Goal: Information Seeking & Learning: Learn about a topic

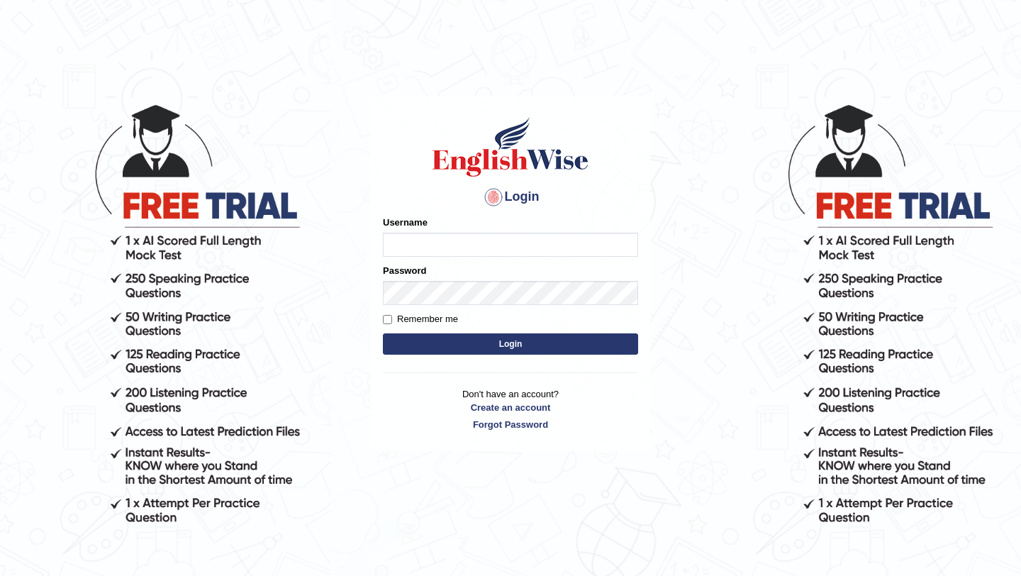
type input "pavithragowda"
click at [457, 347] on button "Login" at bounding box center [510, 343] width 255 height 21
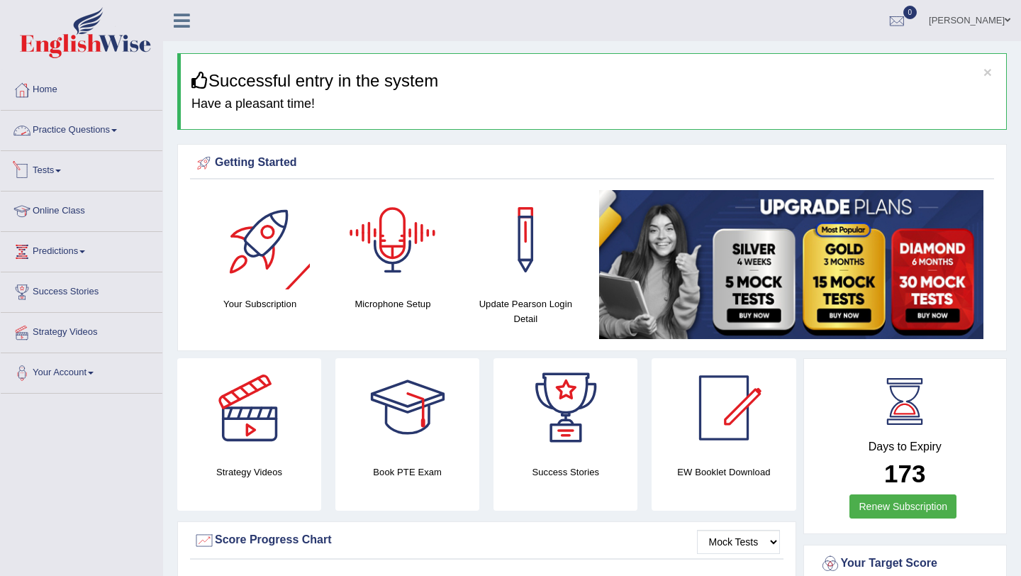
click at [80, 124] on link "Practice Questions" at bounding box center [82, 128] width 162 height 35
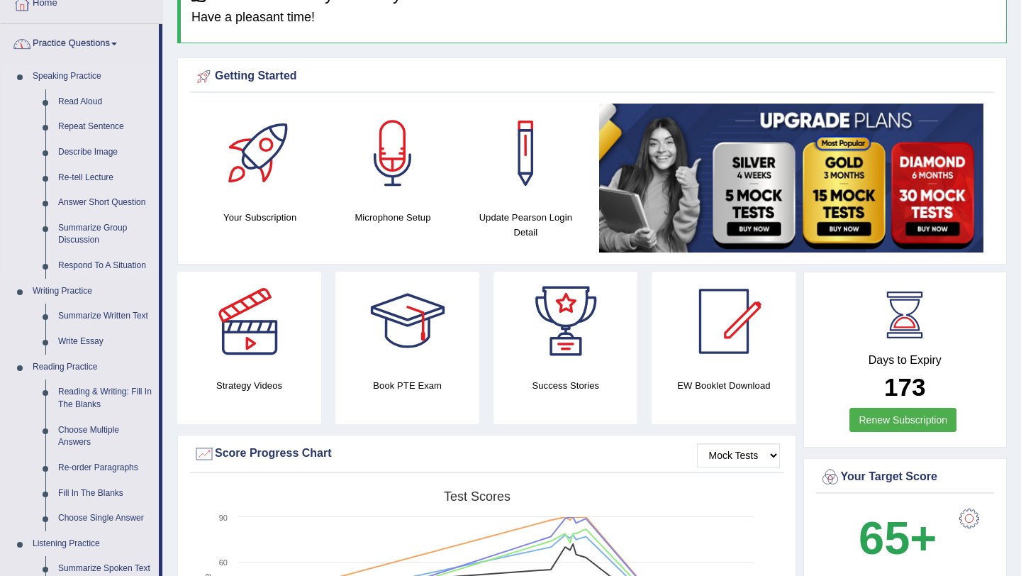
scroll to position [88, 0]
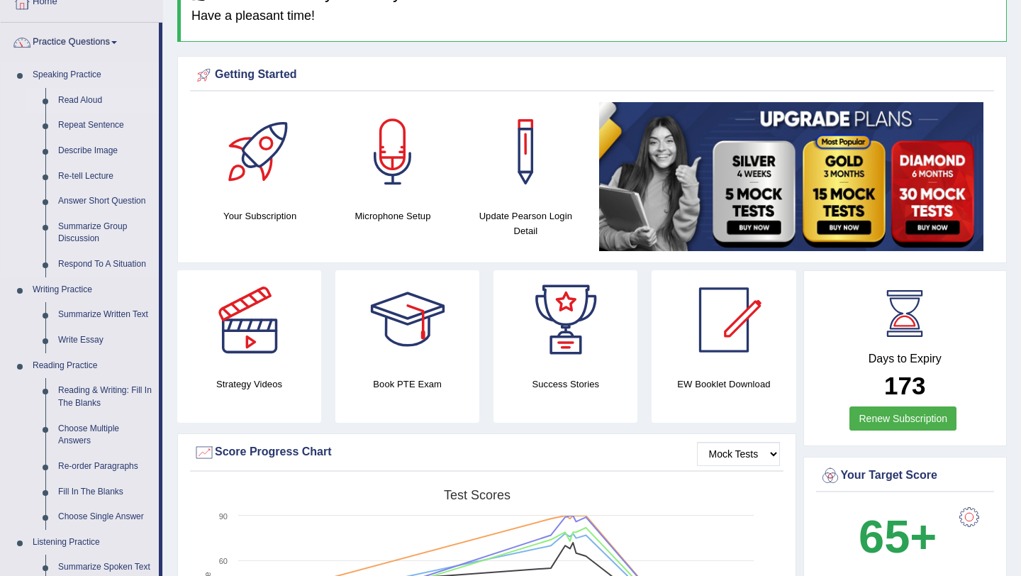
click at [87, 99] on link "Read Aloud" at bounding box center [105, 101] width 107 height 26
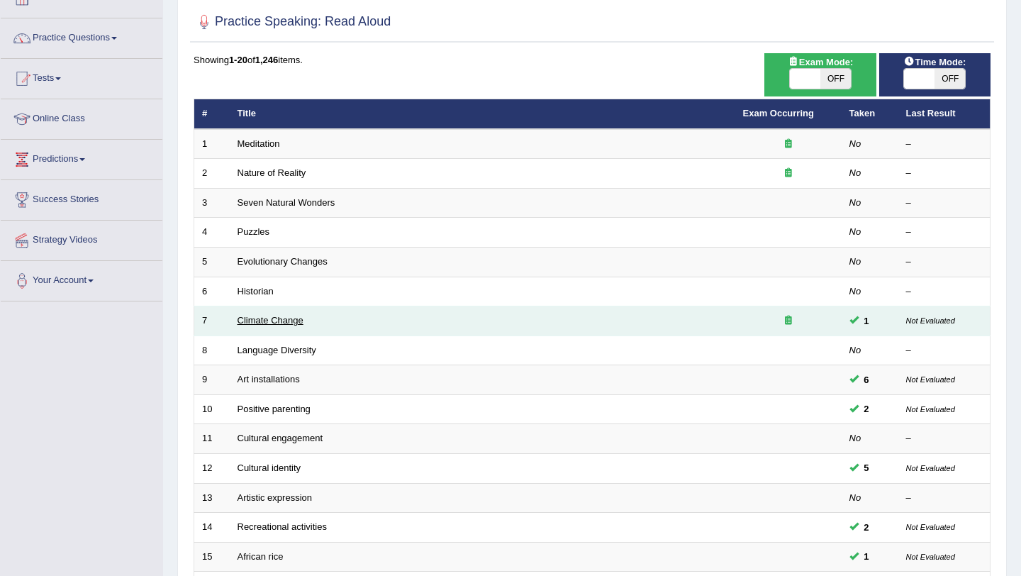
click at [282, 325] on link "Climate Change" at bounding box center [270, 320] width 66 height 11
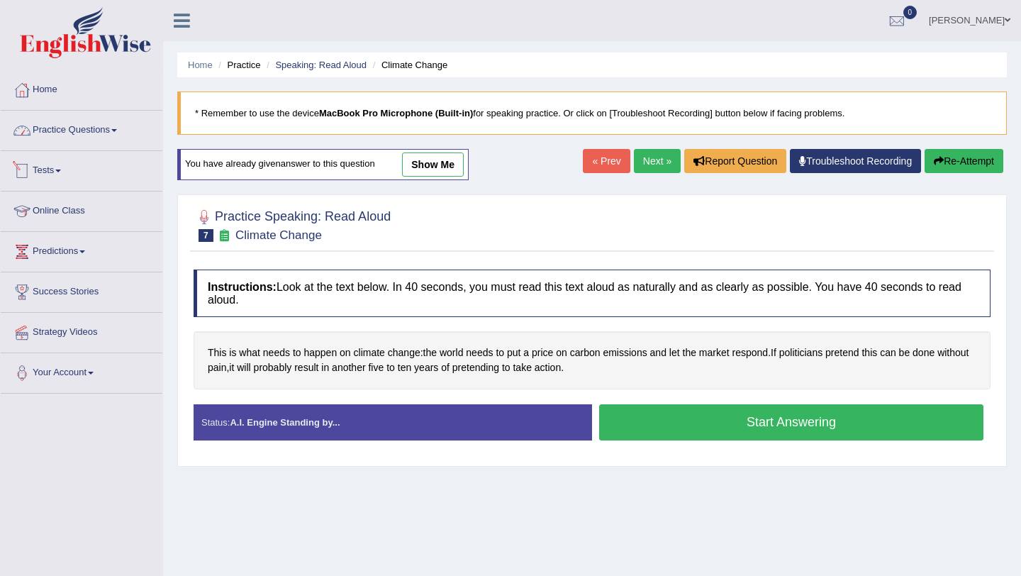
click at [107, 137] on link "Practice Questions" at bounding box center [82, 128] width 162 height 35
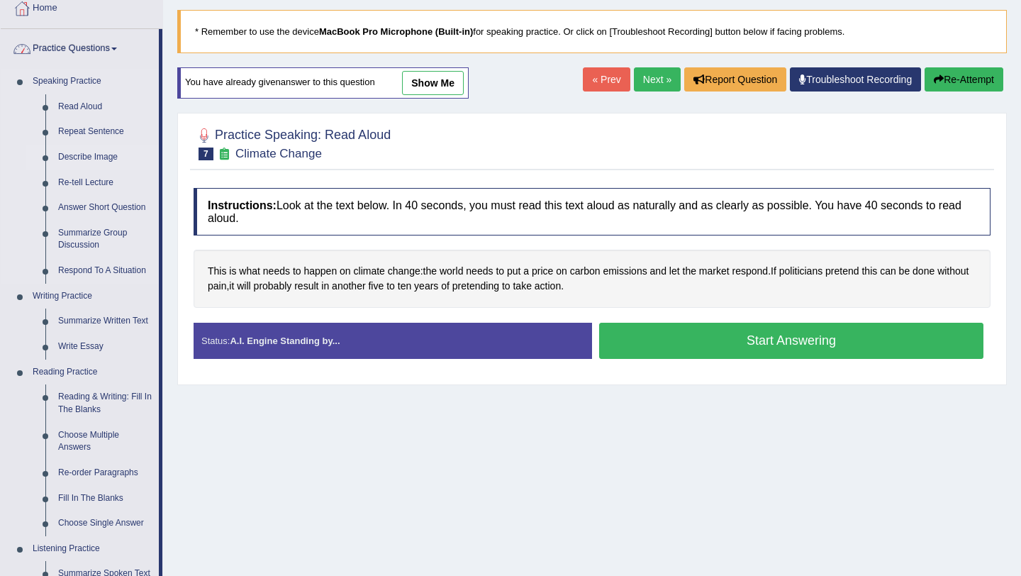
scroll to position [111, 0]
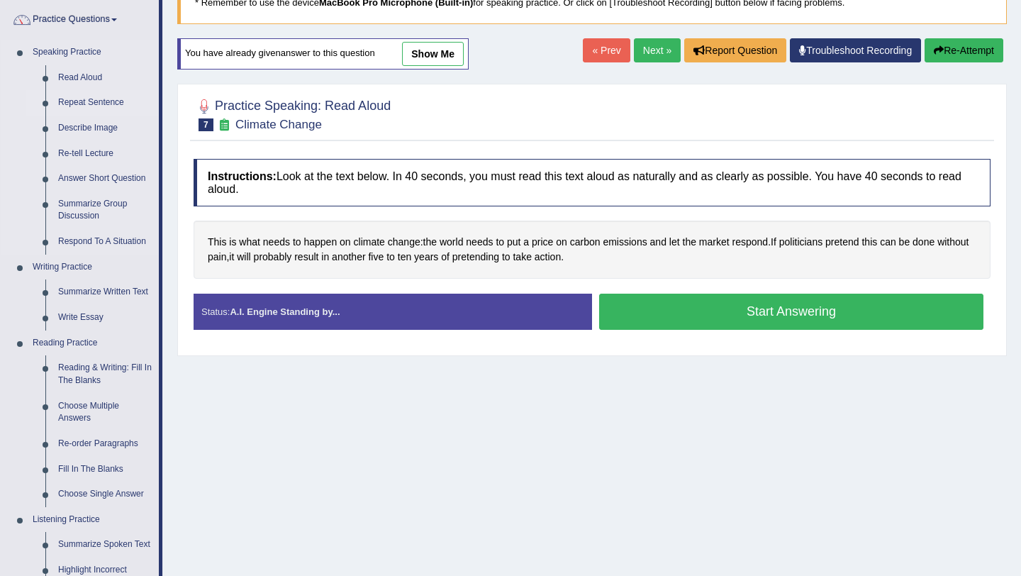
click at [99, 110] on link "Repeat Sentence" at bounding box center [105, 103] width 107 height 26
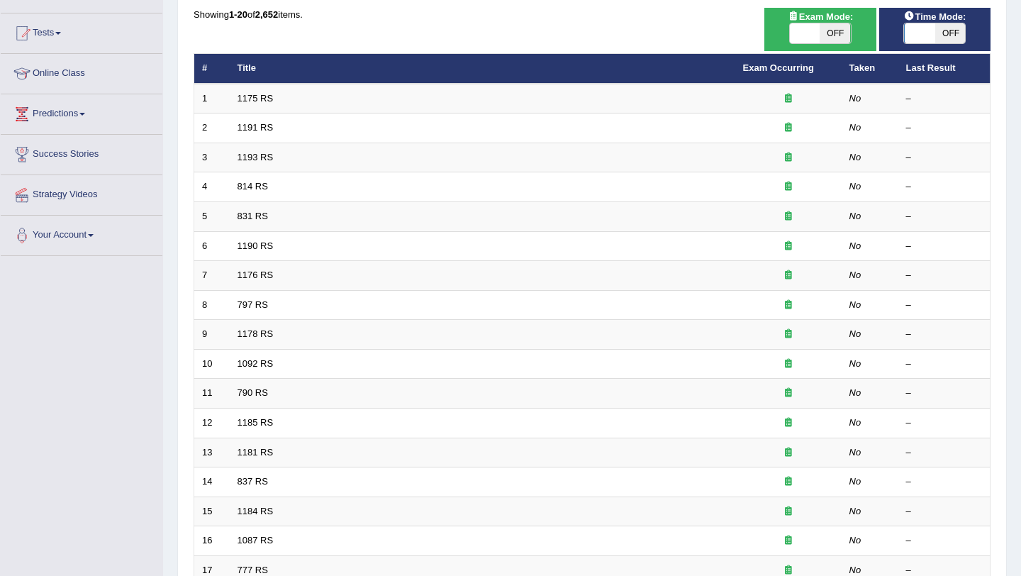
scroll to position [156, 0]
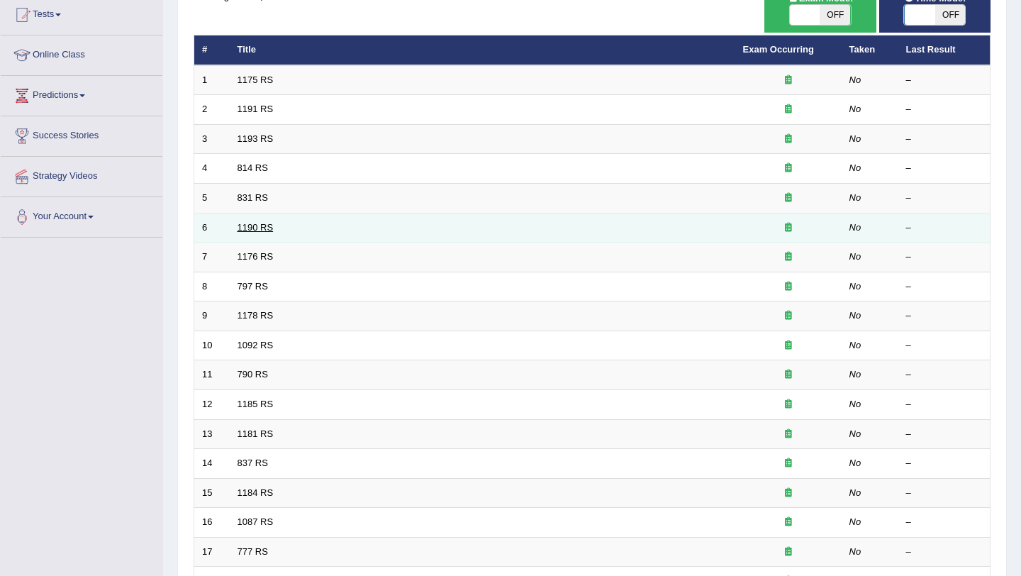
click at [253, 225] on link "1190 RS" at bounding box center [255, 227] width 36 height 11
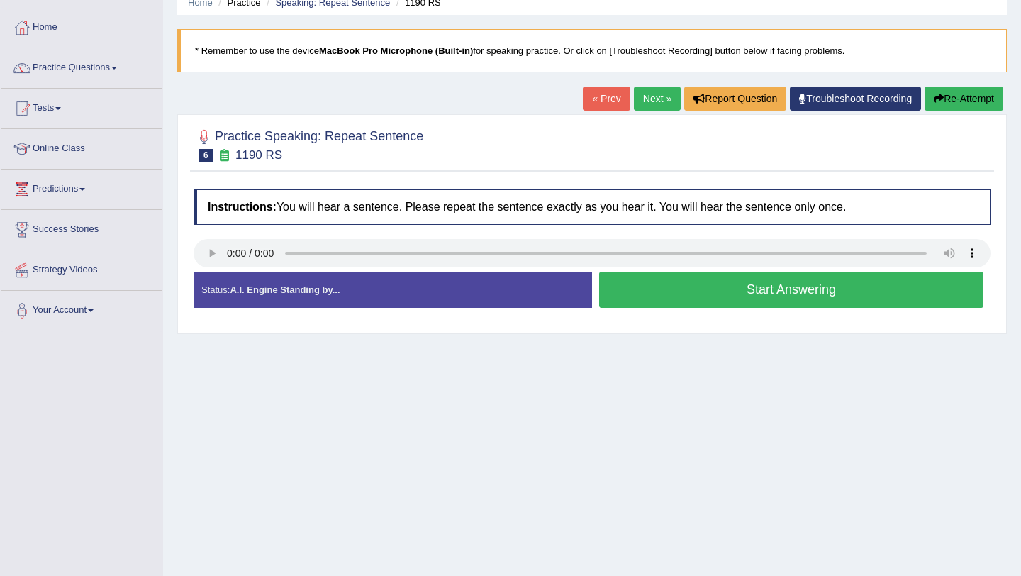
scroll to position [63, 0]
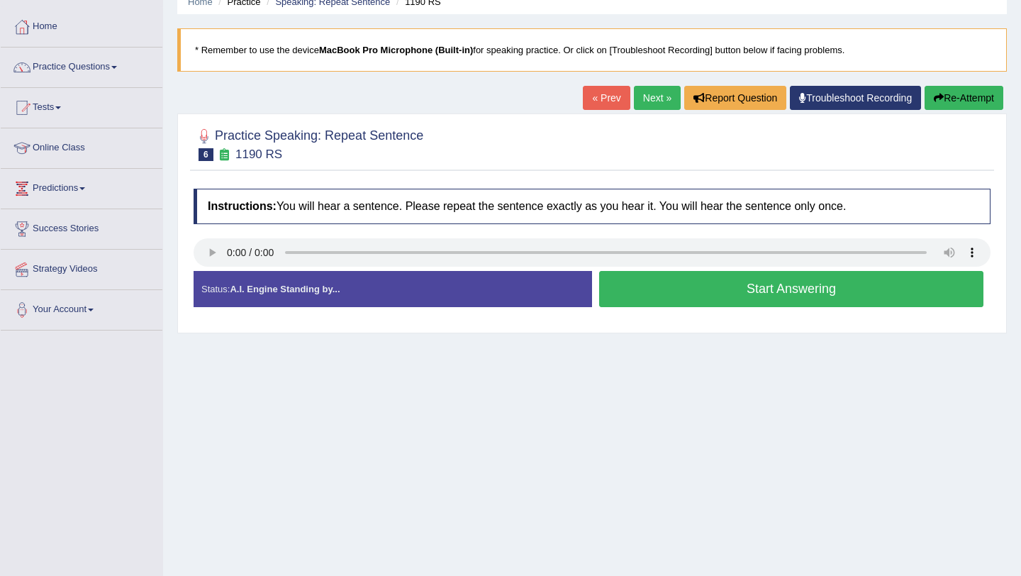
click at [644, 101] on link "Next »" at bounding box center [657, 98] width 47 height 24
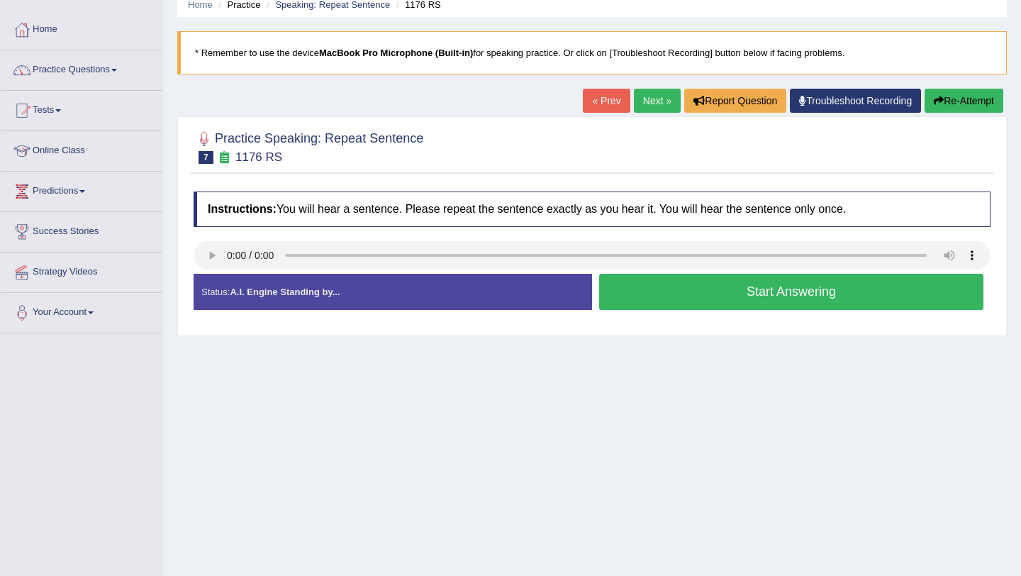
scroll to position [62, 0]
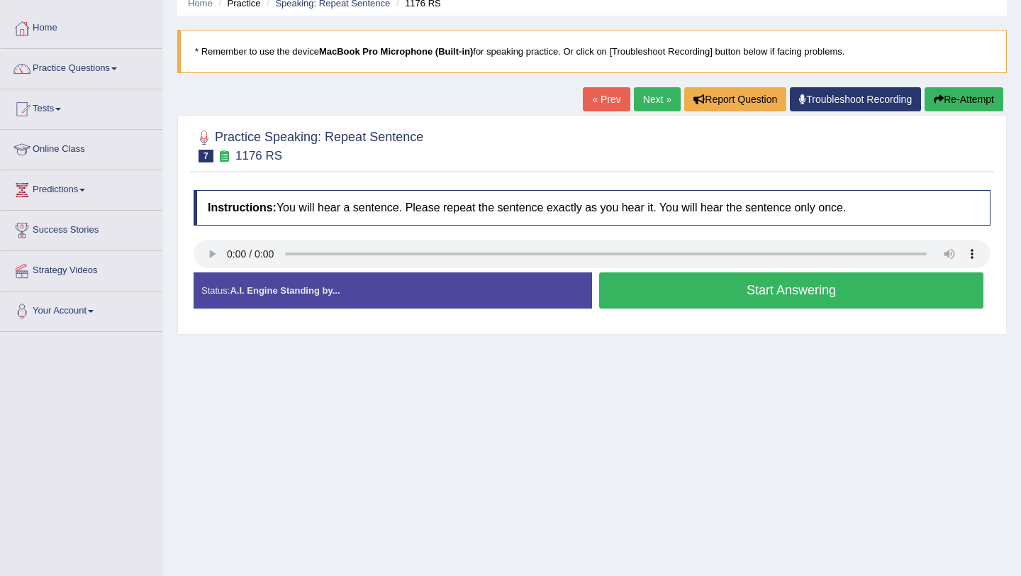
click at [655, 102] on link "Next »" at bounding box center [657, 99] width 47 height 24
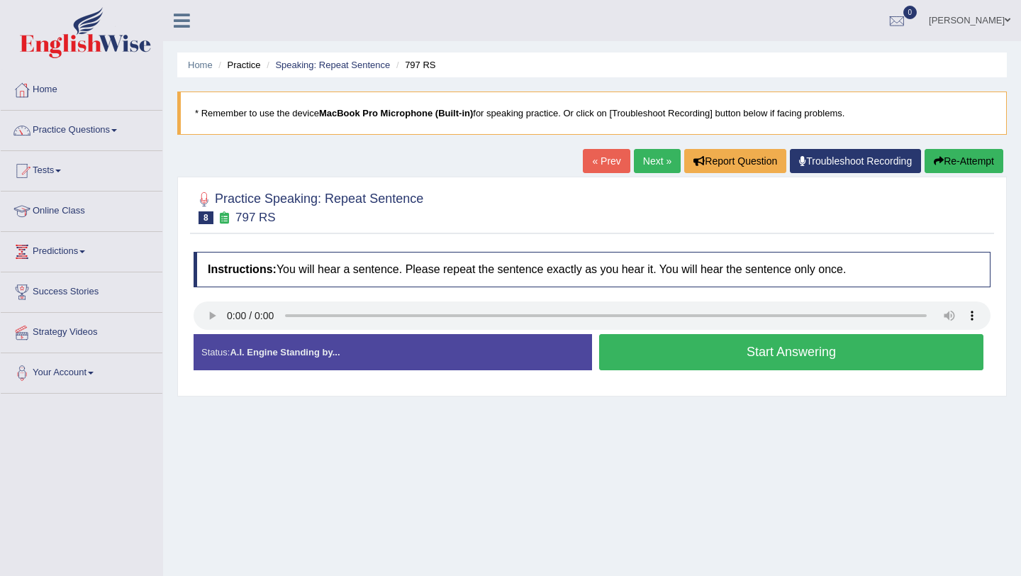
click at [654, 167] on link "Next »" at bounding box center [657, 161] width 47 height 24
click at [65, 130] on link "Practice Questions" at bounding box center [82, 128] width 162 height 35
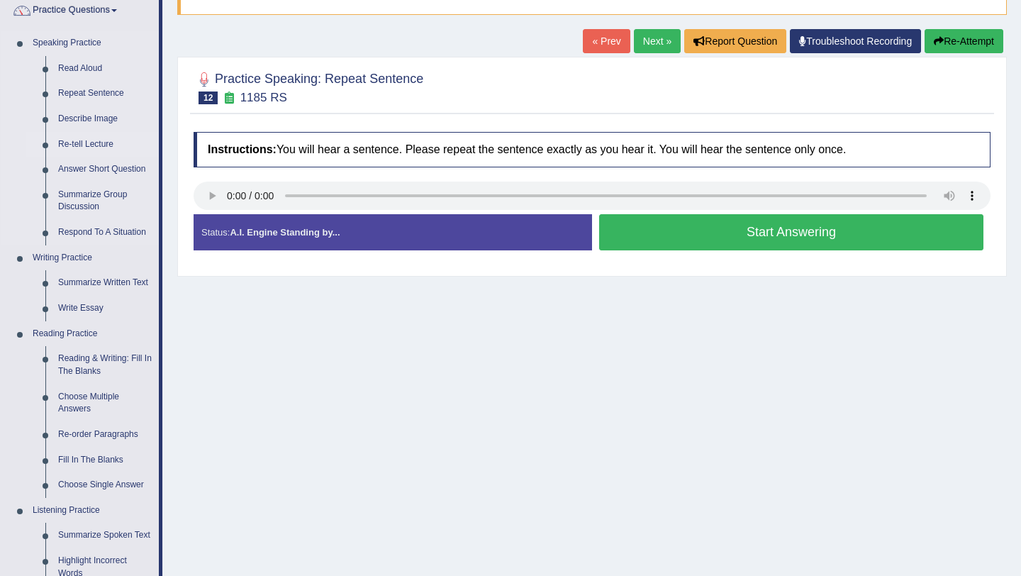
scroll to position [118, 0]
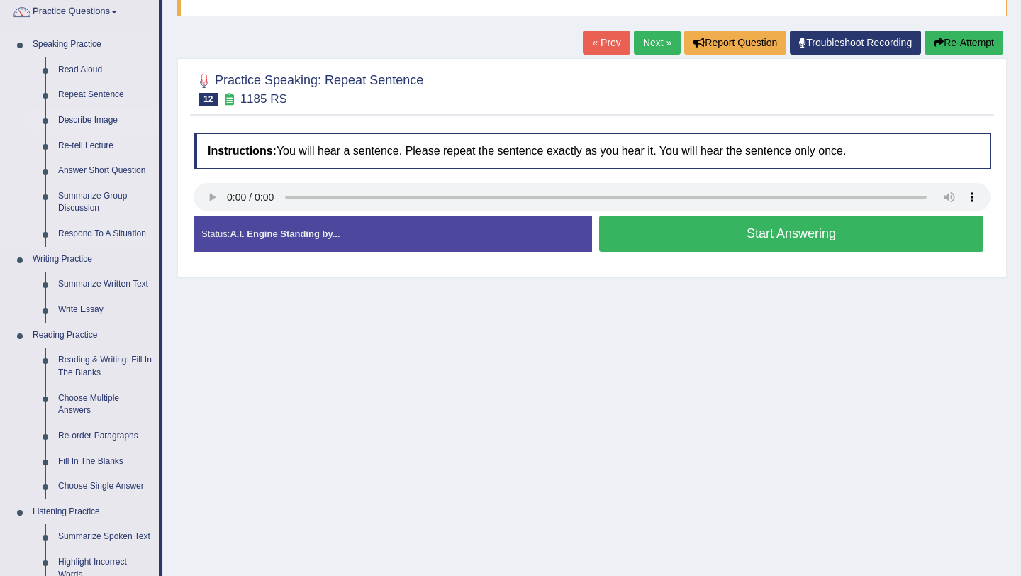
click at [84, 121] on link "Describe Image" at bounding box center [105, 121] width 107 height 26
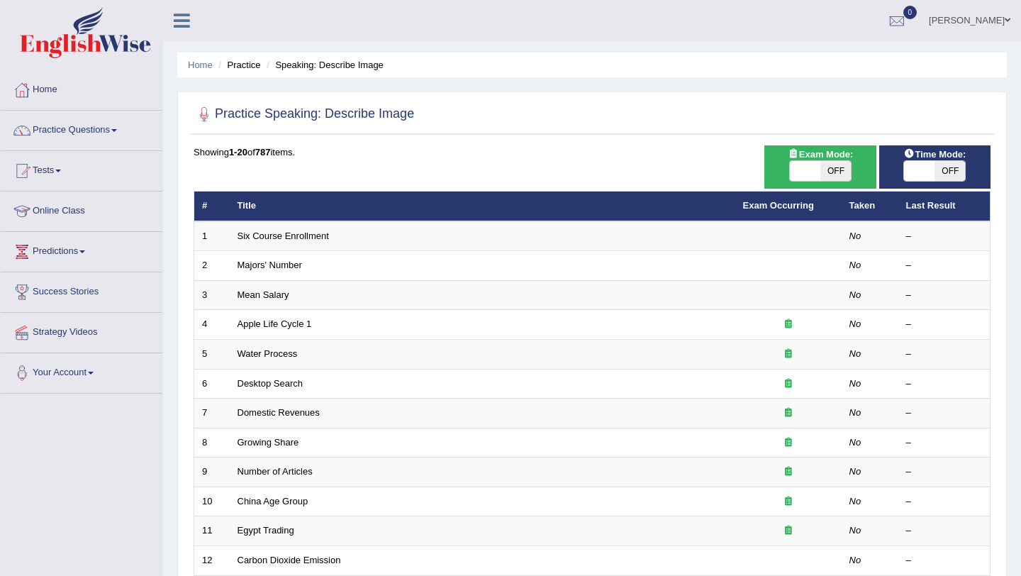
click at [276, 349] on link "Water Process" at bounding box center [267, 353] width 60 height 11
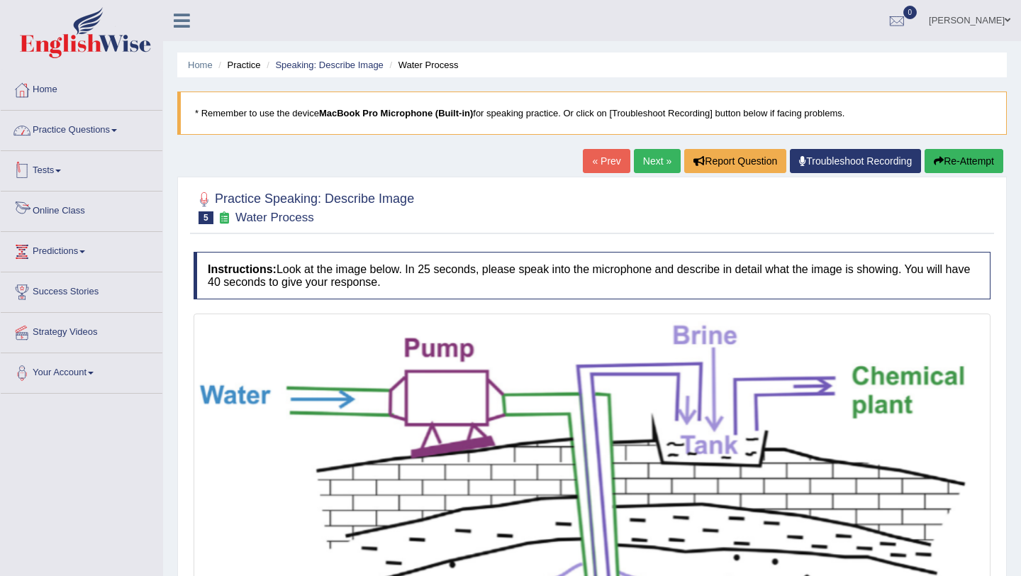
click at [79, 134] on link "Practice Questions" at bounding box center [82, 128] width 162 height 35
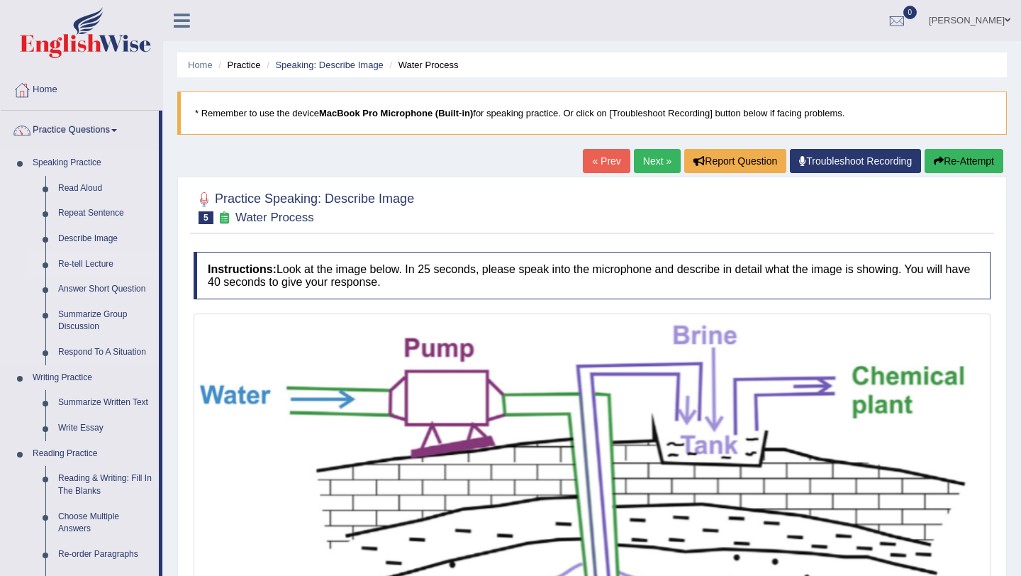
click at [76, 262] on link "Re-tell Lecture" at bounding box center [105, 265] width 107 height 26
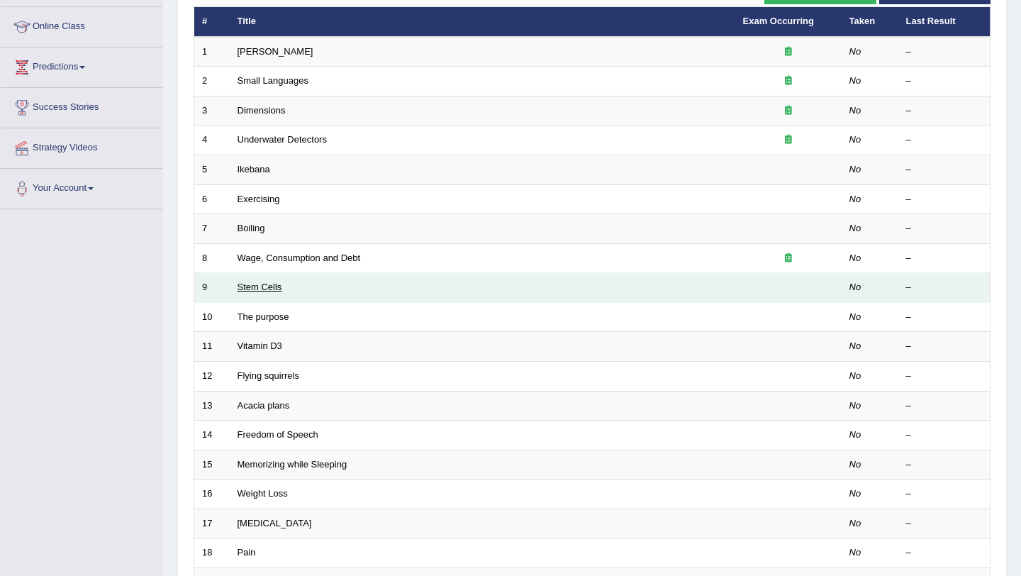
click at [274, 285] on link "Stem Cells" at bounding box center [259, 286] width 45 height 11
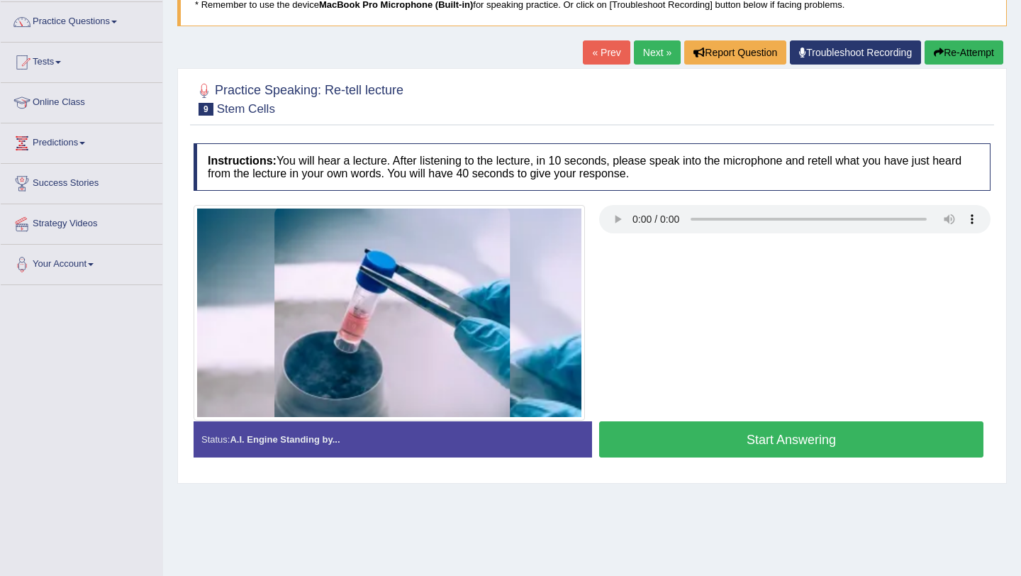
scroll to position [103, 0]
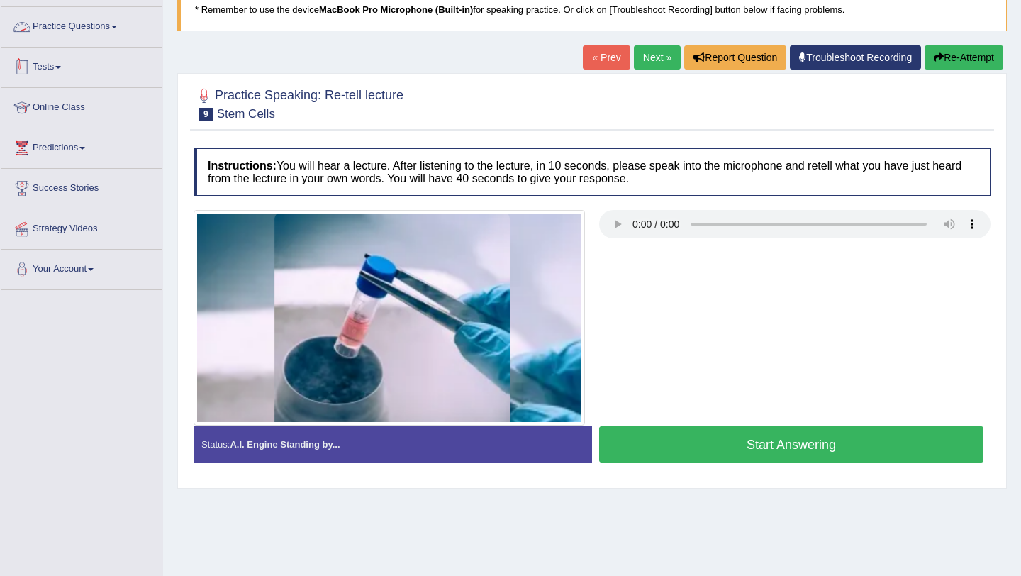
click at [100, 21] on link "Practice Questions" at bounding box center [82, 24] width 162 height 35
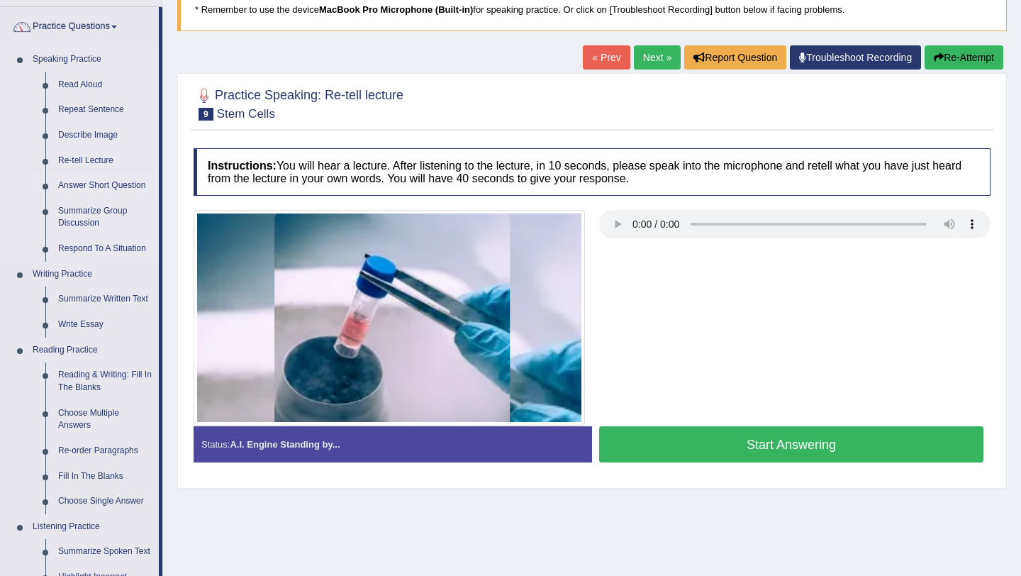
click at [92, 184] on link "Answer Short Question" at bounding box center [105, 186] width 107 height 26
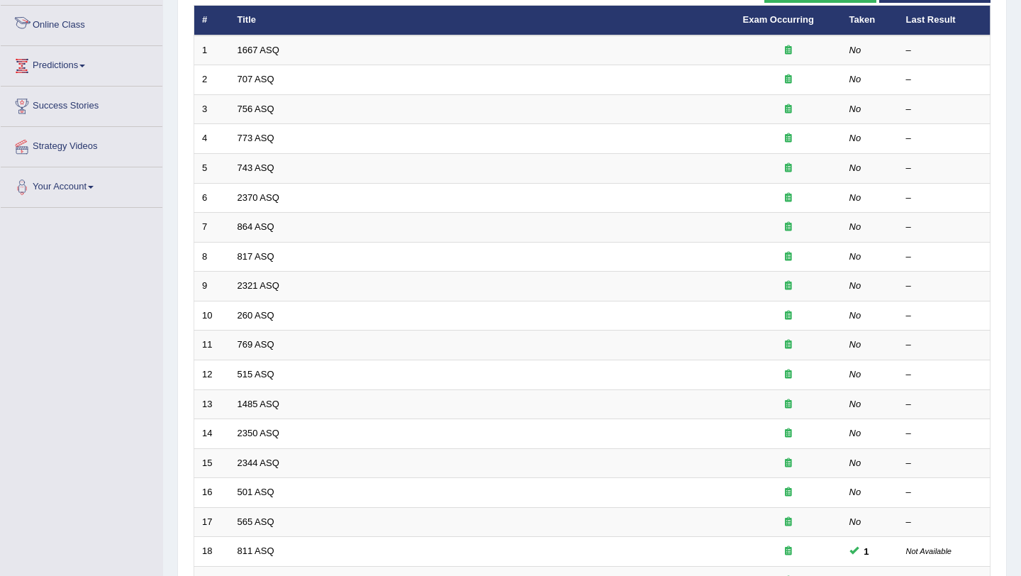
scroll to position [202, 0]
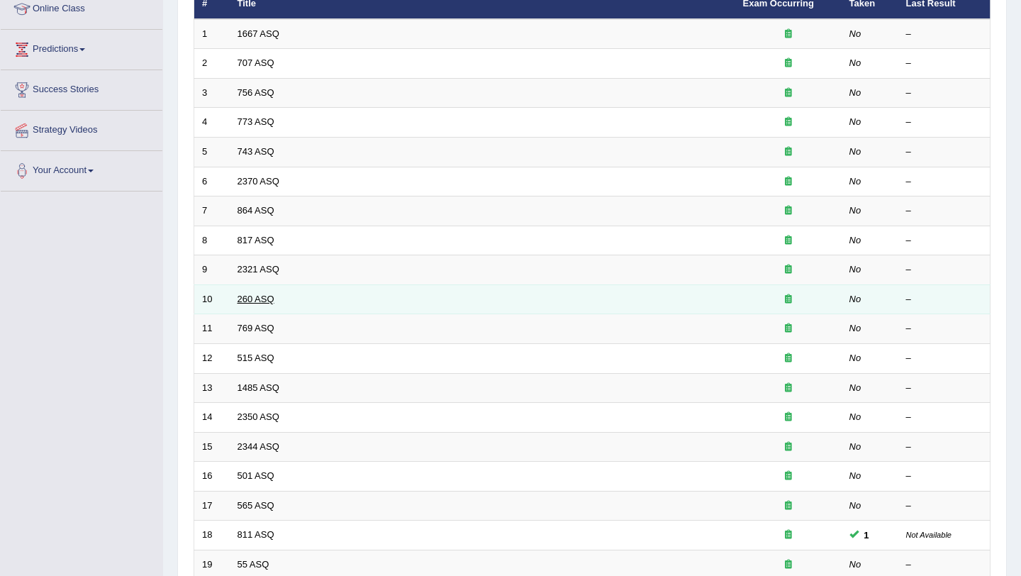
click at [265, 301] on link "260 ASQ" at bounding box center [255, 298] width 37 height 11
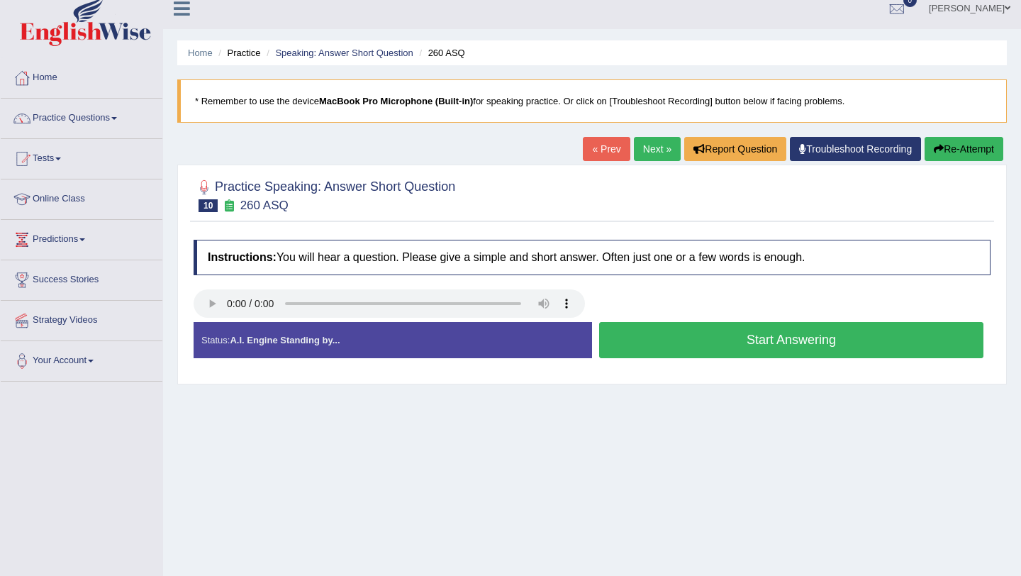
click at [713, 347] on button "Start Answering" at bounding box center [791, 340] width 384 height 36
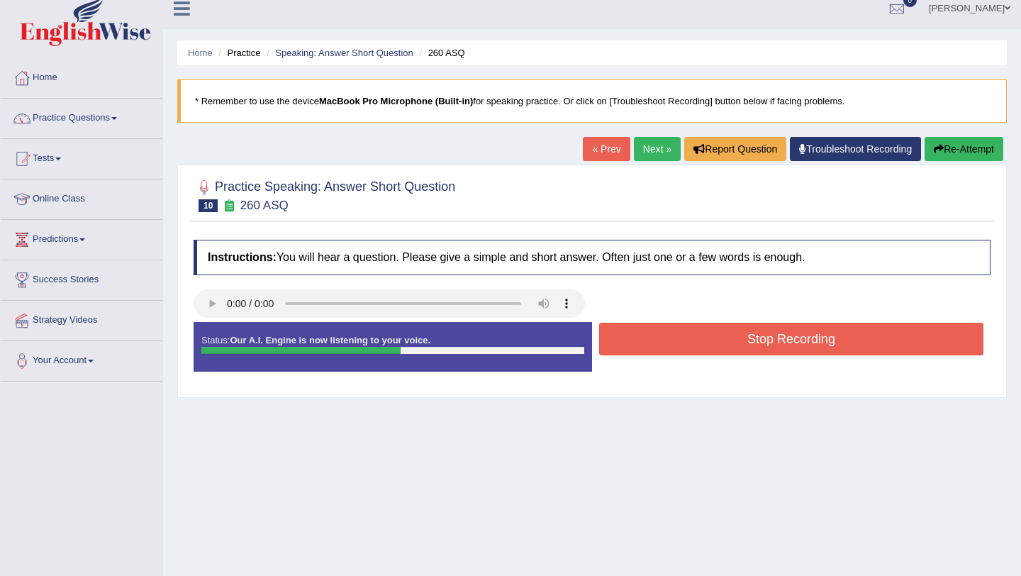
click at [713, 347] on button "Stop Recording" at bounding box center [791, 339] width 384 height 33
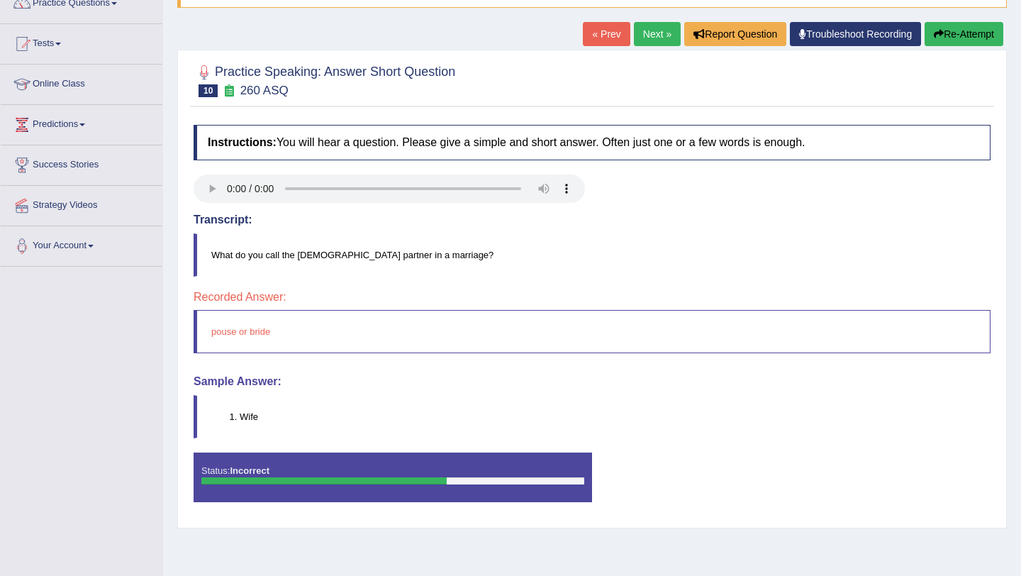
scroll to position [169, 0]
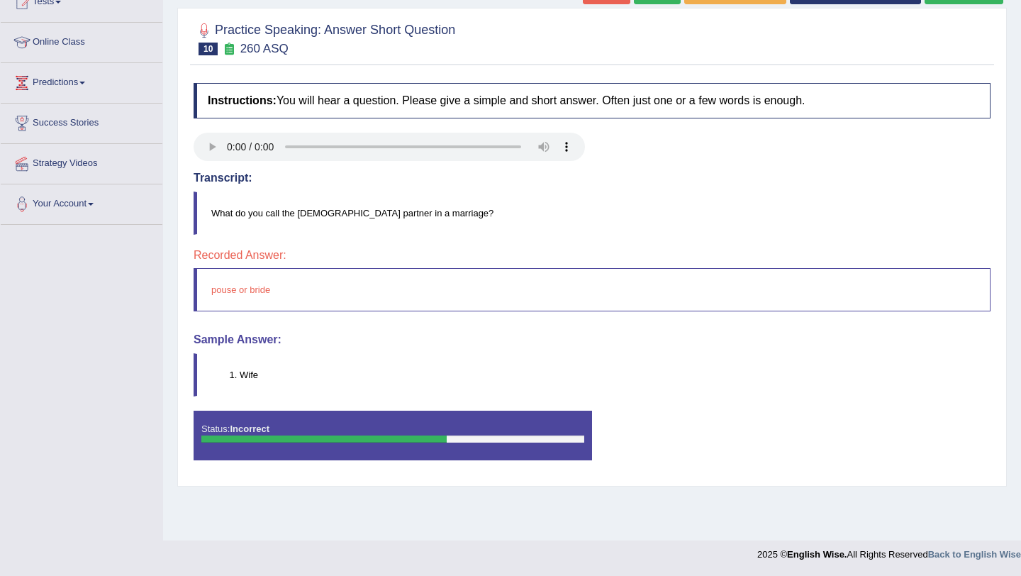
drag, startPoint x: 264, startPoint y: 374, endPoint x: 235, endPoint y: 374, distance: 29.1
click at [240, 374] on li "Wife" at bounding box center [615, 374] width 750 height 13
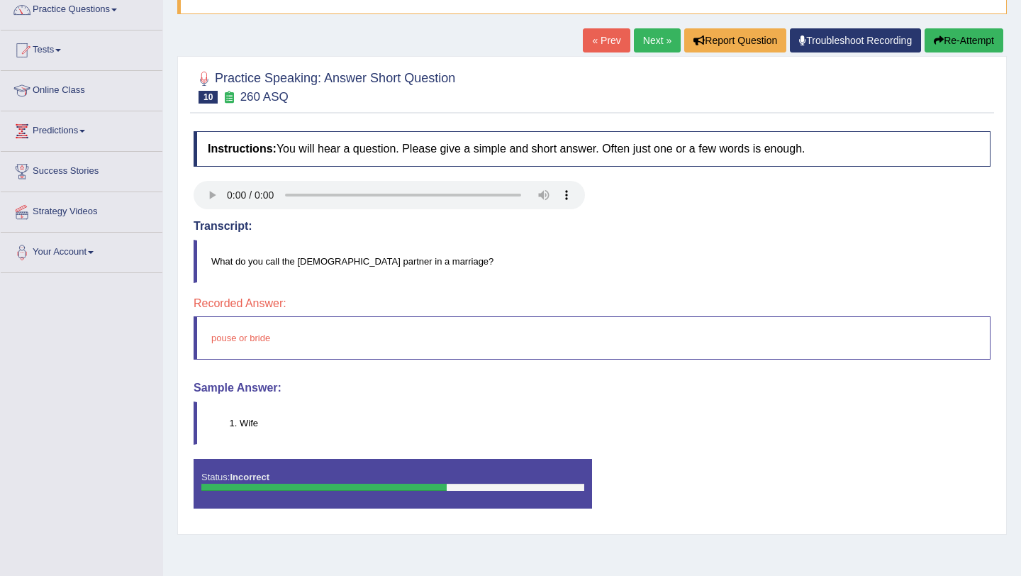
scroll to position [123, 0]
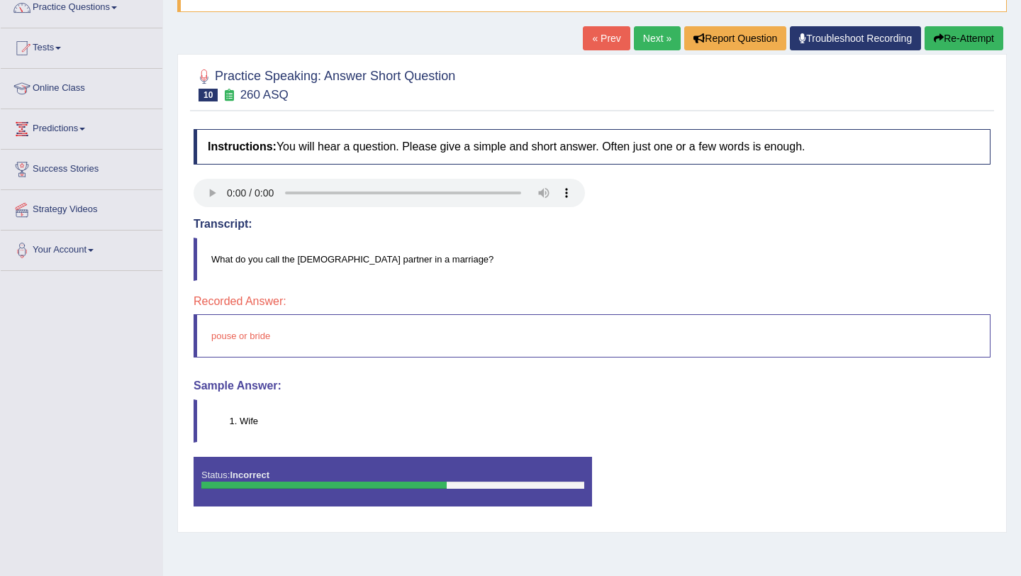
drag, startPoint x: 328, startPoint y: 261, endPoint x: 338, endPoint y: 258, distance: 10.3
click at [340, 258] on blockquote "What do you call the female partner in a marriage?" at bounding box center [592, 258] width 797 height 43
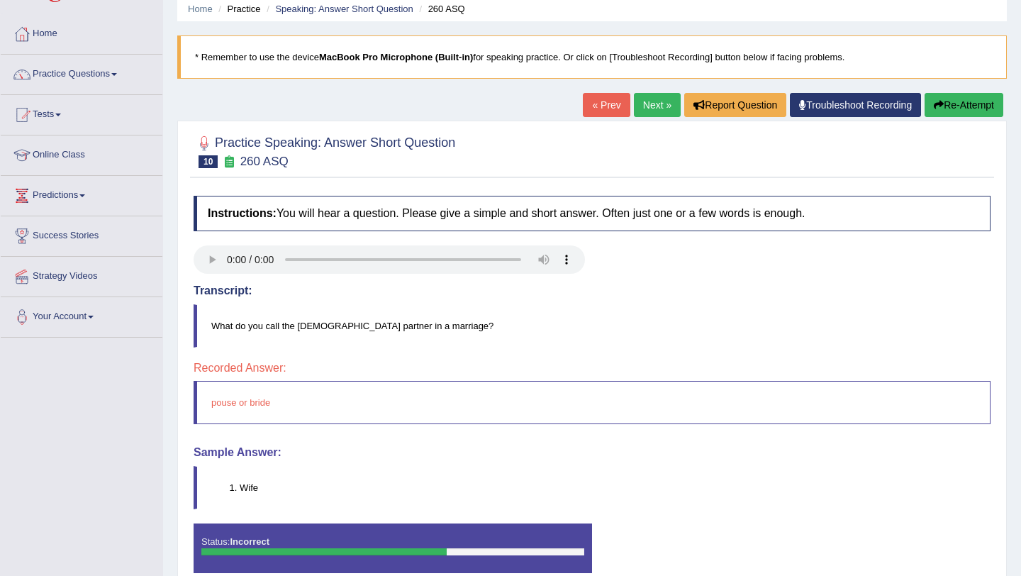
scroll to position [0, 0]
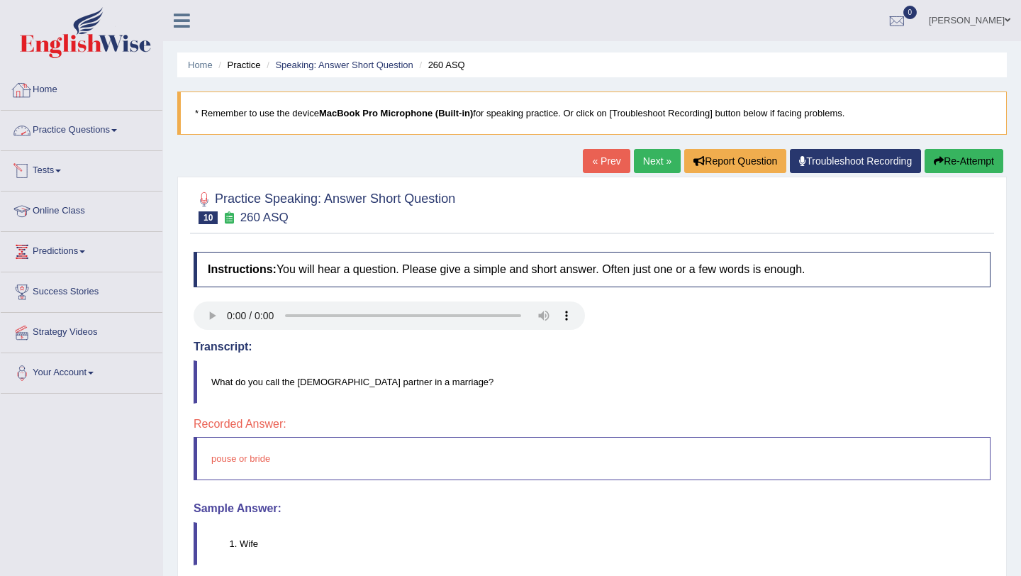
click at [60, 128] on link "Practice Questions" at bounding box center [82, 128] width 162 height 35
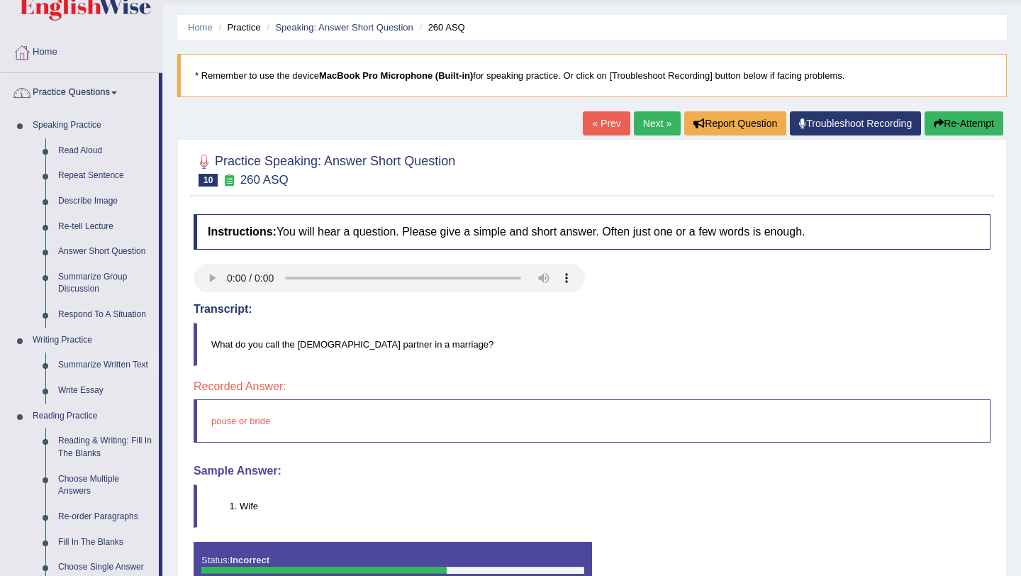
scroll to position [82, 0]
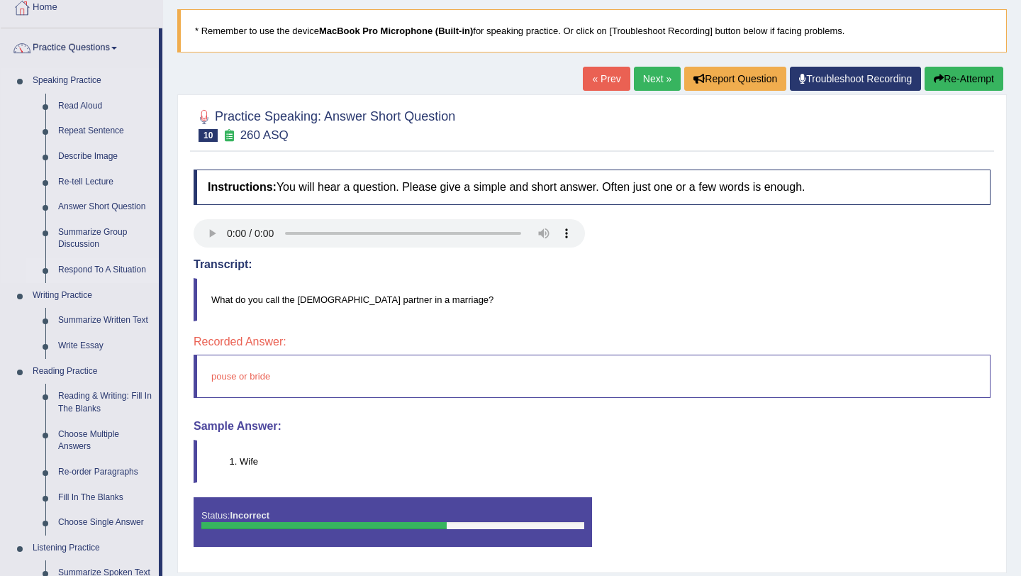
click at [96, 271] on link "Respond To A Situation" at bounding box center [105, 270] width 107 height 26
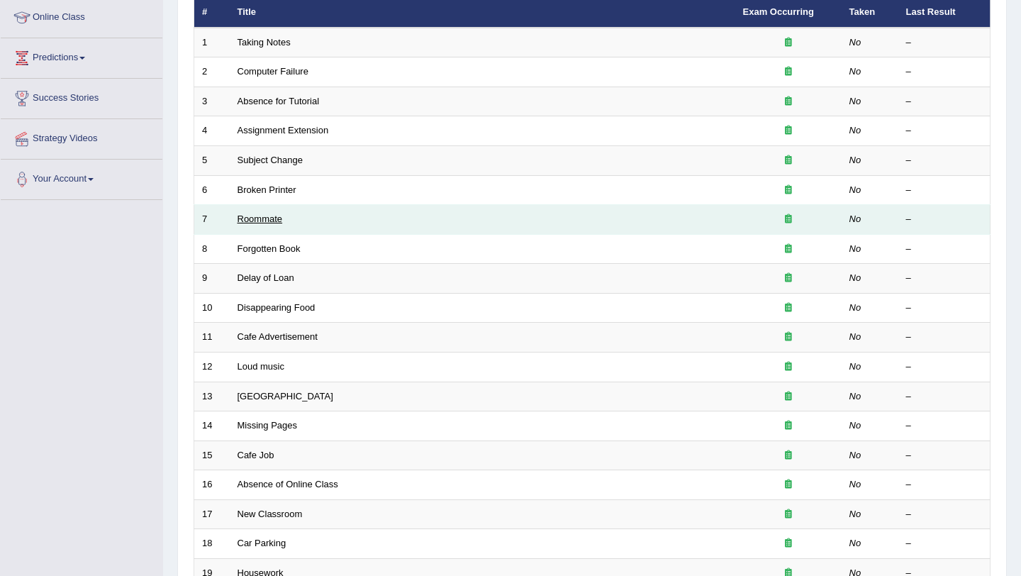
click at [273, 217] on link "Roommate" at bounding box center [259, 218] width 45 height 11
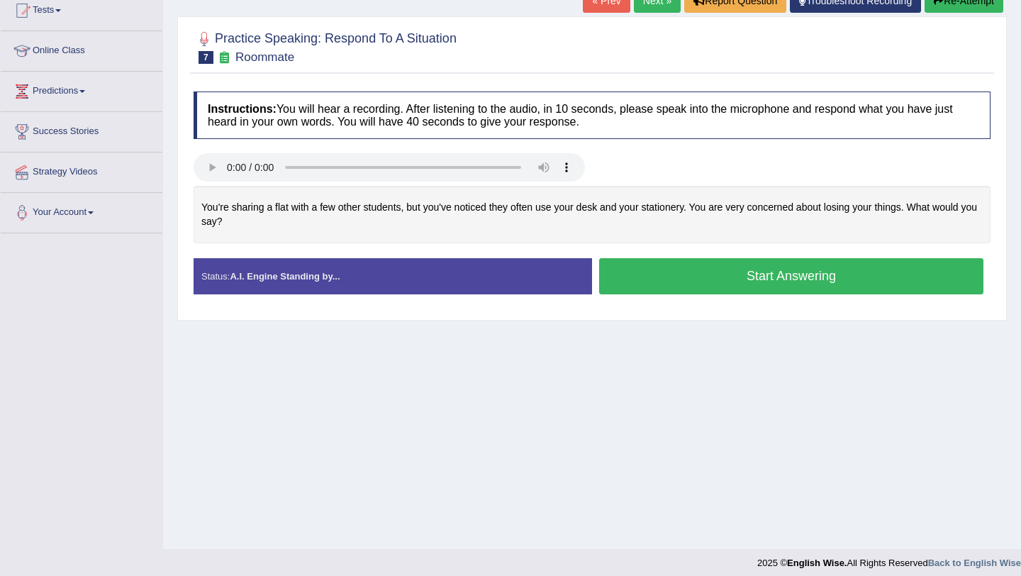
click at [449, 223] on div "You're sharing a flat with a few other students, but you've noticed they often …" at bounding box center [592, 214] width 797 height 57
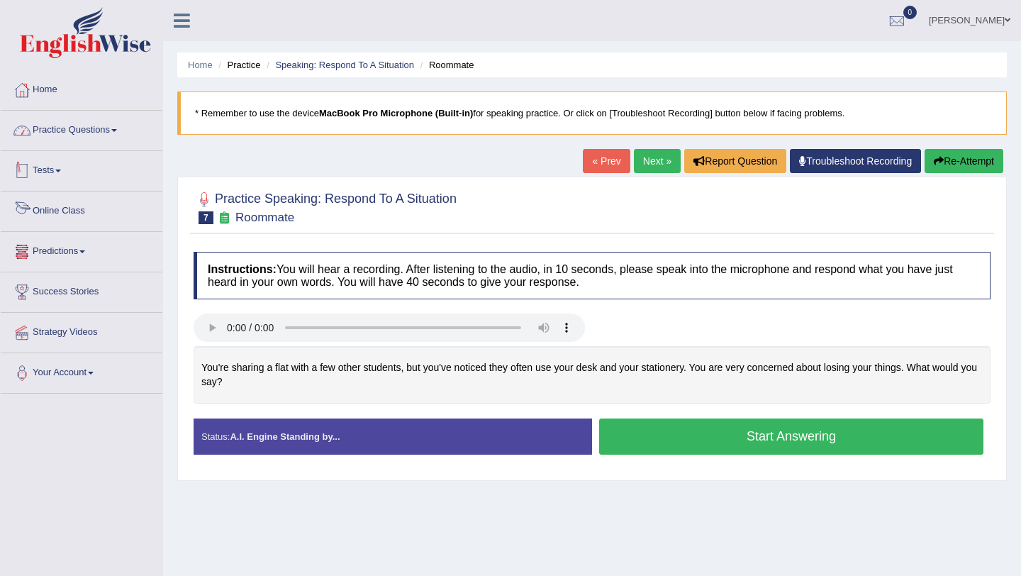
click at [94, 130] on link "Practice Questions" at bounding box center [82, 128] width 162 height 35
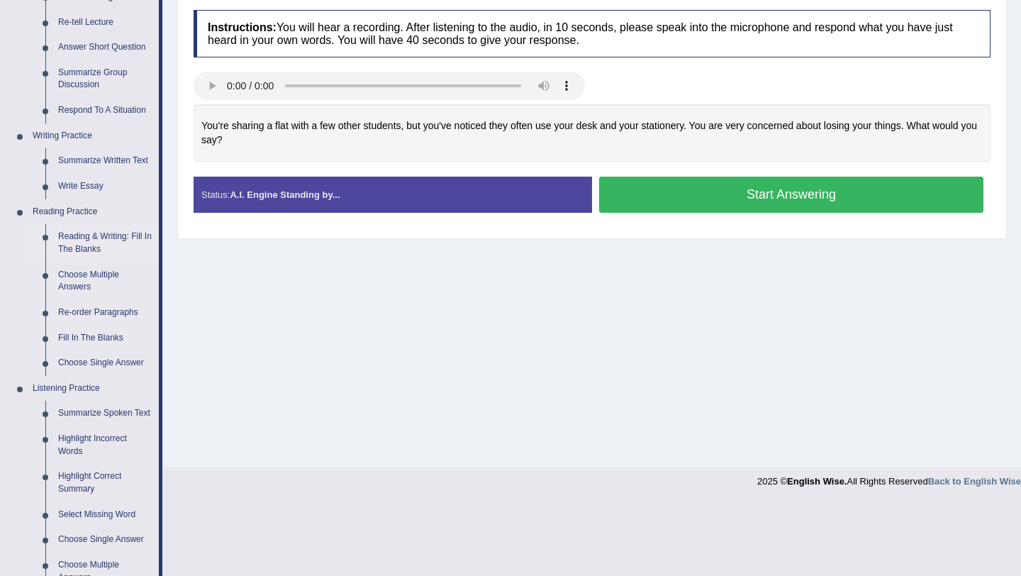
scroll to position [244, 0]
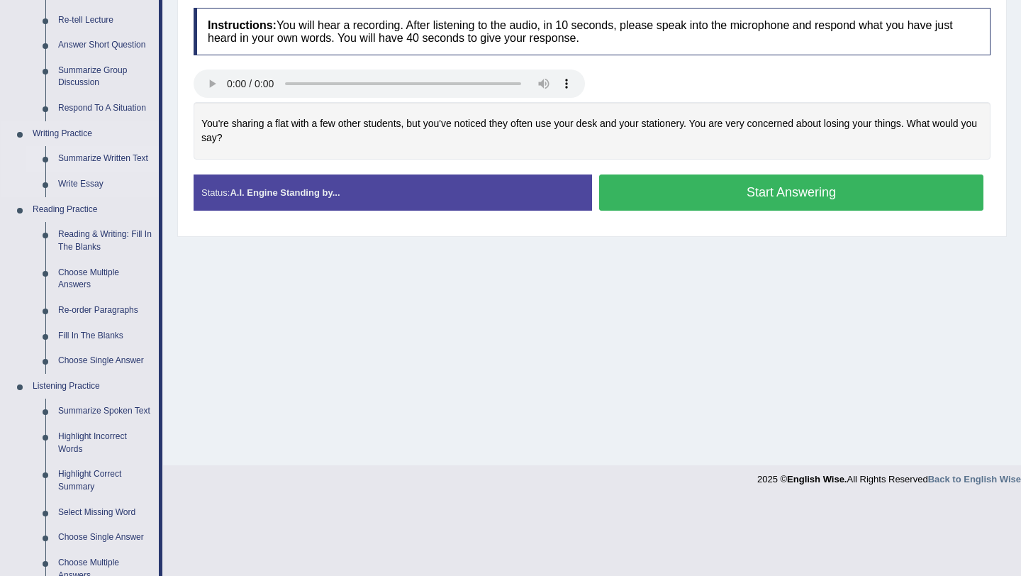
click at [96, 160] on link "Summarize Written Text" at bounding box center [105, 159] width 107 height 26
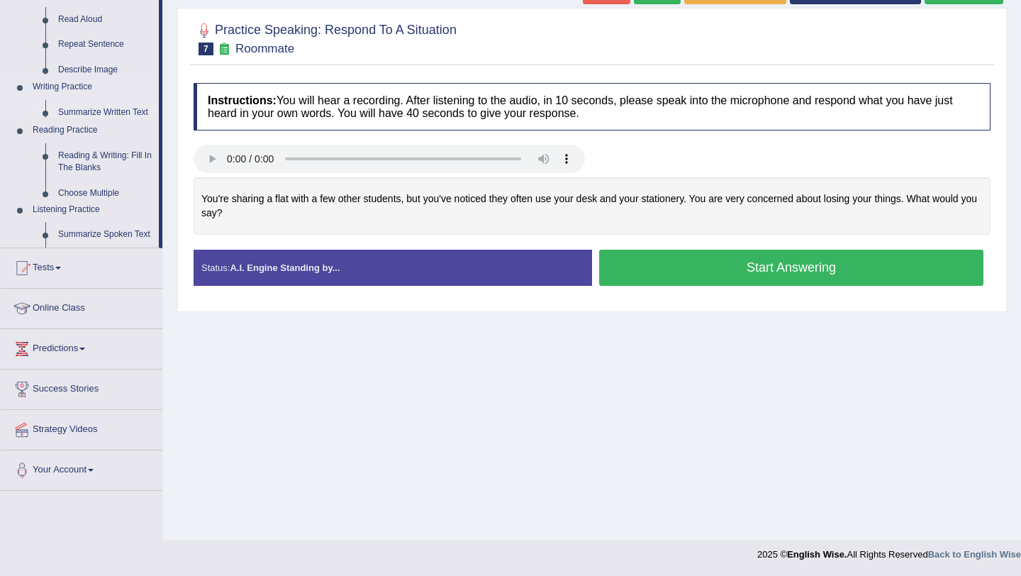
scroll to position [169, 0]
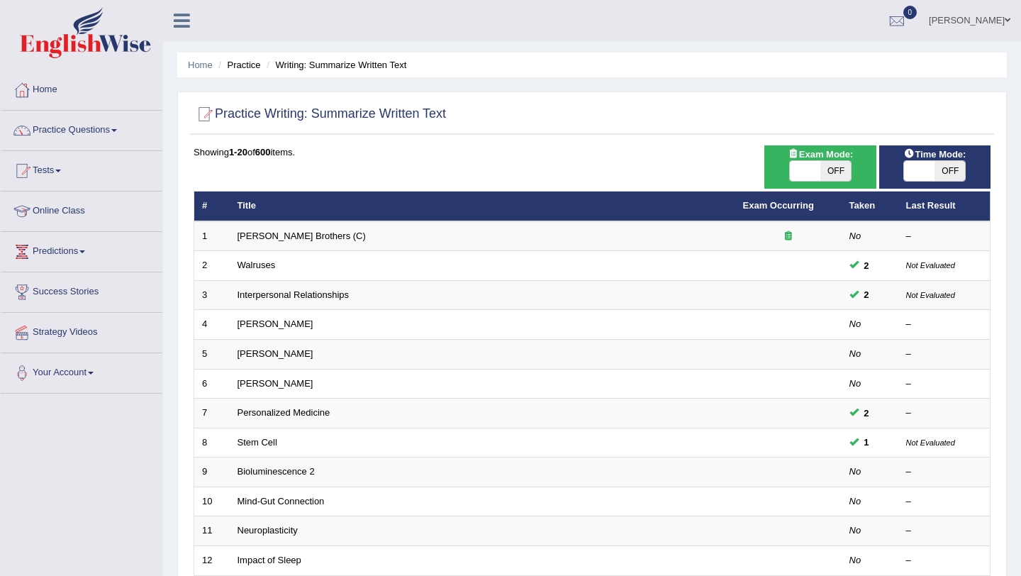
scroll to position [193, 0]
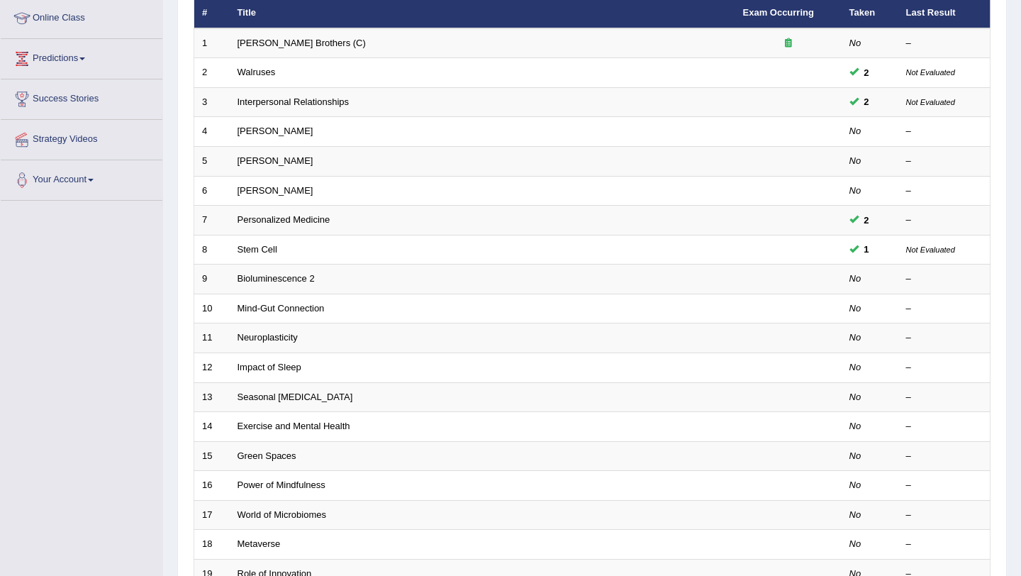
click at [269, 247] on link "Stem Cell" at bounding box center [257, 249] width 40 height 11
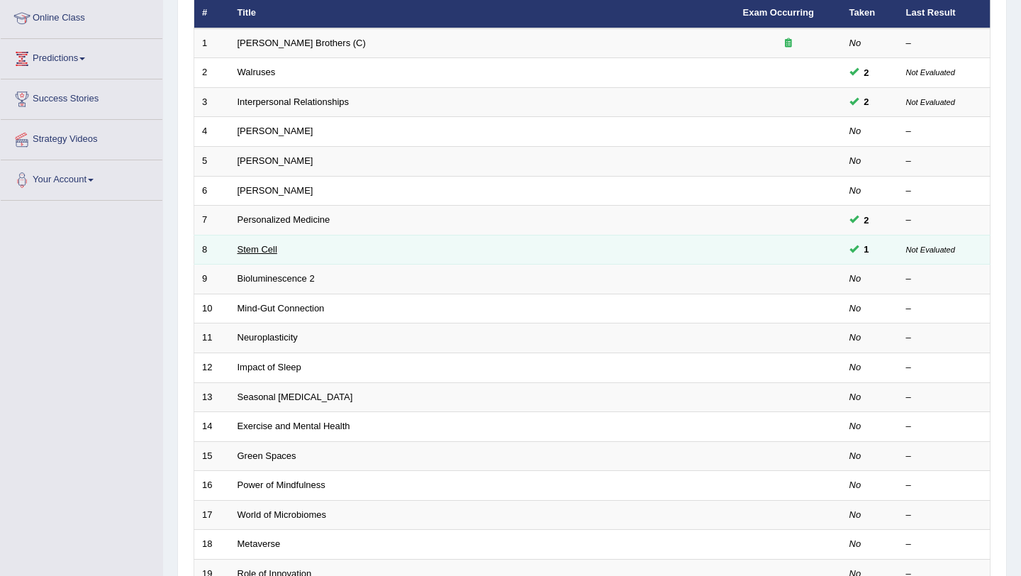
scroll to position [0, 0]
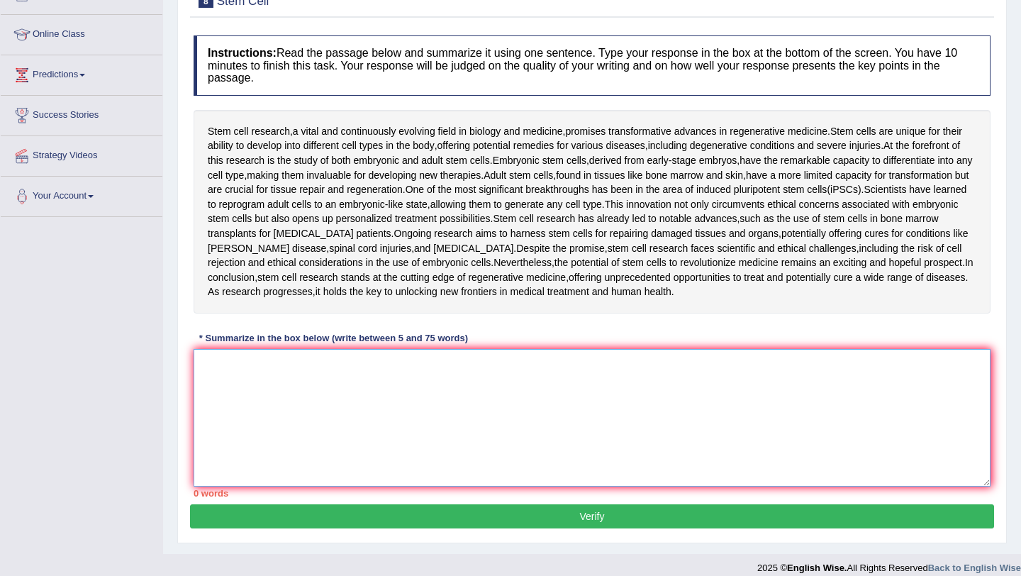
click at [353, 382] on textarea at bounding box center [592, 418] width 797 height 138
click at [427, 425] on textarea at bounding box center [592, 418] width 797 height 138
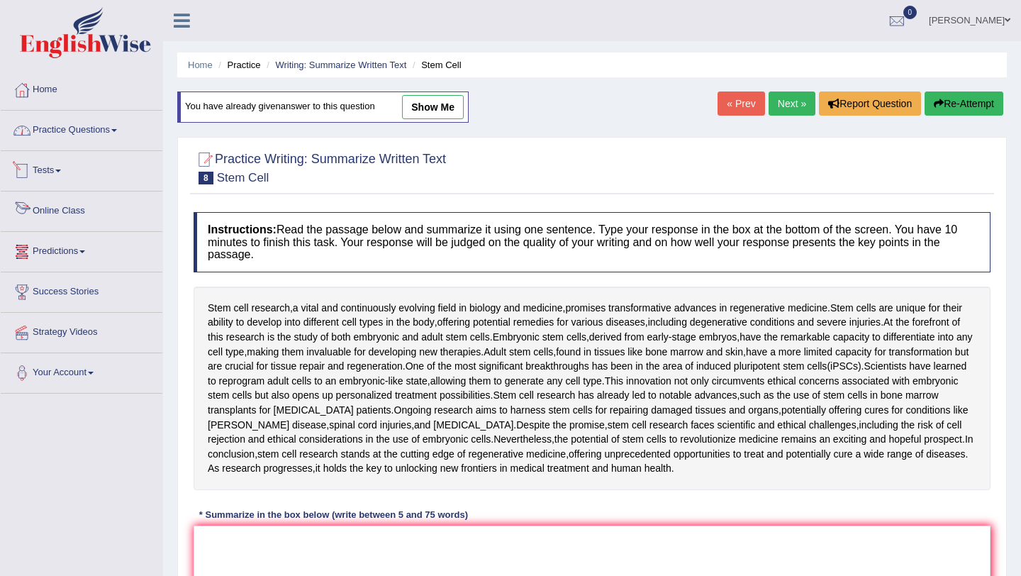
click at [82, 132] on link "Practice Questions" at bounding box center [82, 128] width 162 height 35
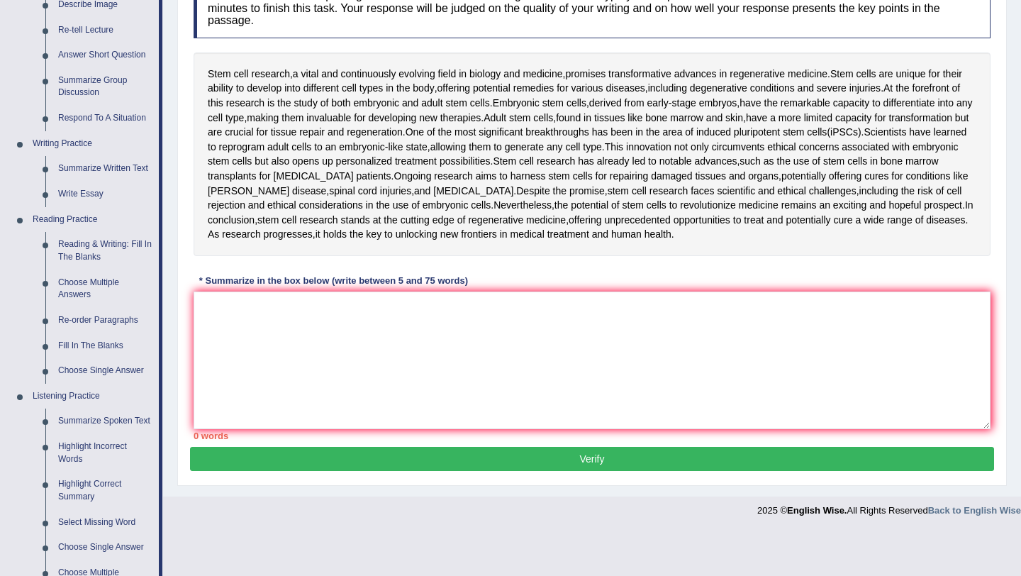
scroll to position [247, 0]
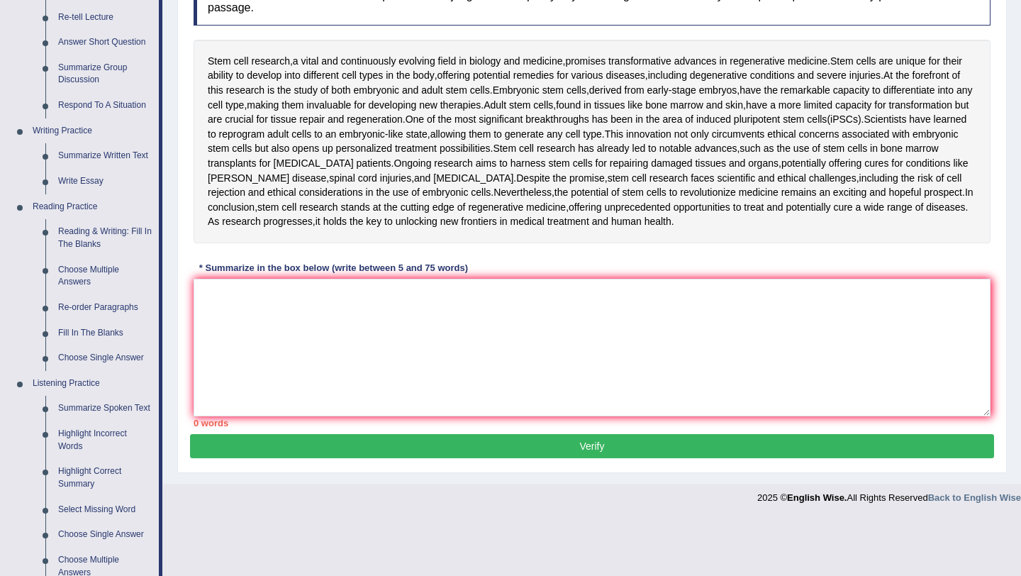
drag, startPoint x: 195, startPoint y: 427, endPoint x: 213, endPoint y: 425, distance: 17.8
click at [213, 425] on div "0 words" at bounding box center [592, 422] width 797 height 13
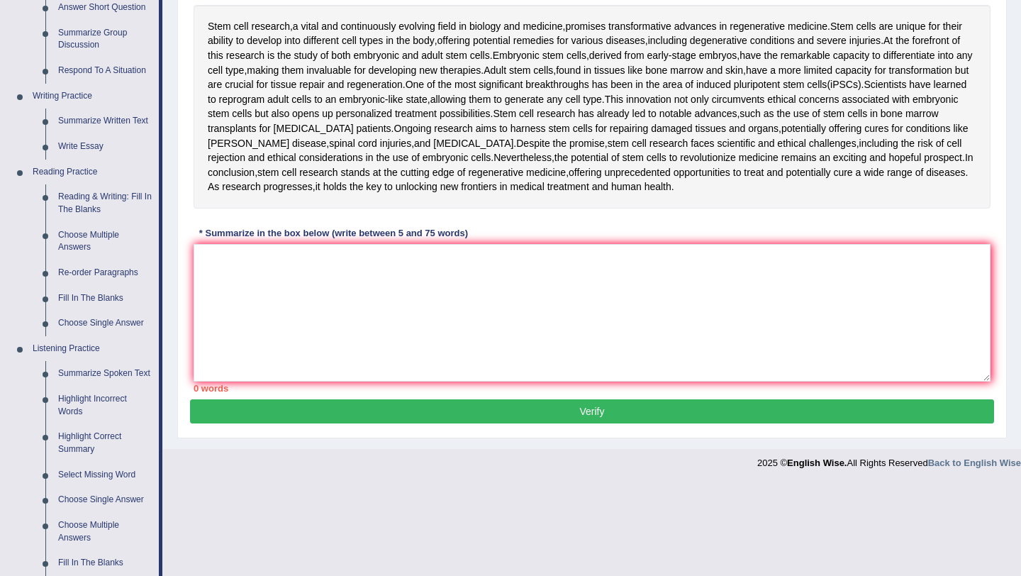
scroll to position [290, 0]
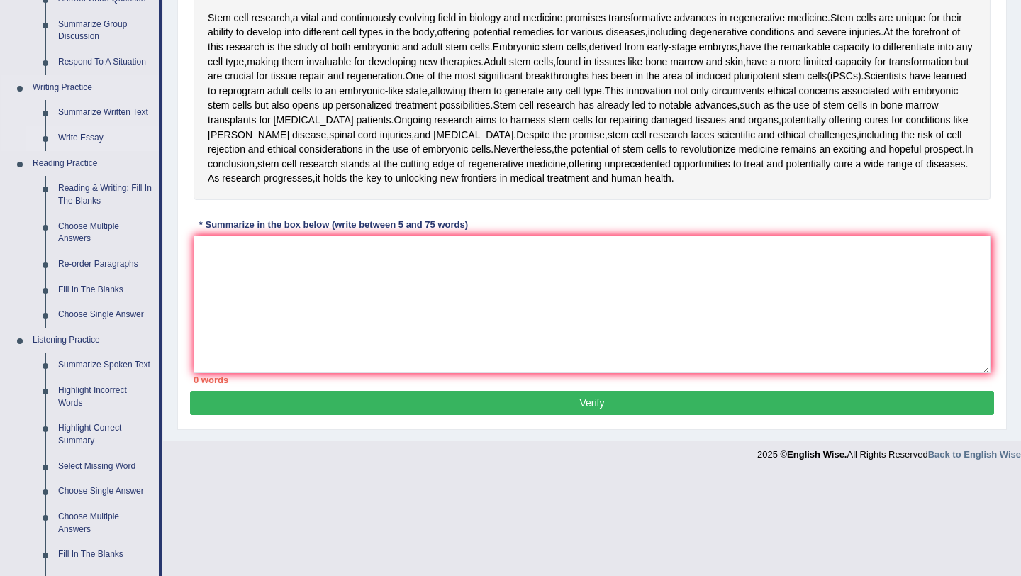
click at [82, 139] on link "Write Essay" at bounding box center [105, 138] width 107 height 26
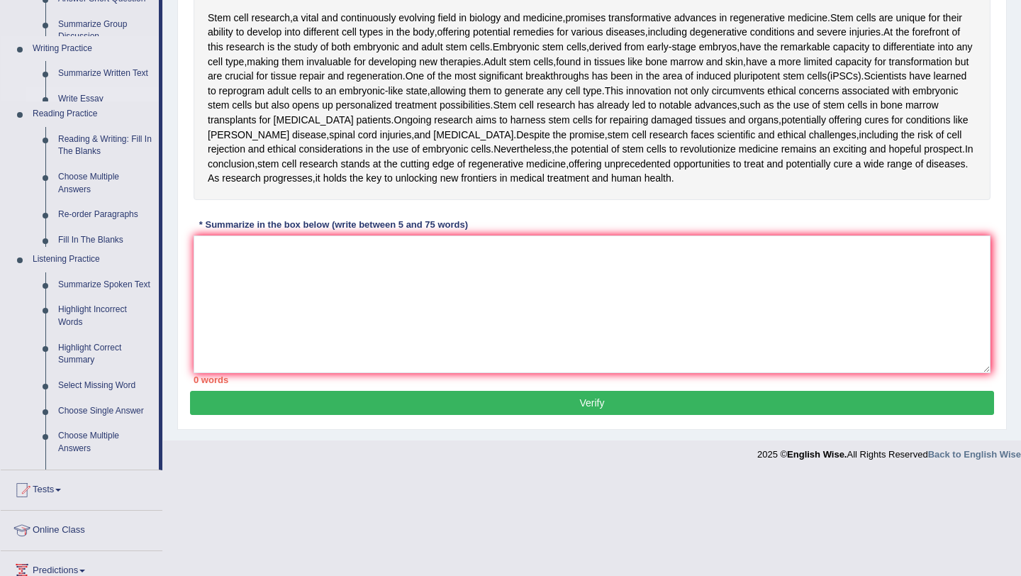
scroll to position [190, 0]
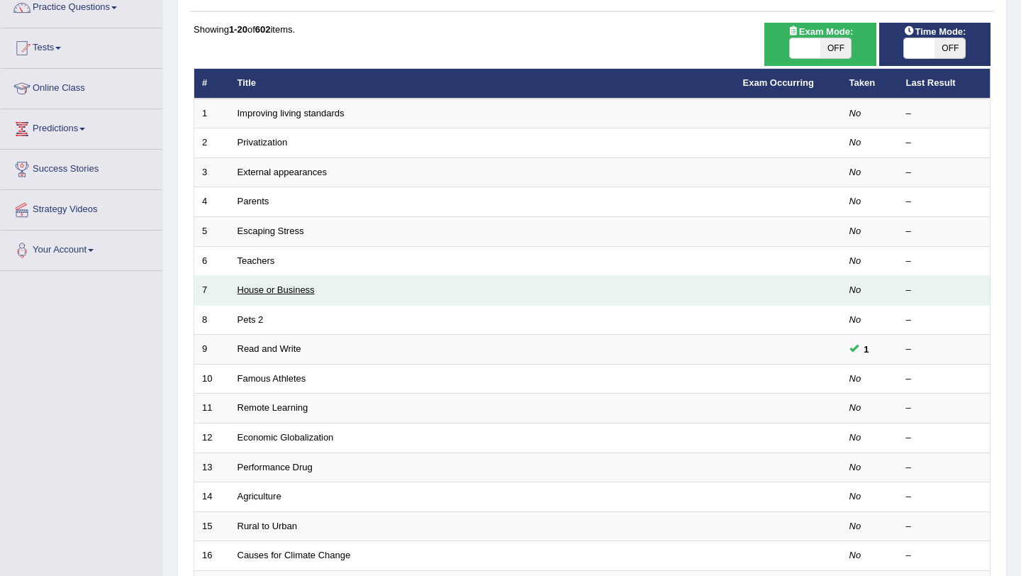
click at [298, 285] on link "House or Business" at bounding box center [275, 289] width 77 height 11
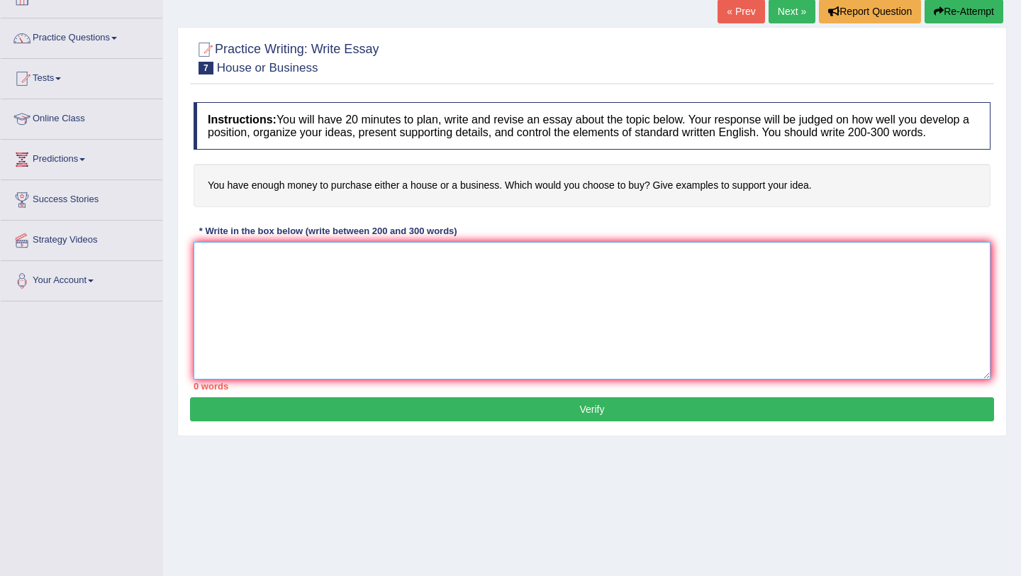
click at [443, 274] on textarea at bounding box center [592, 311] width 797 height 138
drag, startPoint x: 232, startPoint y: 402, endPoint x: 197, endPoint y: 402, distance: 34.7
click at [198, 393] on div "0 words" at bounding box center [592, 385] width 797 height 13
drag, startPoint x: 372, startPoint y: 240, endPoint x: 420, endPoint y: 240, distance: 48.2
click at [419, 238] on div "* Write in the box below (write between 200 and 300 words)" at bounding box center [328, 231] width 269 height 13
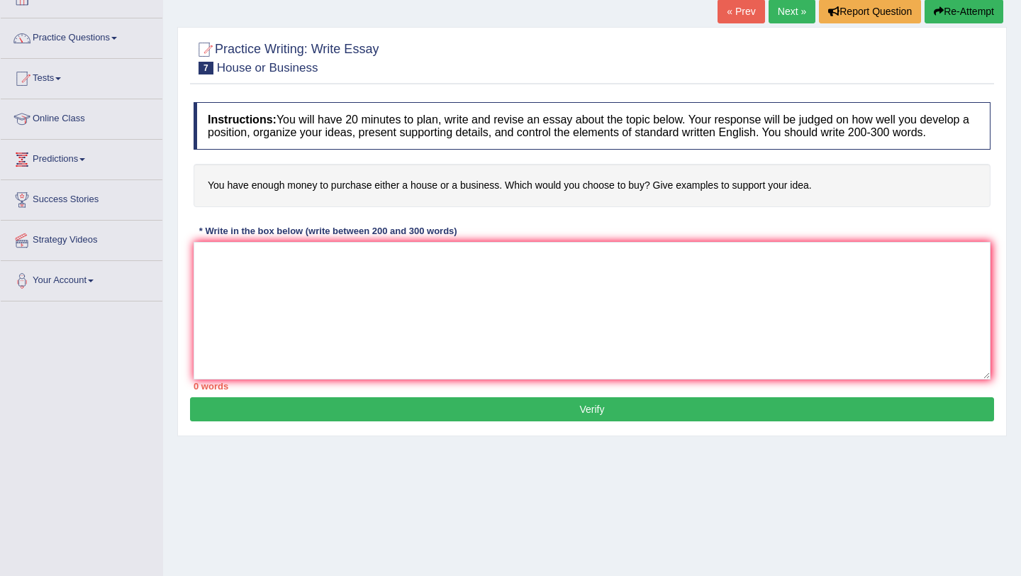
scroll to position [43, 0]
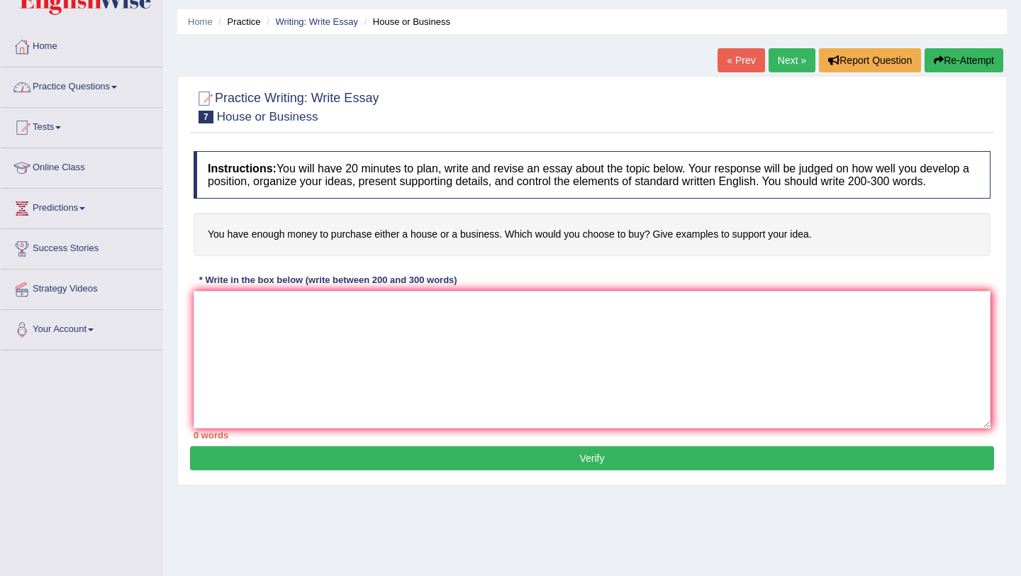
click at [90, 79] on link "Practice Questions" at bounding box center [82, 84] width 162 height 35
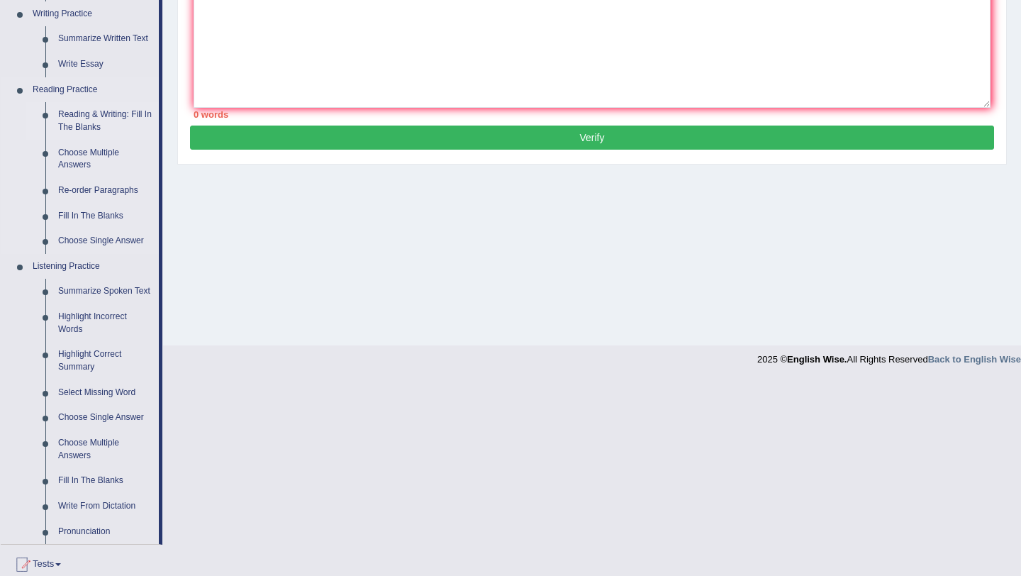
scroll to position [366, 0]
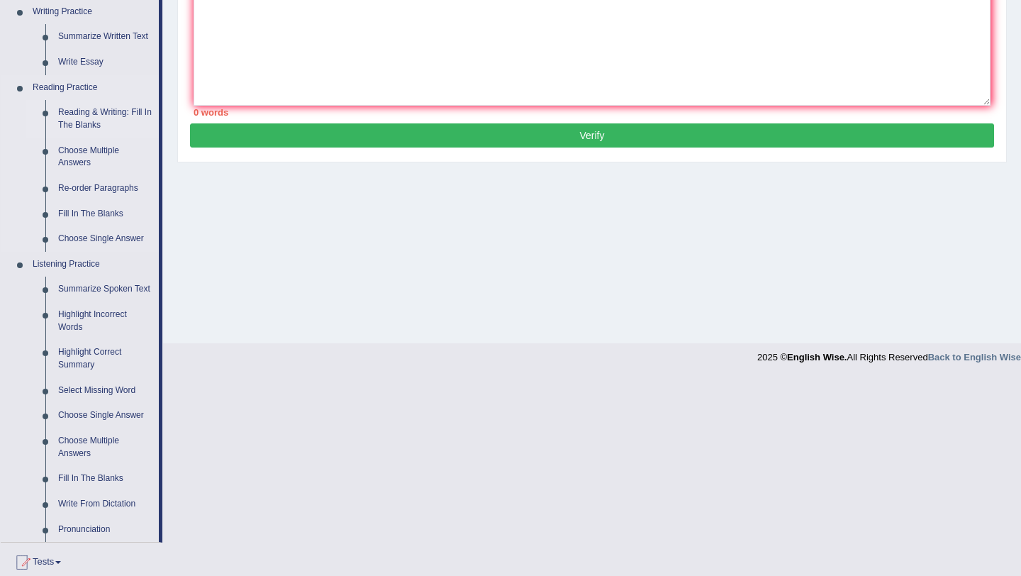
click at [115, 111] on link "Reading & Writing: Fill In The Blanks" at bounding box center [105, 119] width 107 height 38
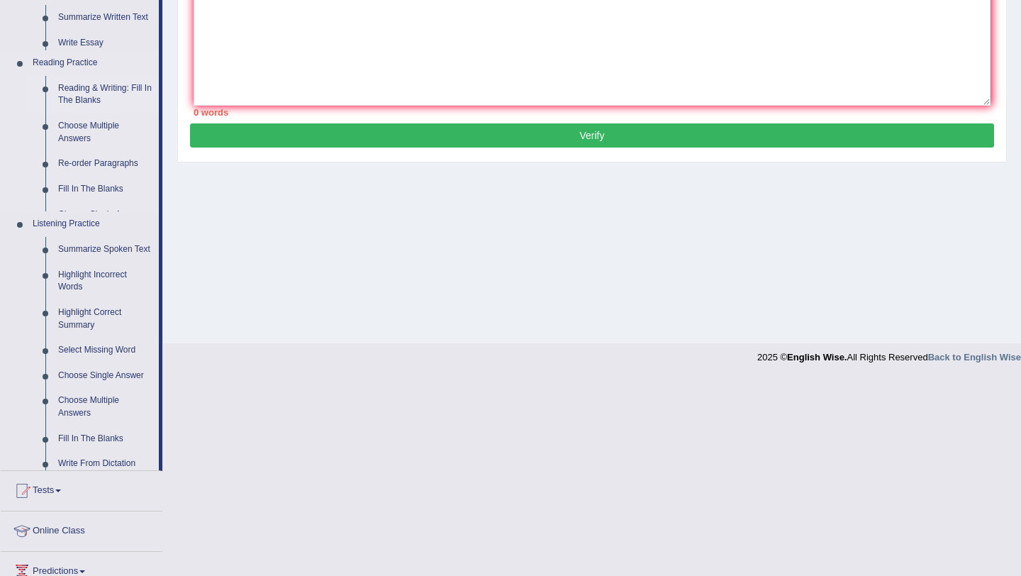
scroll to position [169, 0]
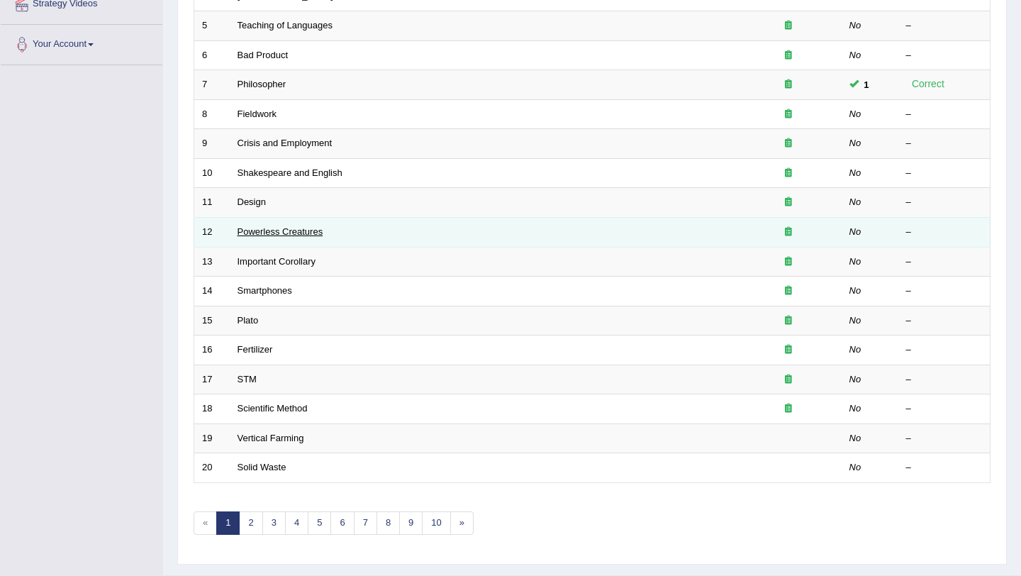
click at [298, 228] on link "Powerless Creatures" at bounding box center [280, 231] width 86 height 11
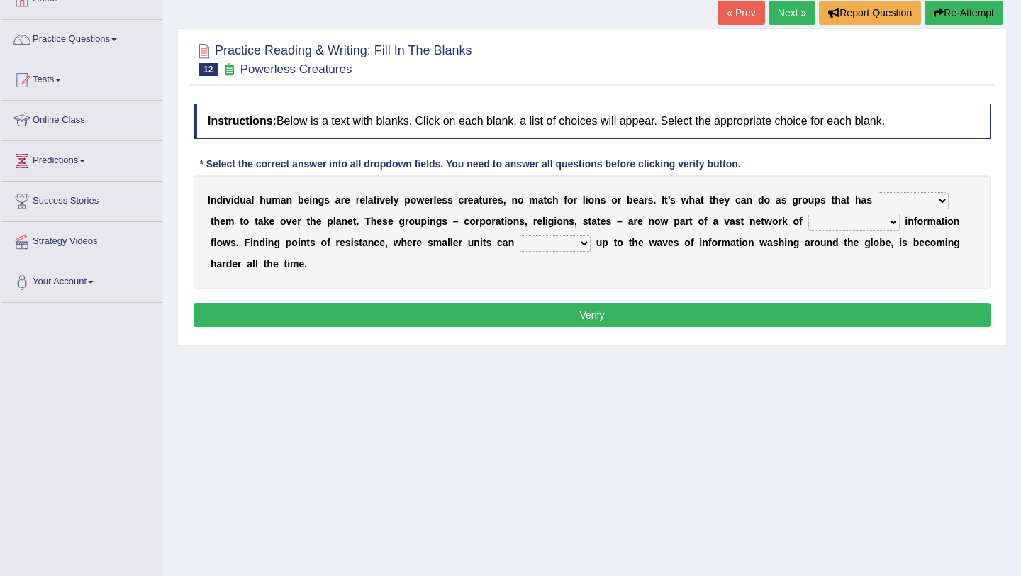
scroll to position [94, 0]
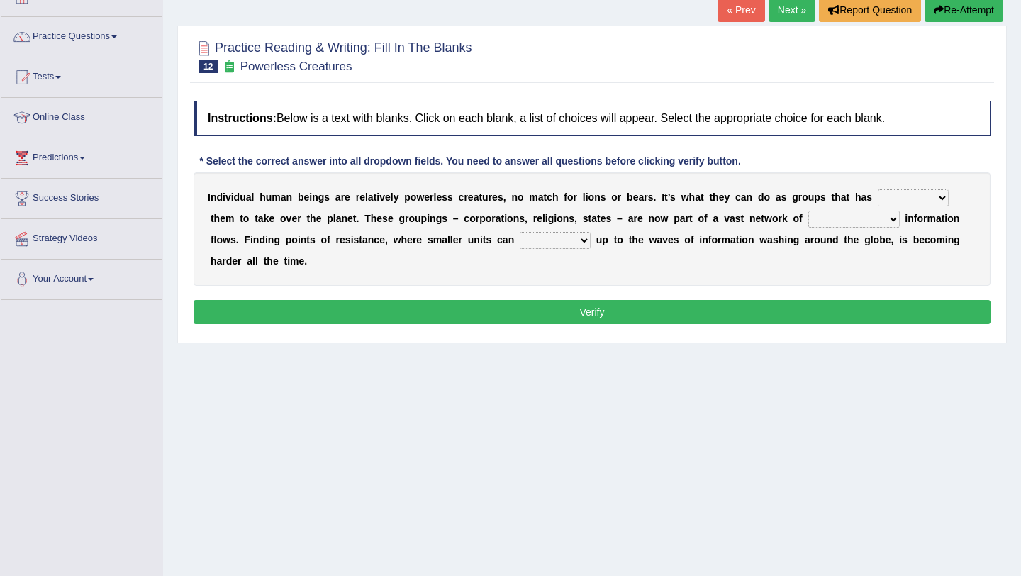
click at [211, 213] on b at bounding box center [209, 218] width 3 height 11
click at [941, 196] on select "enabled contended embodied conjured" at bounding box center [913, 197] width 71 height 17
select select "contended"
click at [878, 189] on select "enabled contended embodied conjured" at bounding box center [913, 197] width 71 height 17
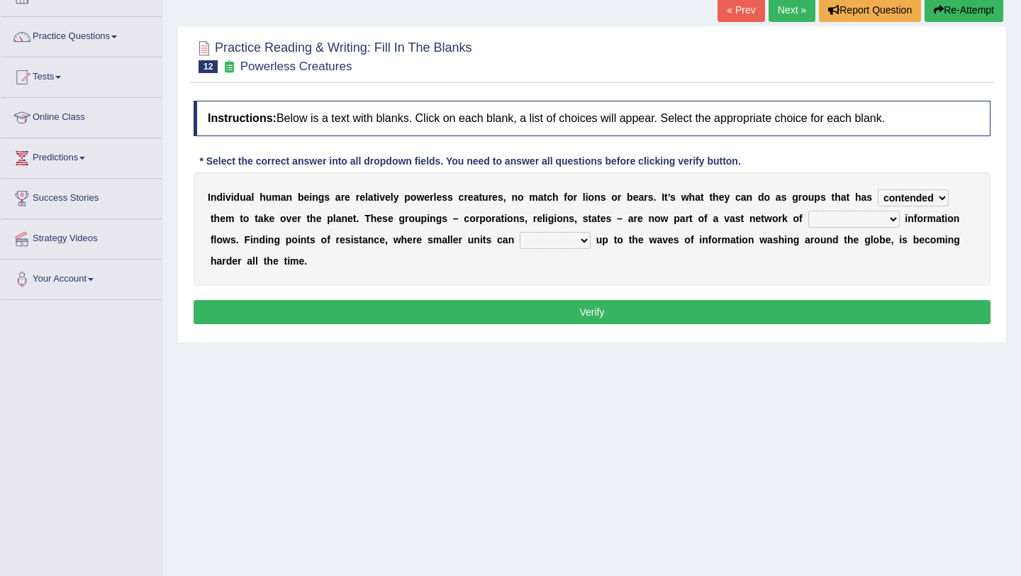
click at [862, 223] on select "interconnected overlapping fastened exploited" at bounding box center [853, 219] width 91 height 17
select select "overlapping"
click at [808, 211] on select "interconnected overlapping fastened exploited" at bounding box center [853, 219] width 91 height 17
click at [543, 238] on select "stand raise hail pump" at bounding box center [555, 240] width 71 height 17
select select "pump"
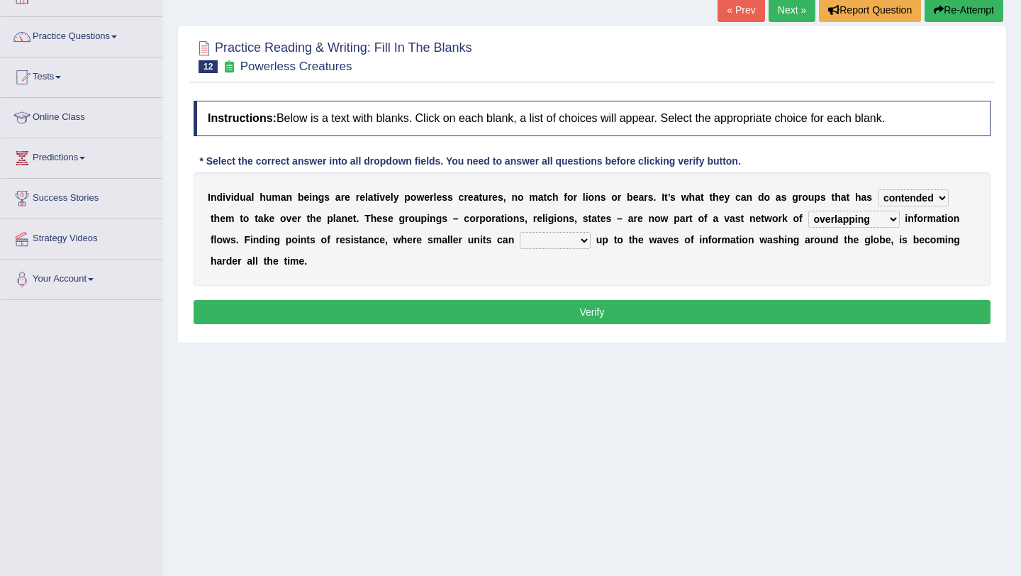
click at [520, 232] on select "stand raise hail pump" at bounding box center [555, 240] width 71 height 17
click at [92, 31] on link "Practice Questions" at bounding box center [82, 34] width 162 height 35
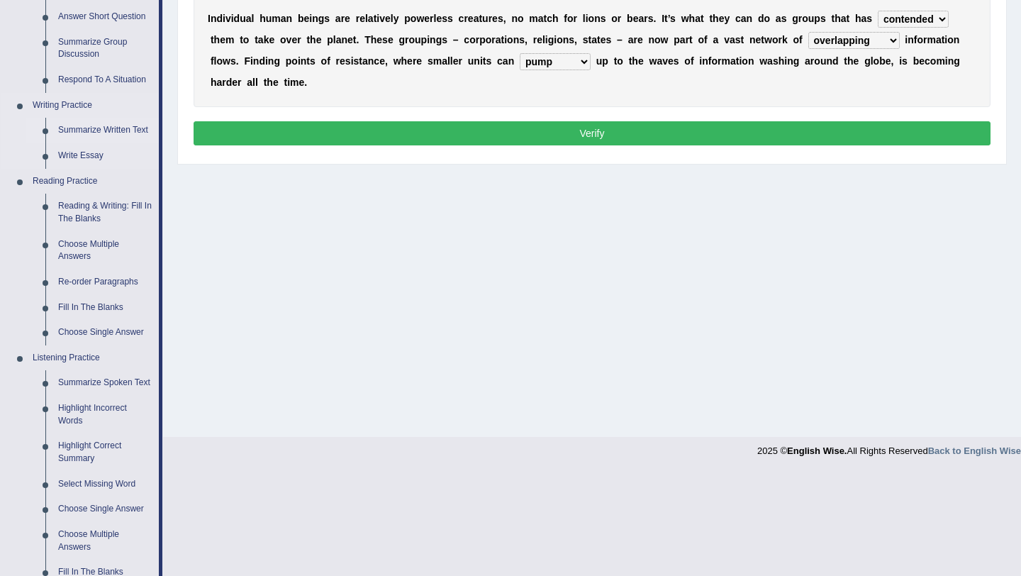
scroll to position [302, 0]
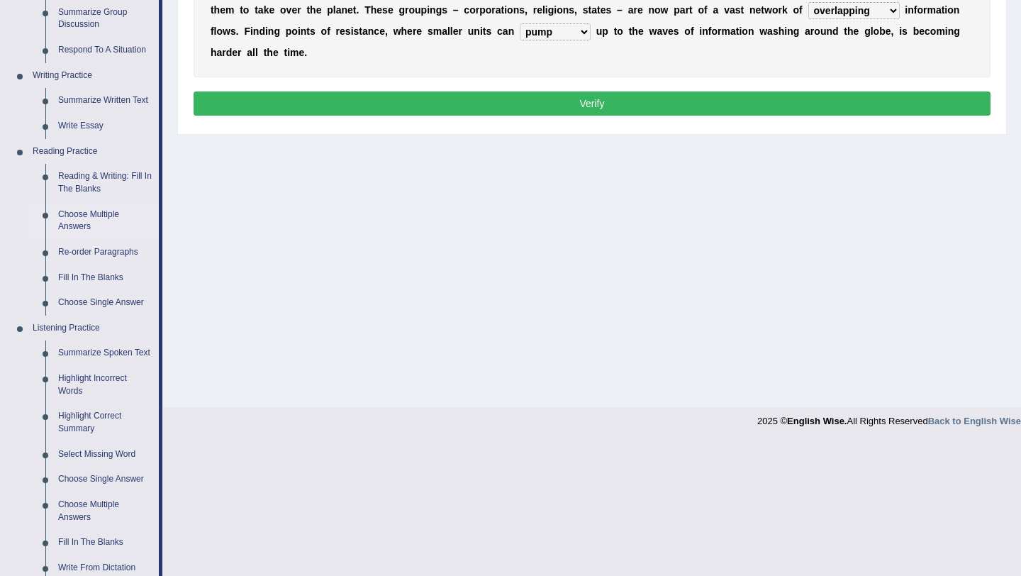
click at [82, 218] on link "Choose Multiple Answers" at bounding box center [105, 221] width 107 height 38
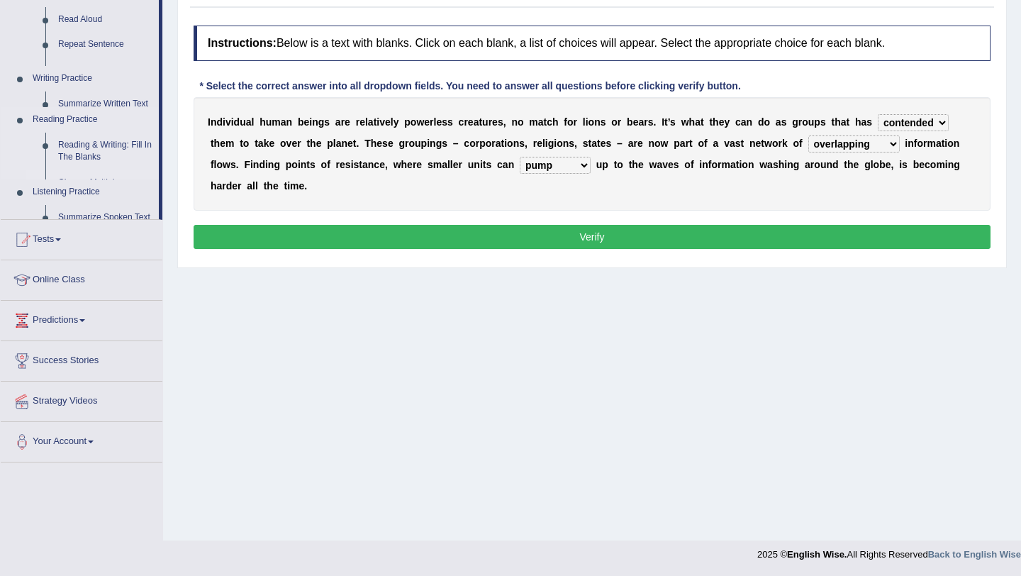
scroll to position [169, 0]
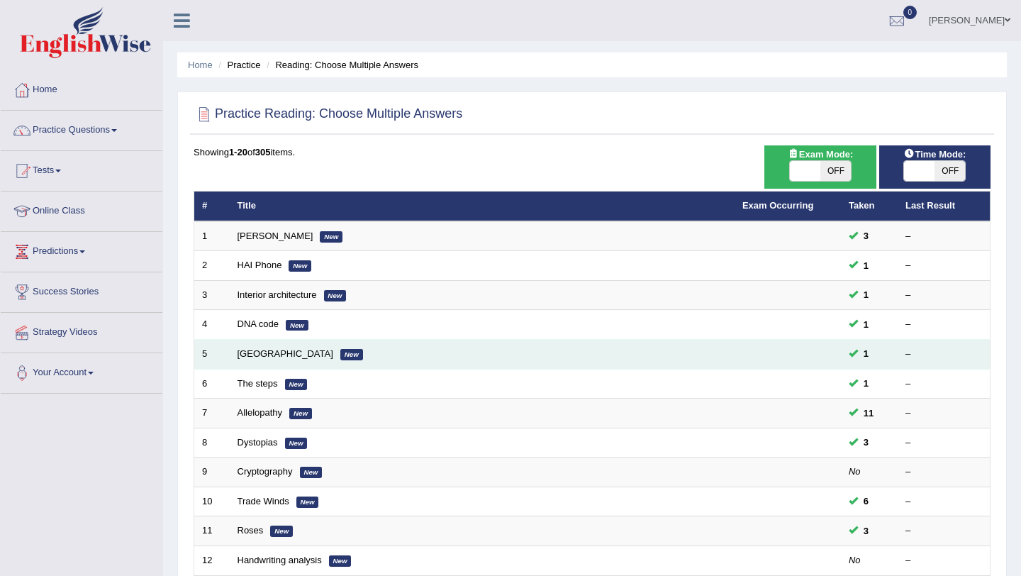
click at [250, 347] on td "Mandeville New" at bounding box center [482, 355] width 505 height 30
click at [252, 353] on link "Mandeville" at bounding box center [285, 353] width 96 height 11
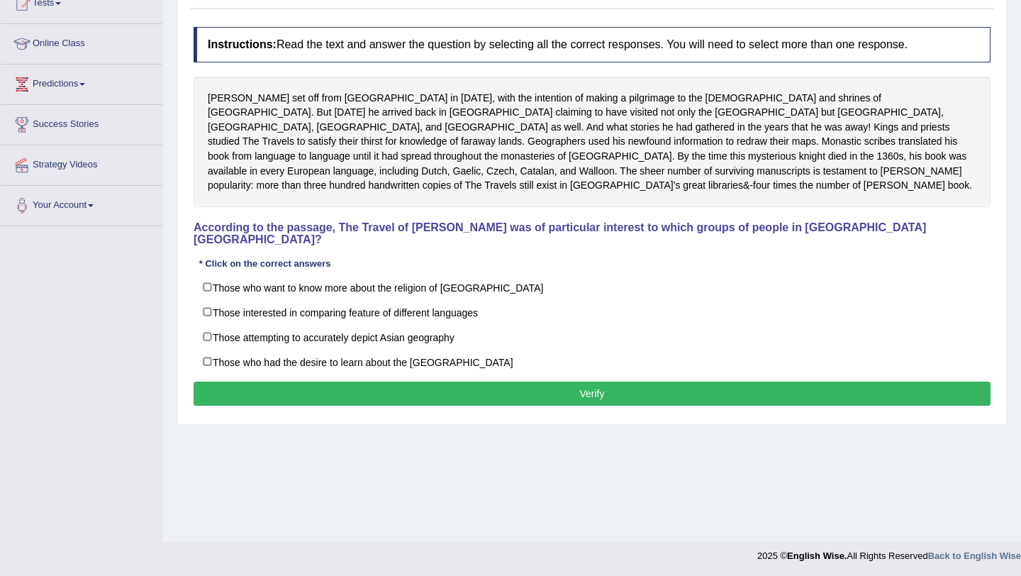
scroll to position [169, 0]
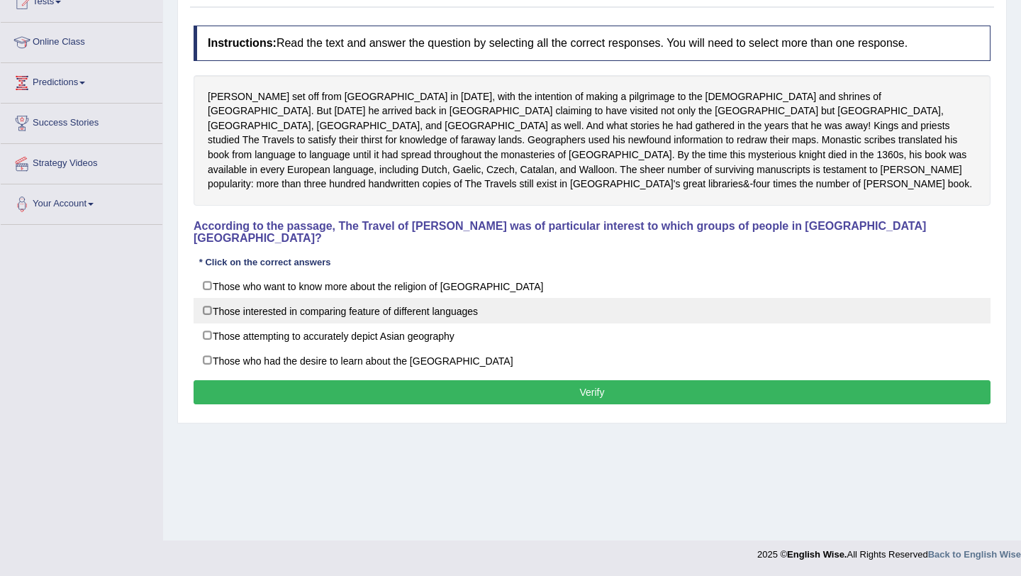
click at [211, 298] on label "Those interested in comparing feature of different languages" at bounding box center [592, 311] width 797 height 26
checkbox input "true"
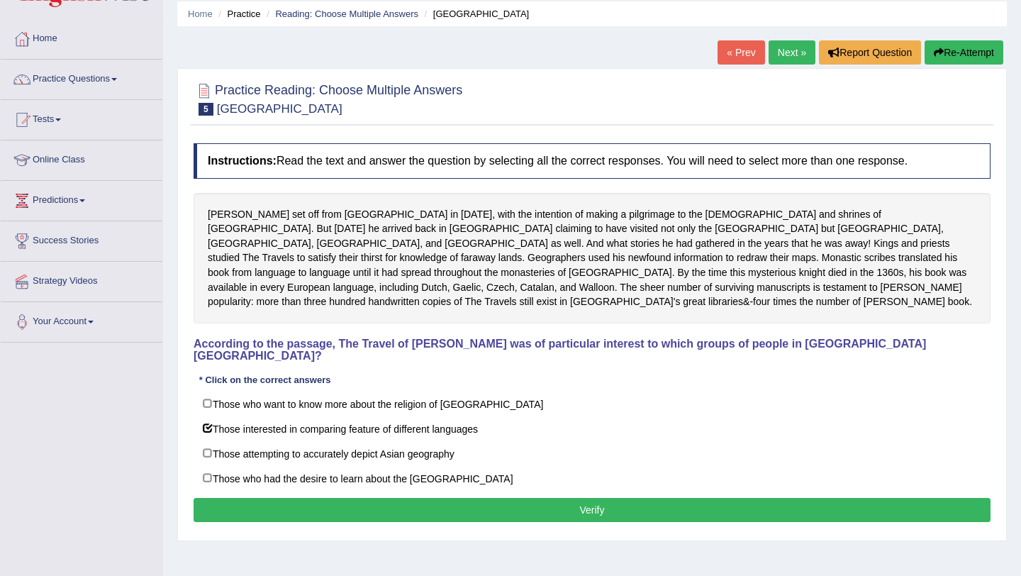
scroll to position [49, 0]
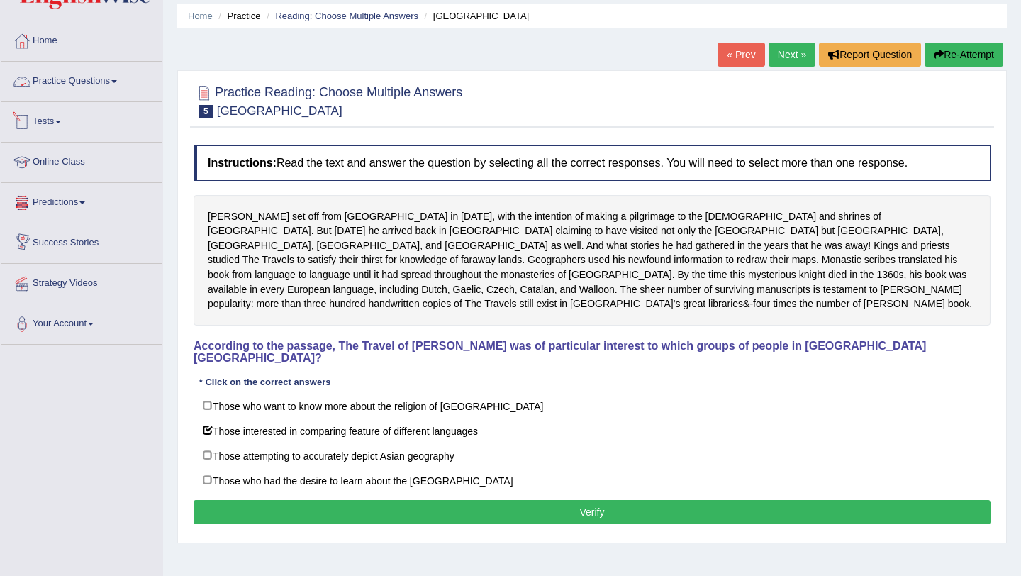
click at [41, 83] on link "Practice Questions" at bounding box center [82, 79] width 162 height 35
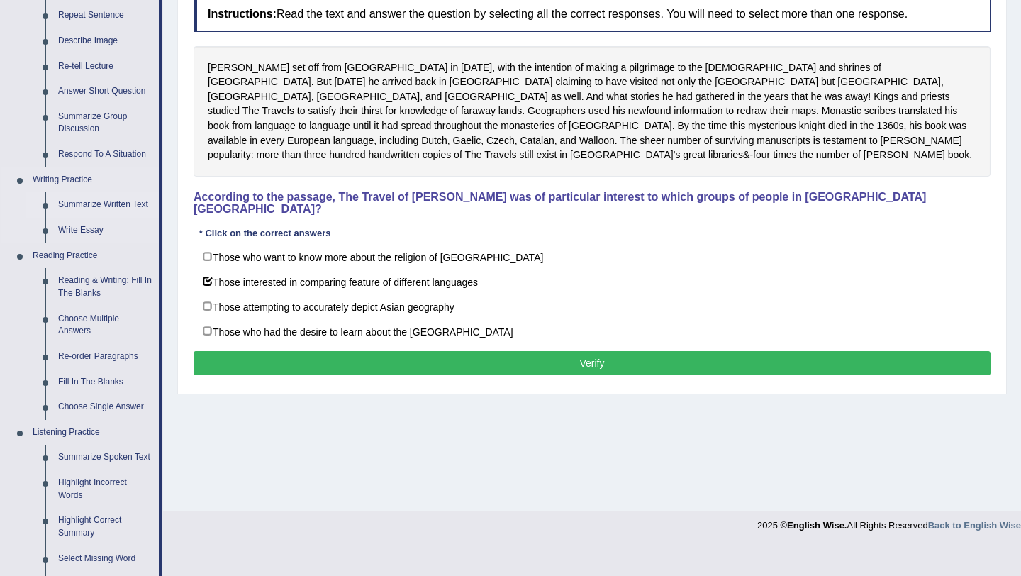
scroll to position [200, 0]
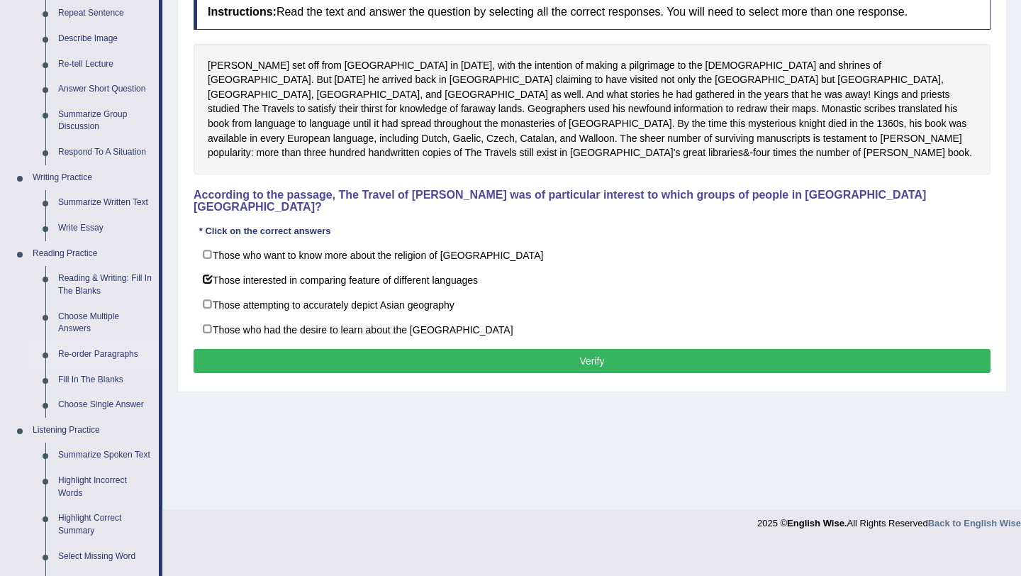
click at [67, 354] on link "Re-order Paragraphs" at bounding box center [105, 355] width 107 height 26
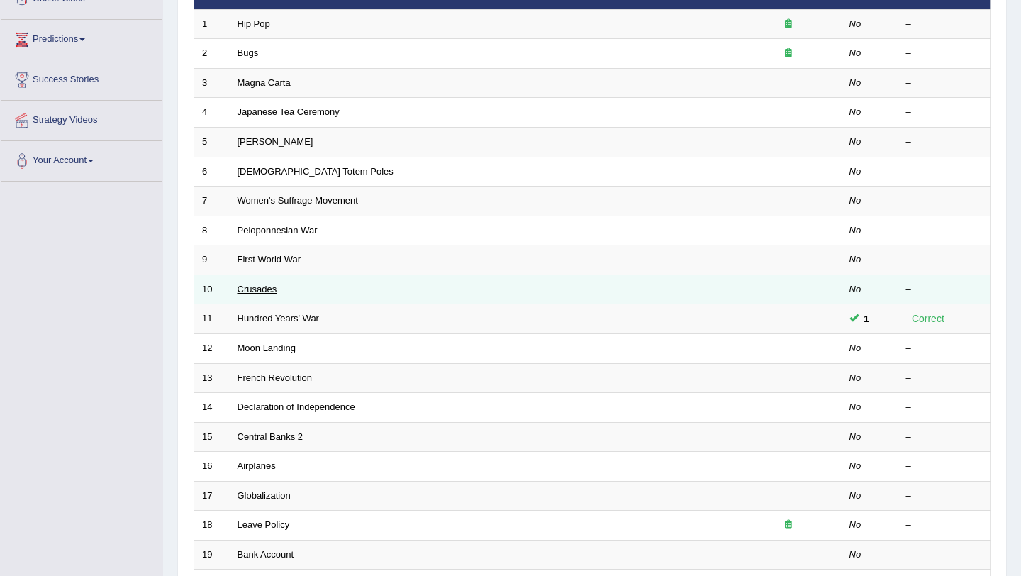
click at [262, 292] on link "Crusades" at bounding box center [257, 289] width 40 height 11
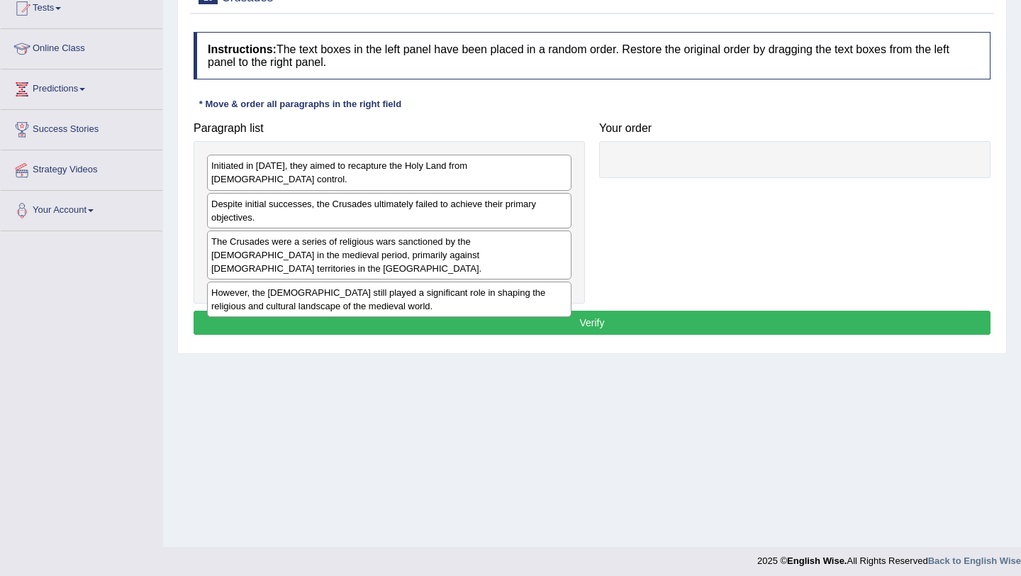
scroll to position [163, 0]
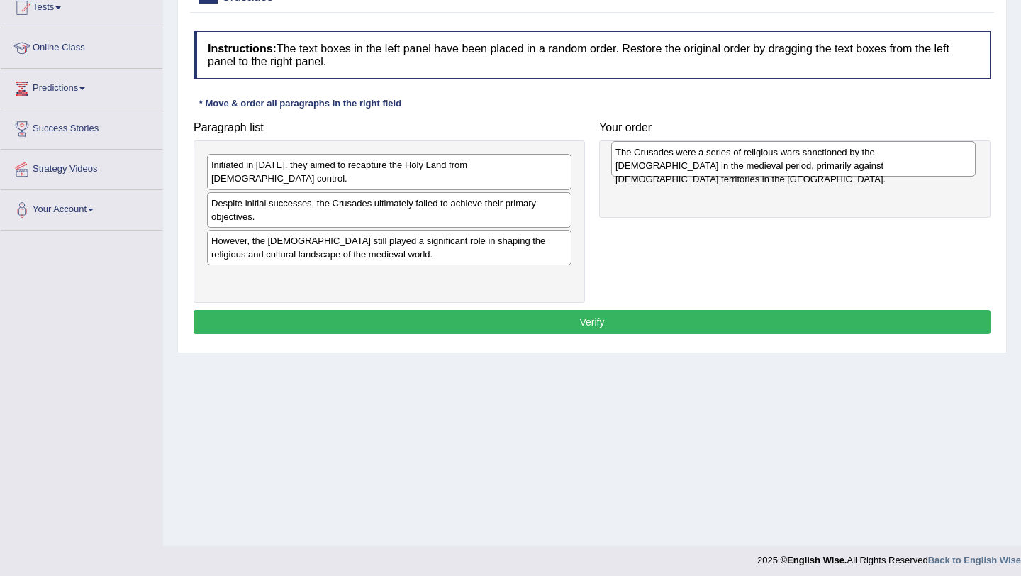
drag, startPoint x: 250, startPoint y: 237, endPoint x: 646, endPoint y: 153, distance: 405.7
click at [649, 155] on div "The Crusades were a series of religious wars sanctioned by the [DEMOGRAPHIC_DAT…" at bounding box center [793, 158] width 364 height 35
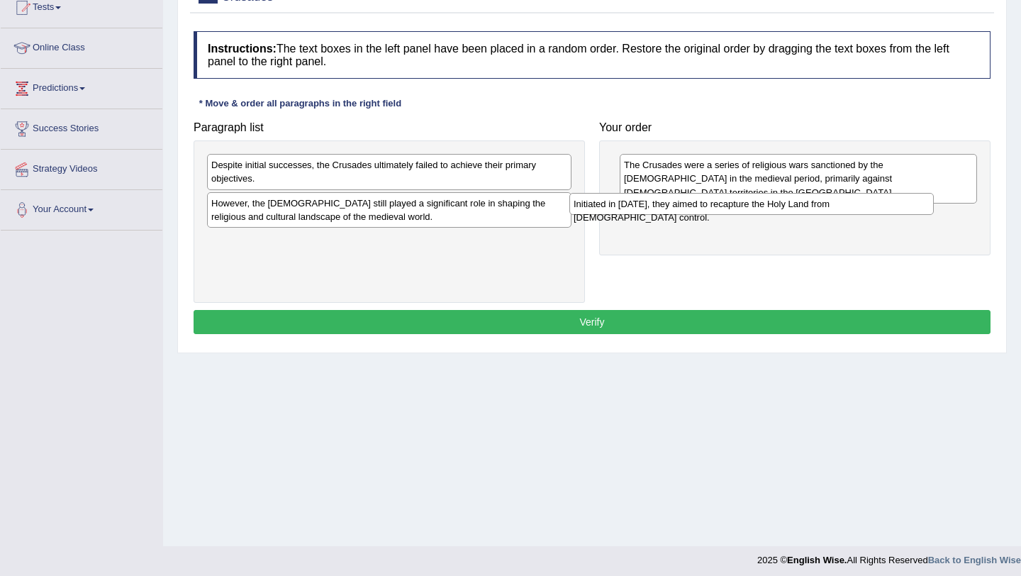
drag, startPoint x: 302, startPoint y: 165, endPoint x: 664, endPoint y: 203, distance: 364.2
click at [664, 203] on div "Initiated in [DATE], they aimed to recapture the Holy Land from [DEMOGRAPHIC_DA…" at bounding box center [751, 204] width 364 height 22
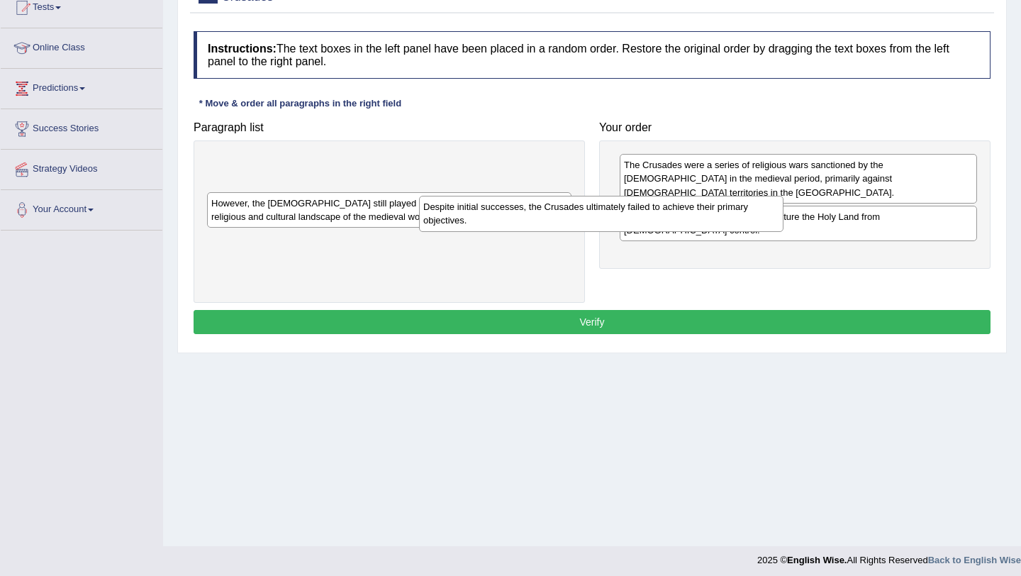
drag, startPoint x: 423, startPoint y: 159, endPoint x: 747, endPoint y: 281, distance: 346.1
click at [746, 231] on div "Despite initial successes, the Crusades ultimately failed to achieve their prim…" at bounding box center [601, 213] width 364 height 35
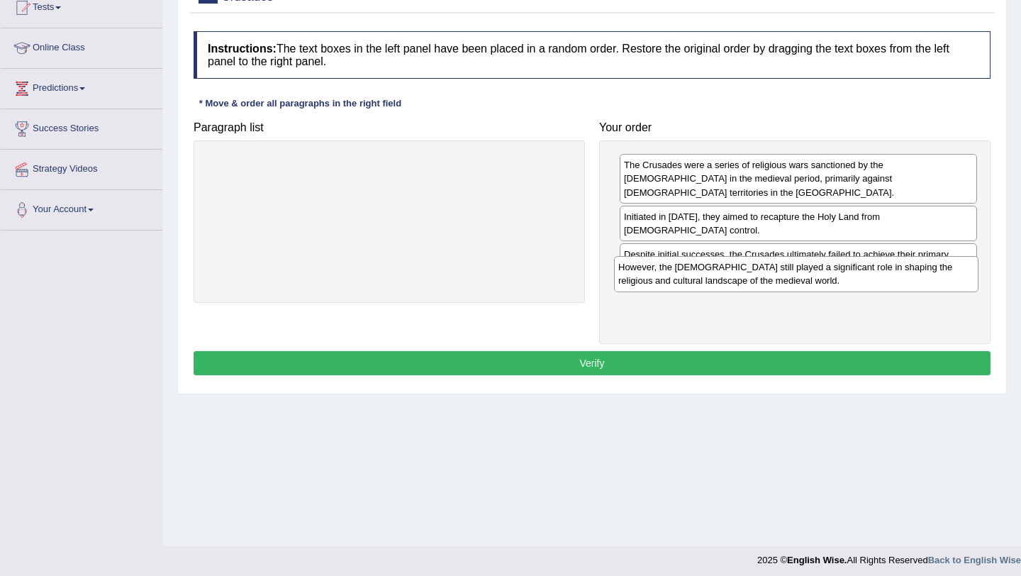
drag, startPoint x: 447, startPoint y: 164, endPoint x: 853, endPoint y: 266, distance: 419.5
click at [853, 266] on div "However, the [DEMOGRAPHIC_DATA] still played a significant role in shaping the …" at bounding box center [796, 273] width 364 height 35
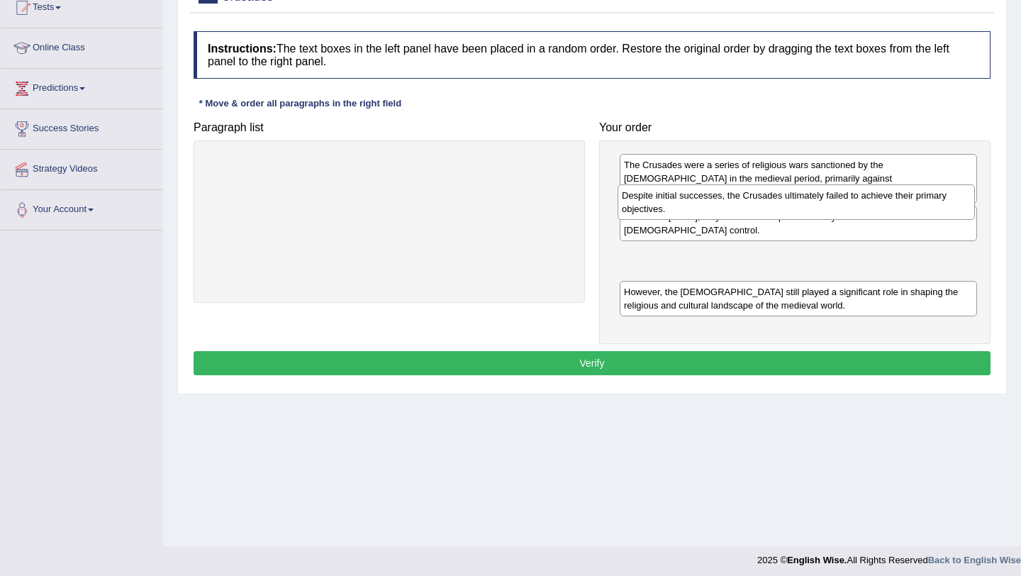
drag, startPoint x: 817, startPoint y: 237, endPoint x: 814, endPoint y: 203, distance: 33.4
click at [814, 204] on div "Despite initial successes, the Crusades ultimately failed to achieve their prim…" at bounding box center [795, 201] width 357 height 35
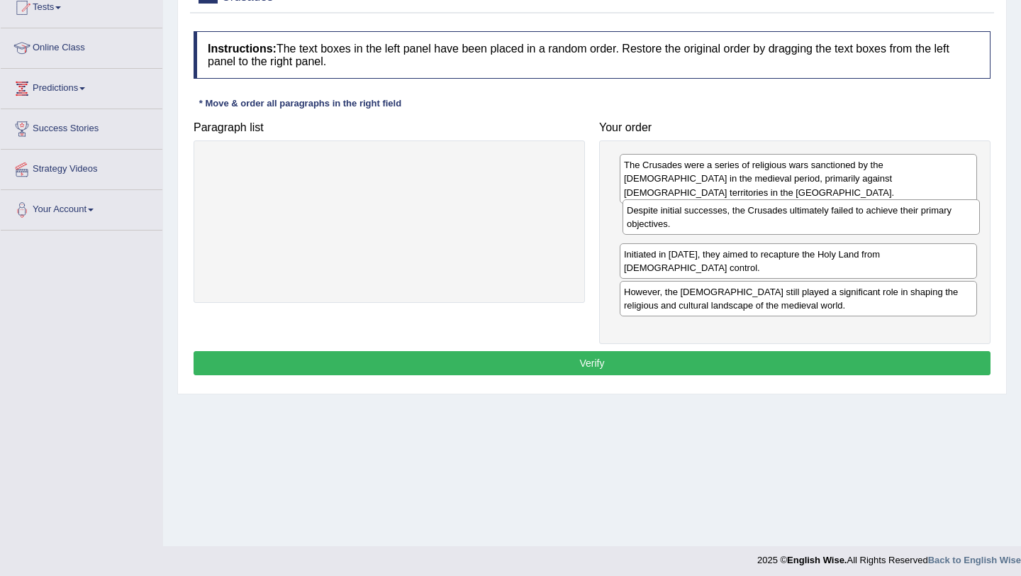
drag, startPoint x: 809, startPoint y: 230, endPoint x: 811, endPoint y: 211, distance: 19.3
click at [812, 211] on div "Despite initial successes, the Crusades ultimately failed to achieve their prim…" at bounding box center [800, 216] width 357 height 35
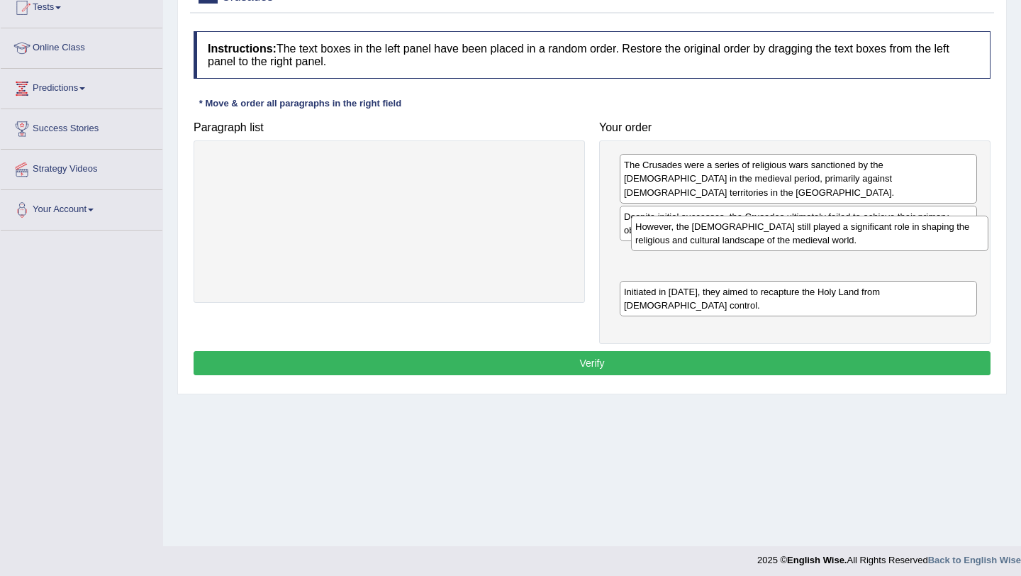
drag, startPoint x: 712, startPoint y: 278, endPoint x: 722, endPoint y: 239, distance: 40.4
click at [722, 239] on div "However, the Crusades still played a significant role in shaping the religious …" at bounding box center [809, 232] width 357 height 35
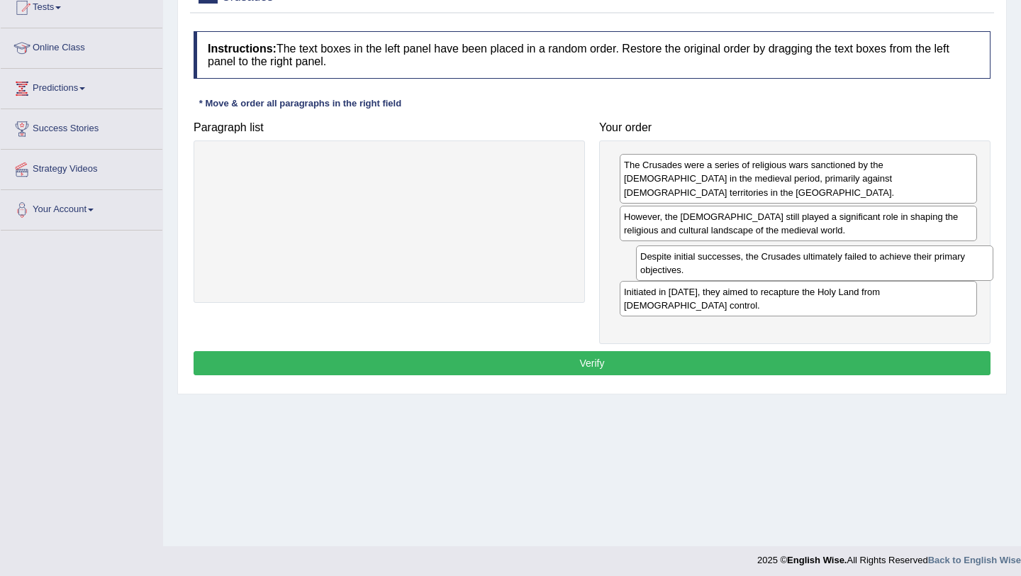
drag, startPoint x: 727, startPoint y: 213, endPoint x: 743, endPoint y: 267, distance: 55.6
click at [743, 267] on div "Despite initial successes, the Crusades ultimately failed to achieve their prim…" at bounding box center [814, 262] width 357 height 35
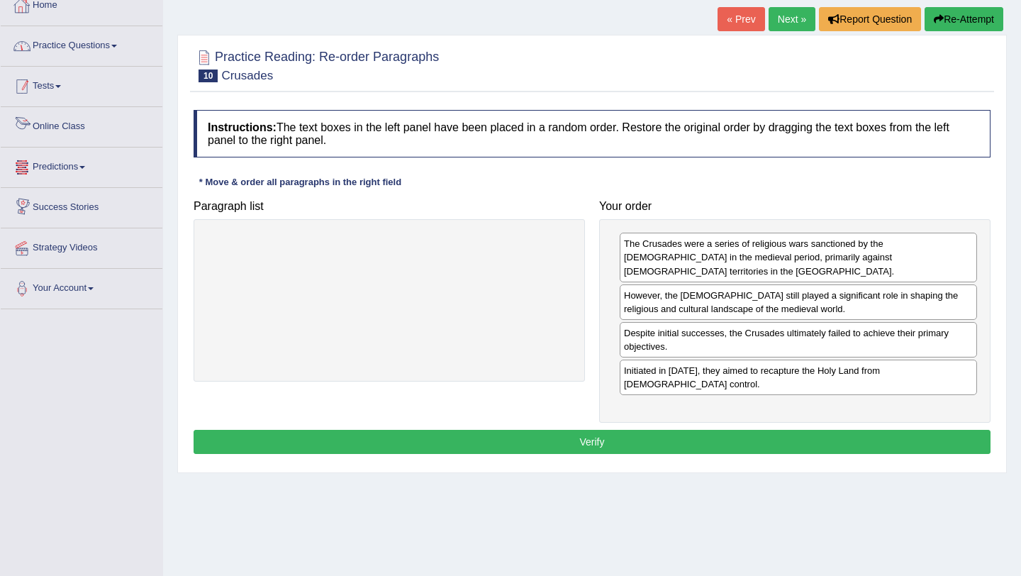
scroll to position [41, 0]
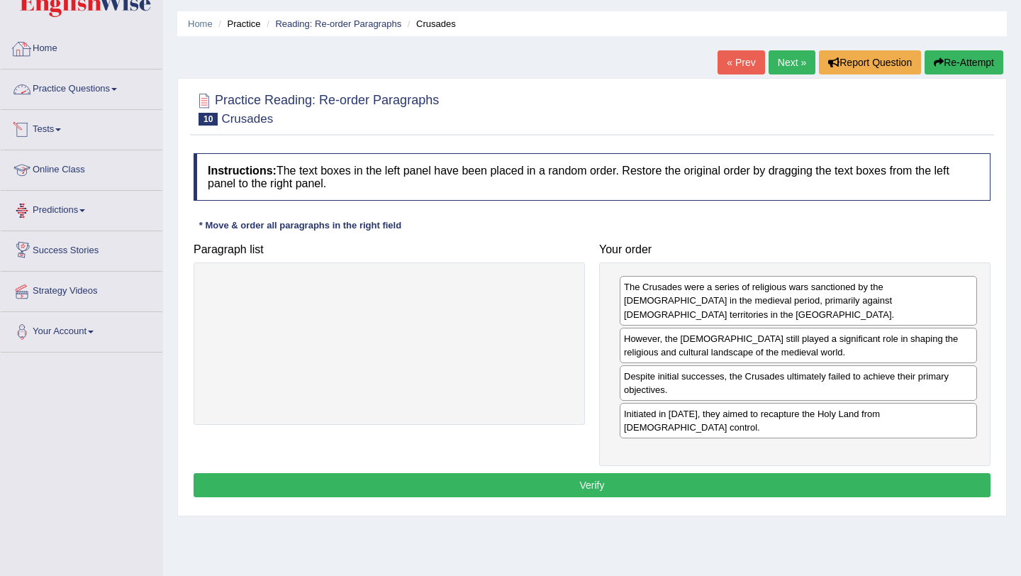
click at [82, 88] on link "Practice Questions" at bounding box center [82, 86] width 162 height 35
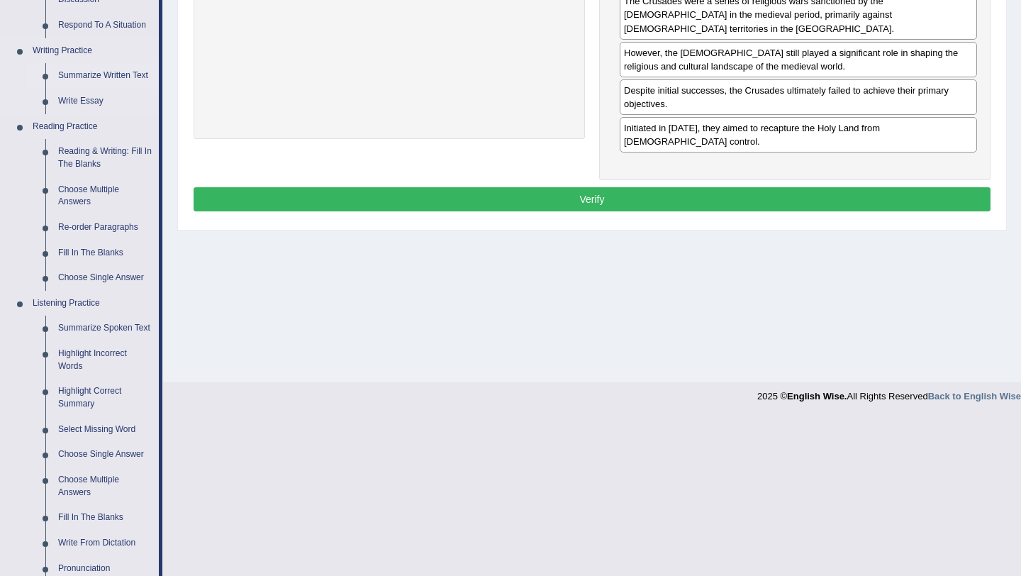
scroll to position [405, 0]
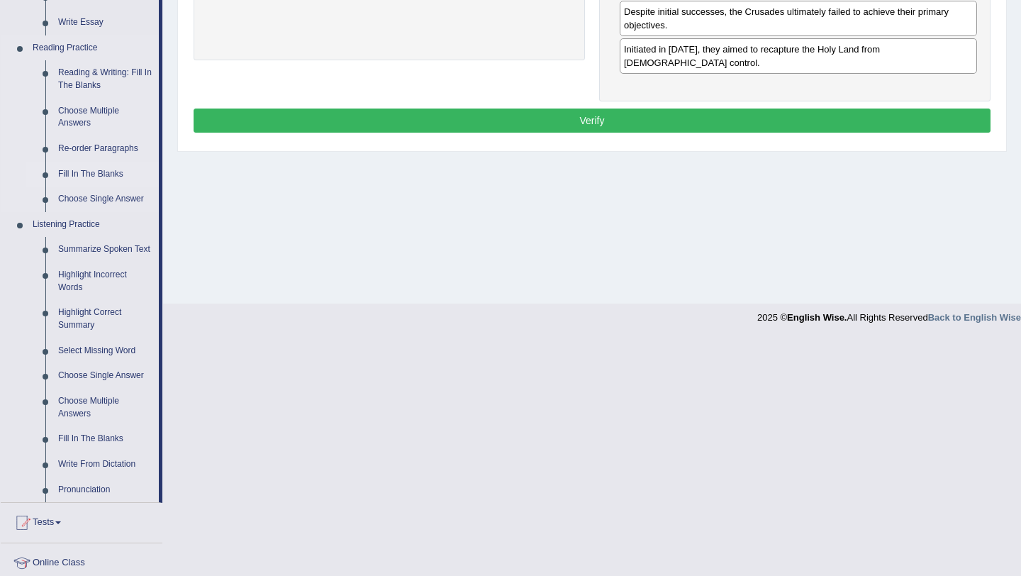
click at [91, 172] on link "Fill In The Blanks" at bounding box center [105, 175] width 107 height 26
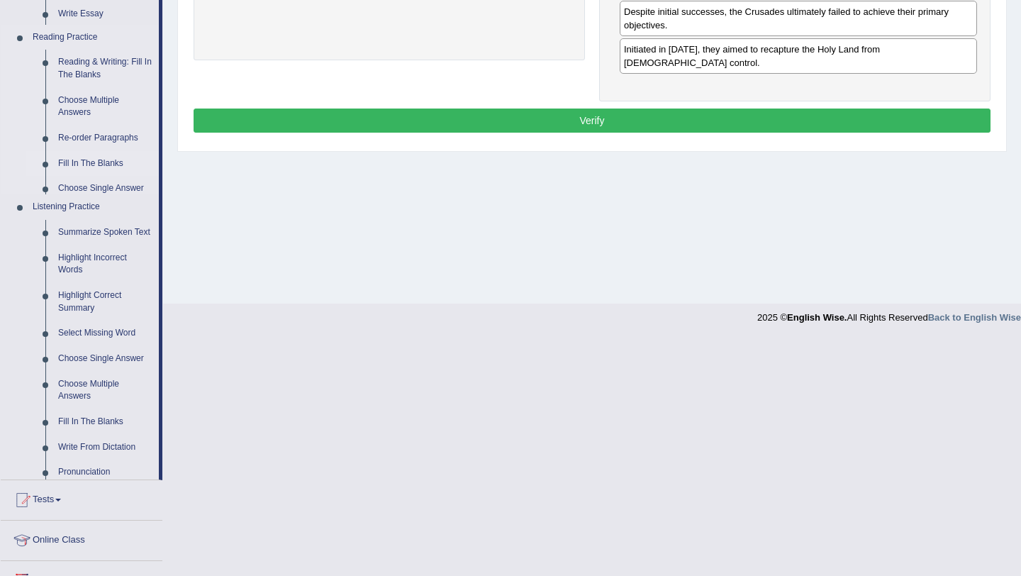
scroll to position [370, 0]
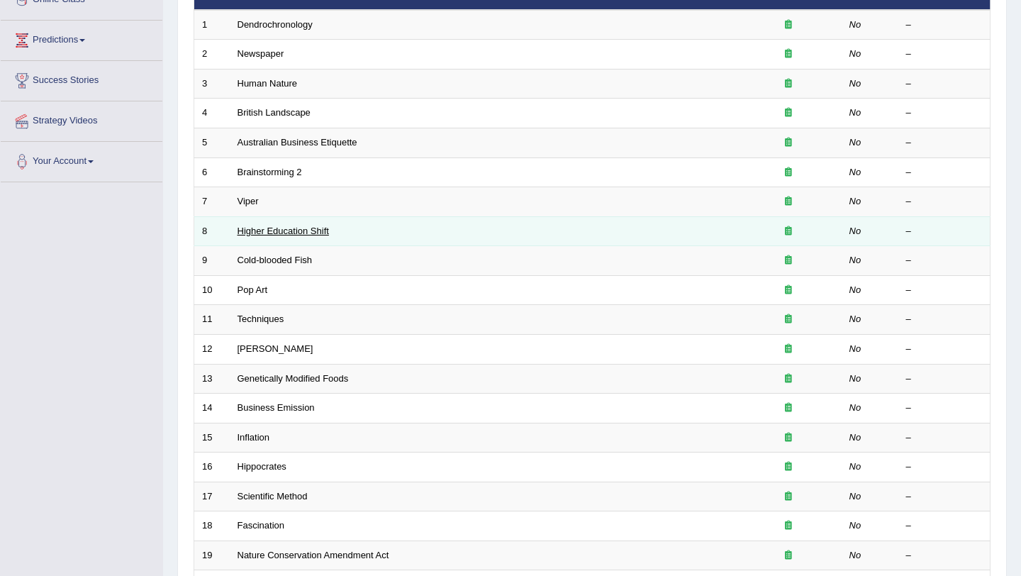
click at [292, 231] on link "Higher Education Shift" at bounding box center [282, 230] width 91 height 11
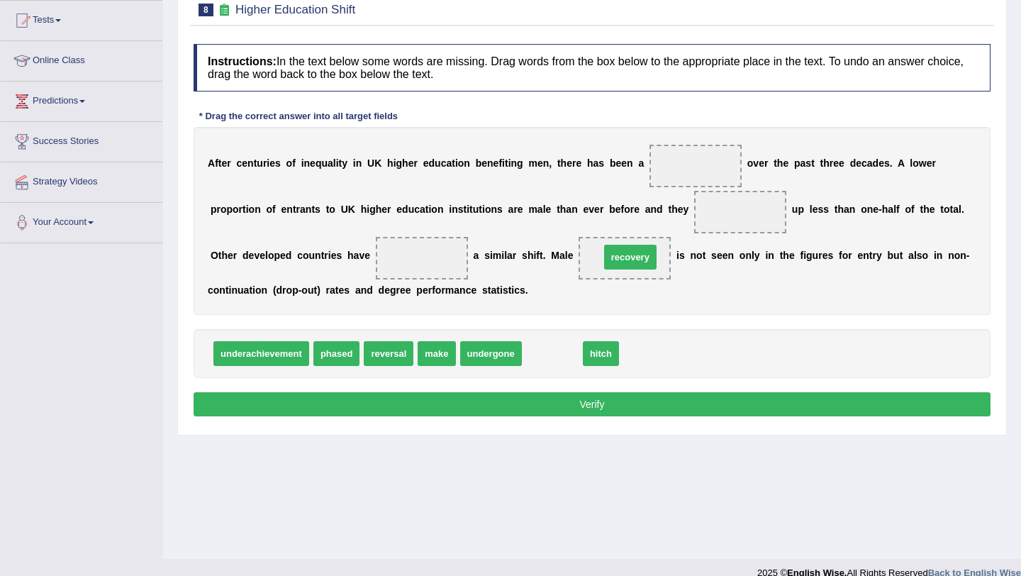
drag, startPoint x: 544, startPoint y: 352, endPoint x: 620, endPoint y: 254, distance: 123.2
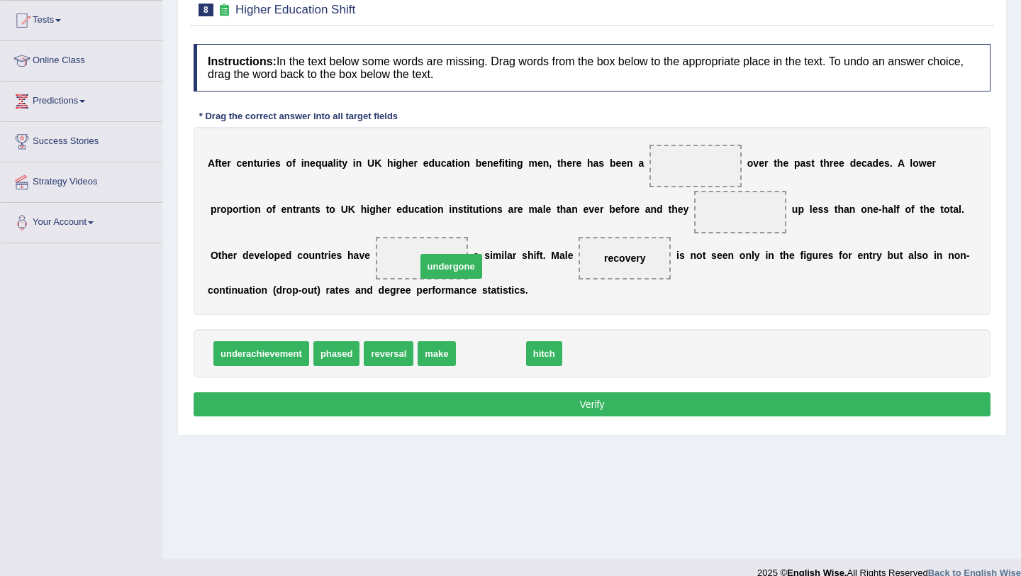
drag, startPoint x: 486, startPoint y: 351, endPoint x: 432, endPoint y: 258, distance: 107.4
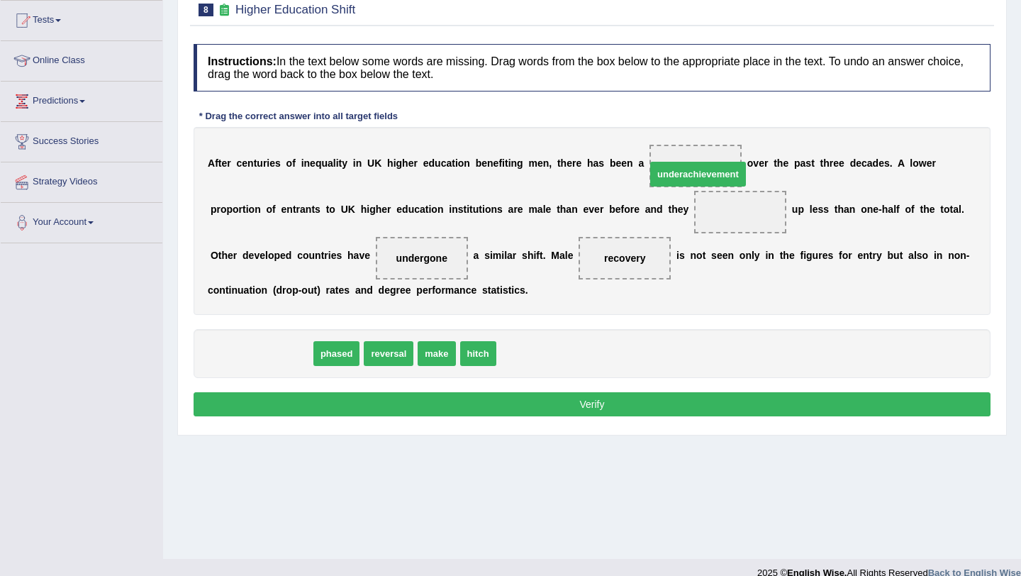
drag, startPoint x: 256, startPoint y: 355, endPoint x: 688, endPoint y: 176, distance: 467.5
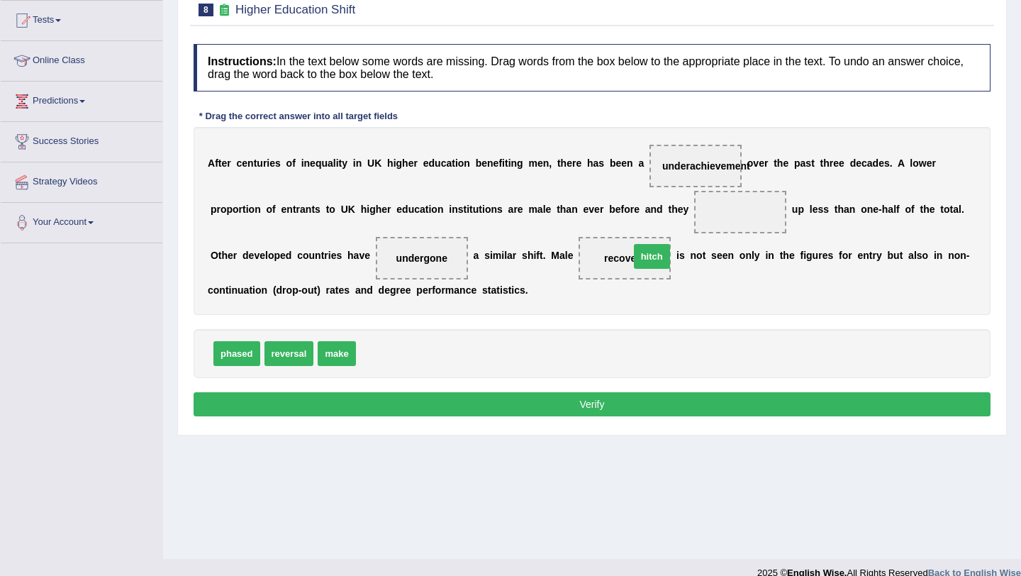
drag, startPoint x: 379, startPoint y: 353, endPoint x: 652, endPoint y: 208, distance: 309.5
click at [652, 244] on span "hitch" at bounding box center [652, 256] width 36 height 25
drag, startPoint x: 320, startPoint y: 347, endPoint x: 715, endPoint y: 191, distance: 424.5
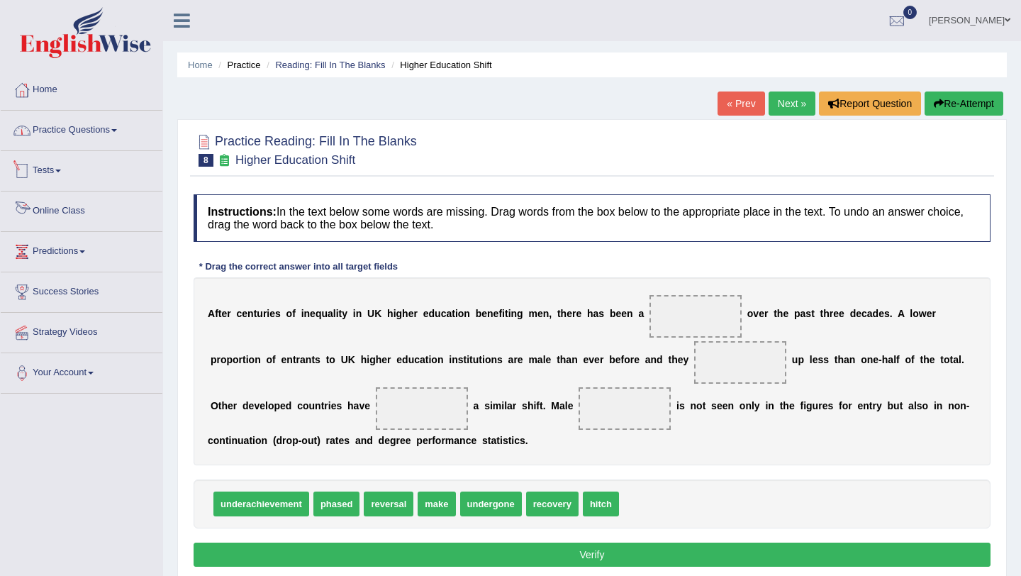
click at [78, 135] on link "Practice Questions" at bounding box center [82, 128] width 162 height 35
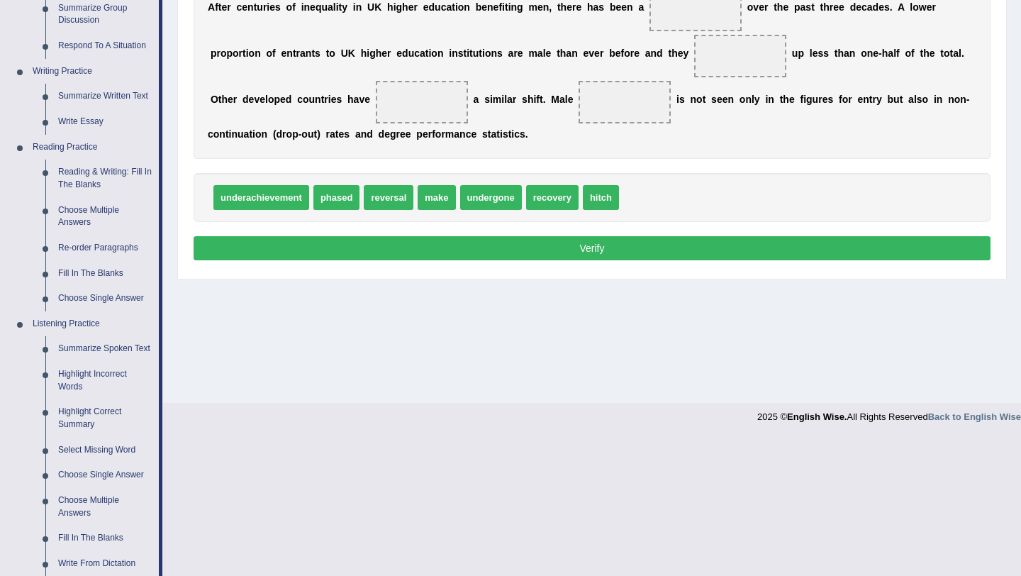
scroll to position [342, 0]
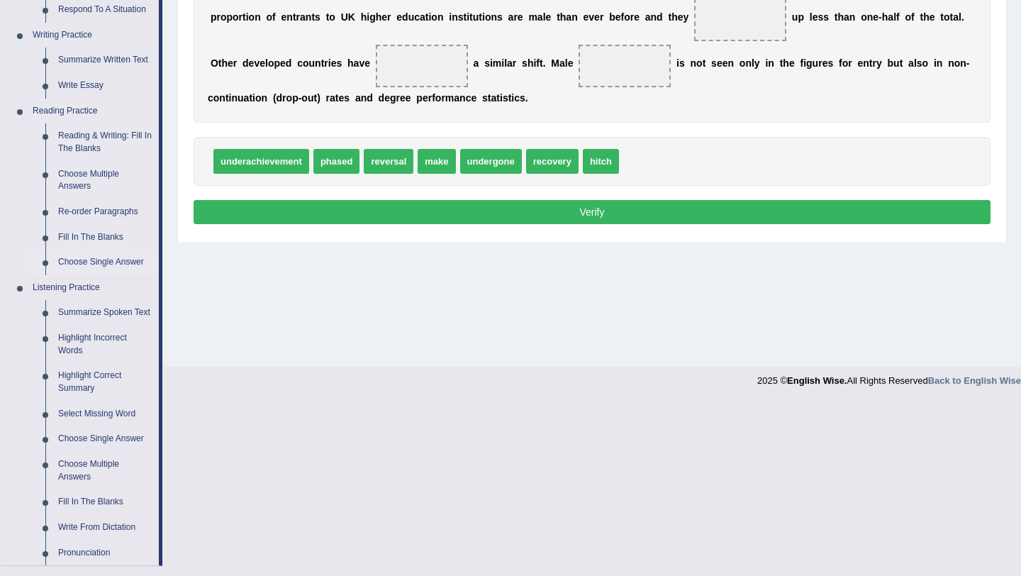
click at [113, 259] on link "Choose Single Answer" at bounding box center [105, 263] width 107 height 26
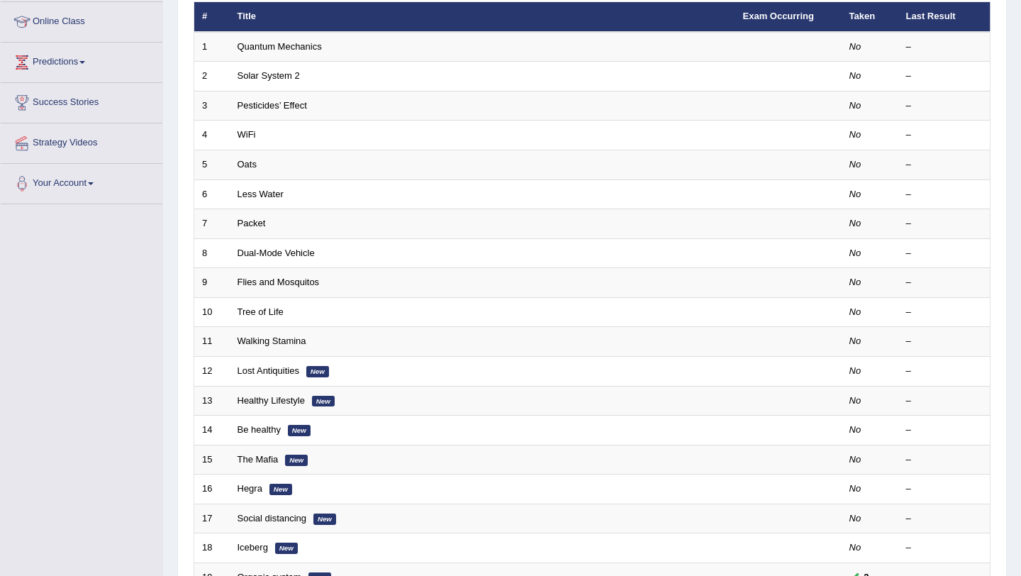
scroll to position [204, 0]
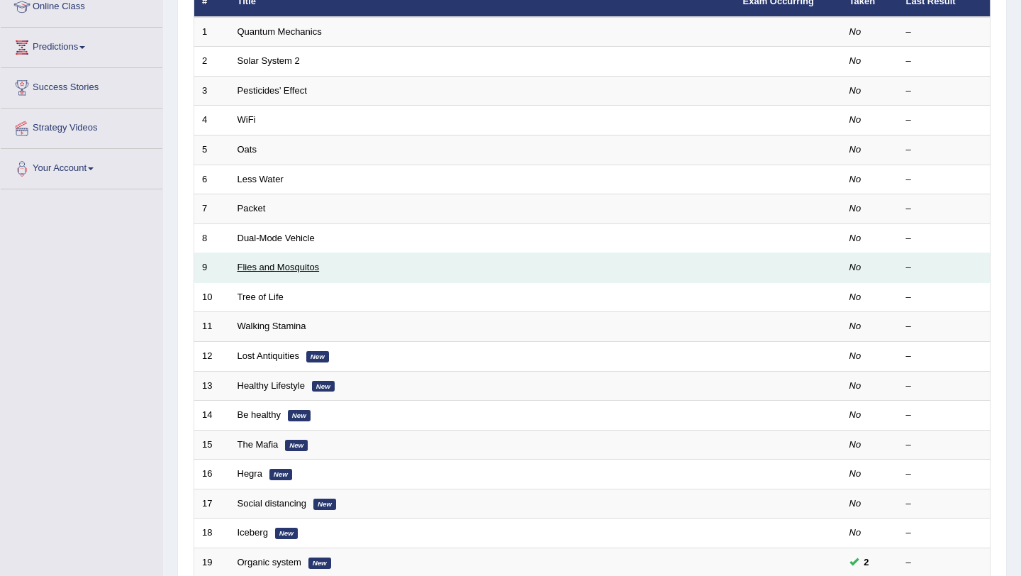
click at [274, 265] on link "Flies and Mosquitos" at bounding box center [278, 267] width 82 height 11
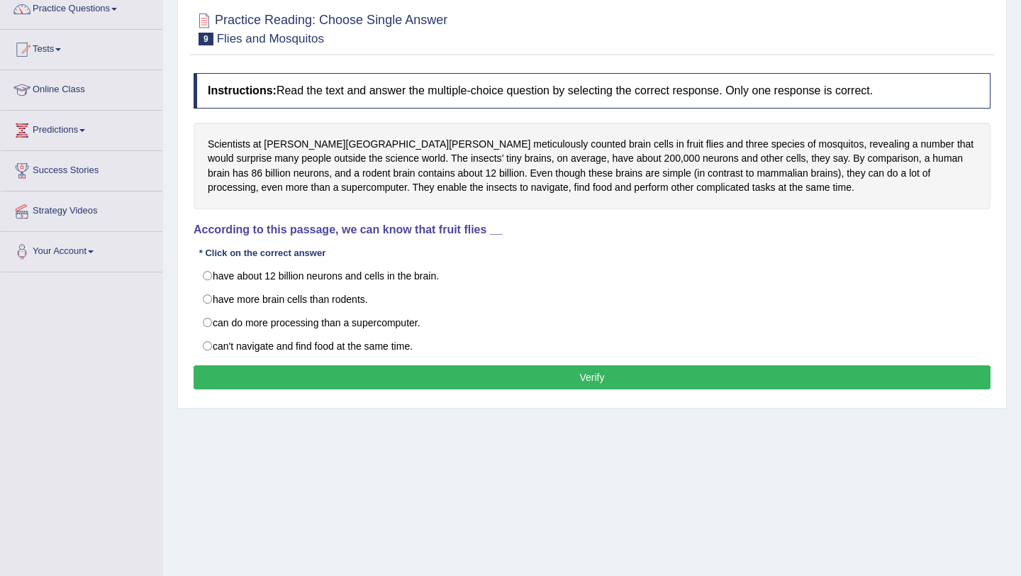
scroll to position [89, 0]
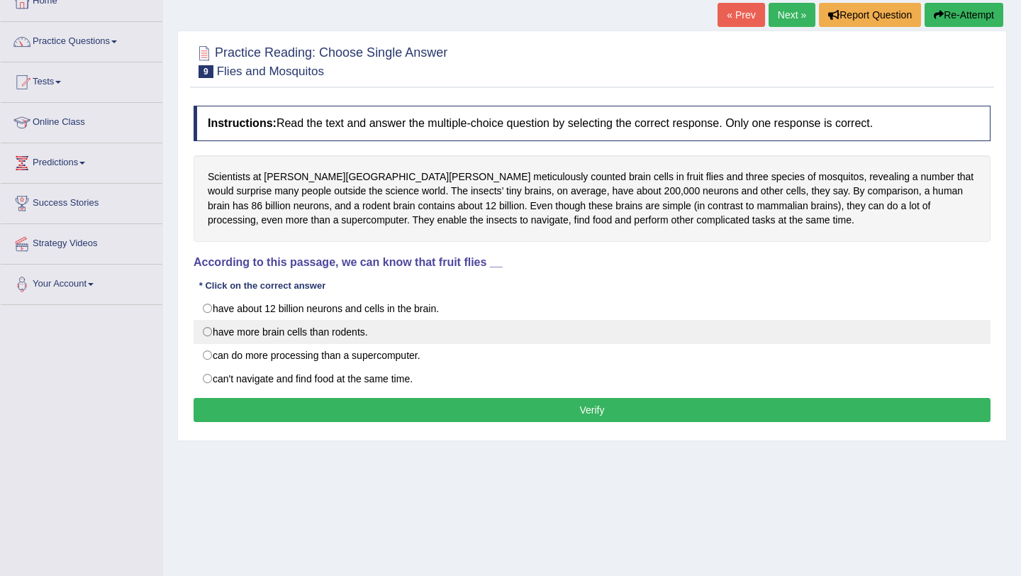
click at [206, 325] on label "have more brain cells than rodents." at bounding box center [592, 332] width 797 height 24
radio input "true"
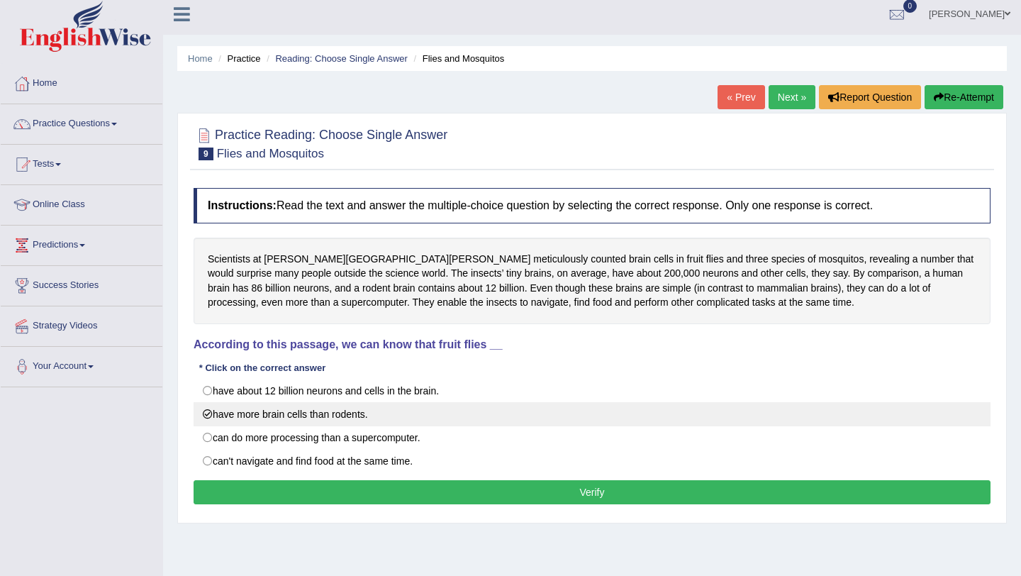
scroll to position [0, 0]
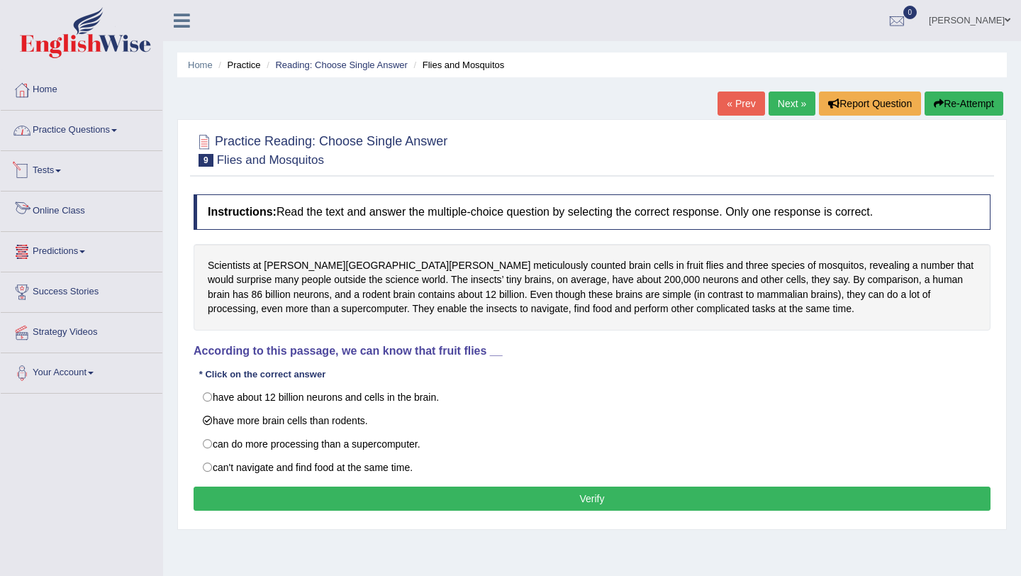
click at [101, 129] on link "Practice Questions" at bounding box center [82, 128] width 162 height 35
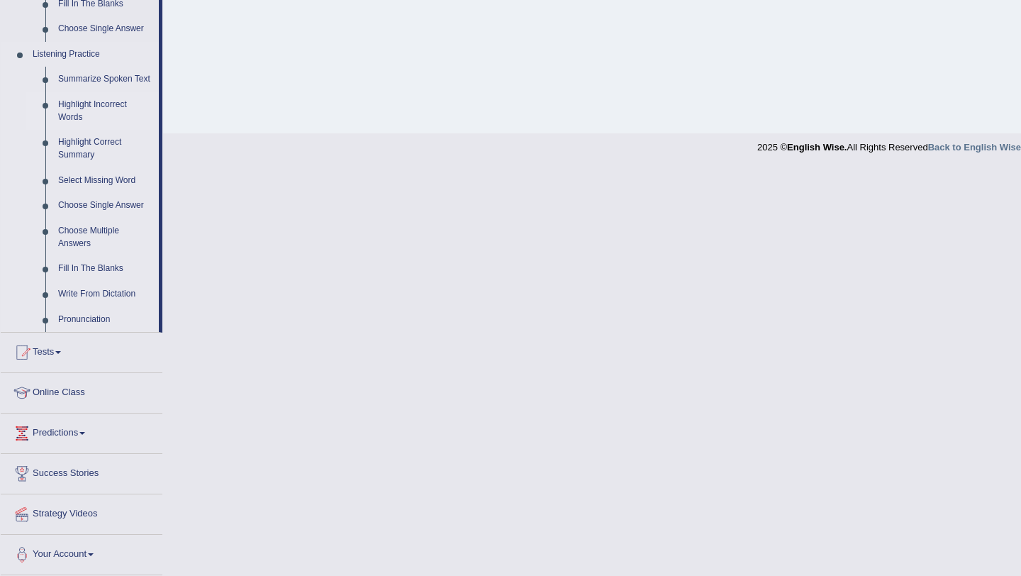
scroll to position [518, 0]
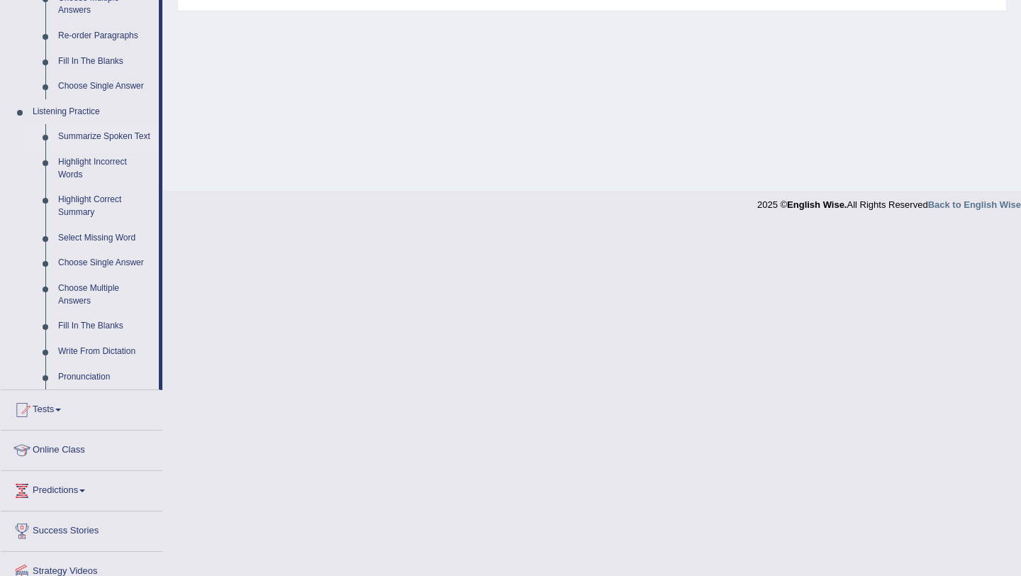
click at [67, 142] on link "Summarize Spoken Text" at bounding box center [105, 137] width 107 height 26
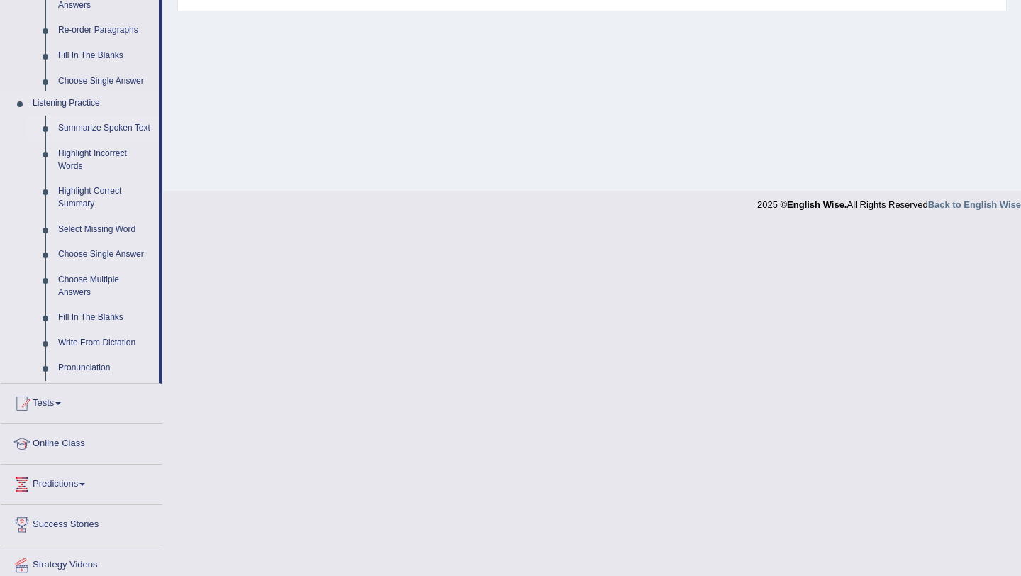
scroll to position [364, 0]
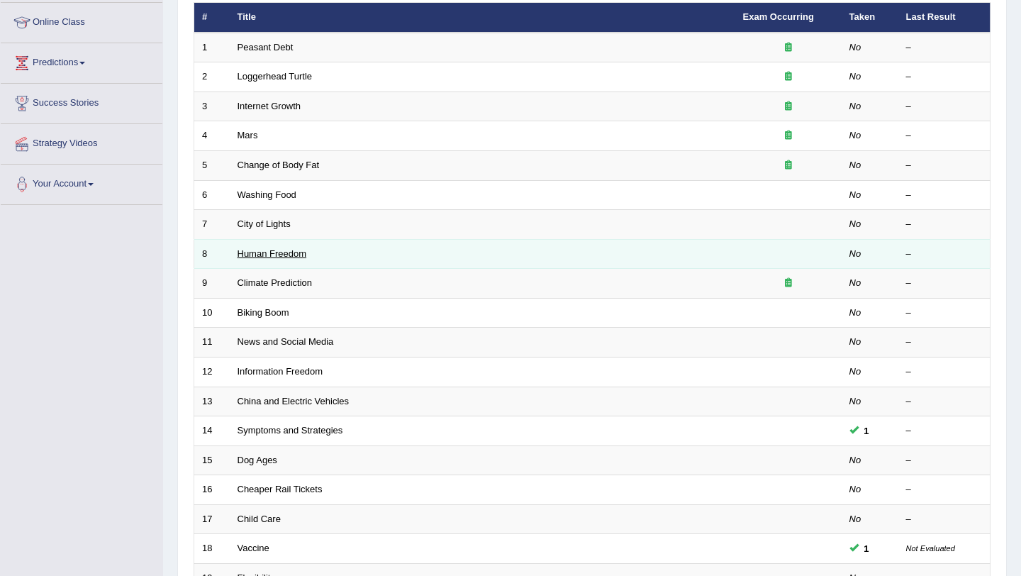
click at [291, 250] on link "Human Freedom" at bounding box center [271, 253] width 69 height 11
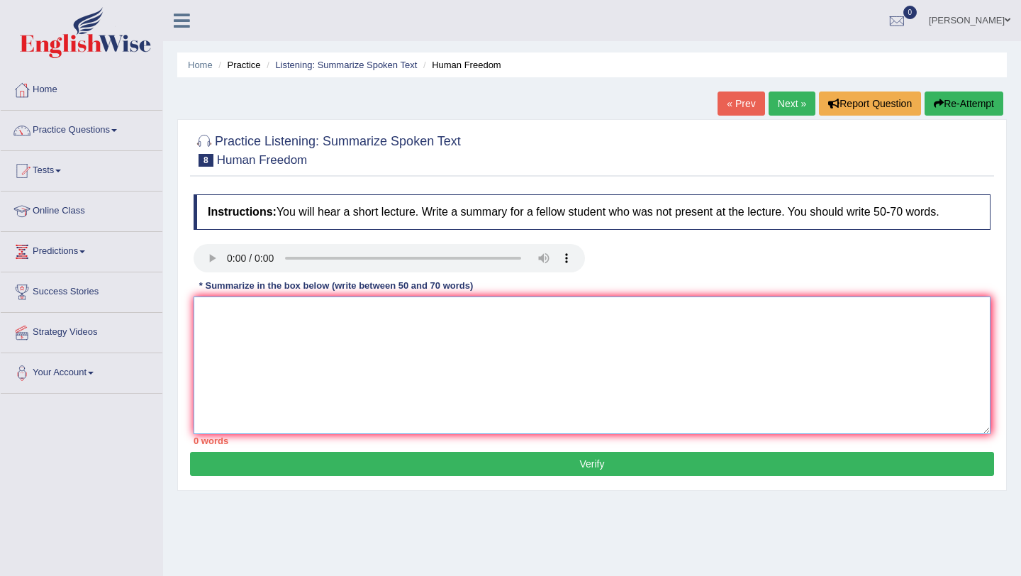
click at [323, 312] on textarea at bounding box center [592, 365] width 797 height 138
drag, startPoint x: 398, startPoint y: 284, endPoint x: 449, endPoint y: 286, distance: 51.8
click at [449, 286] on div "* Summarize in the box below (write between 50 and 70 words)" at bounding box center [336, 285] width 285 height 13
click at [105, 128] on link "Practice Questions" at bounding box center [82, 128] width 162 height 35
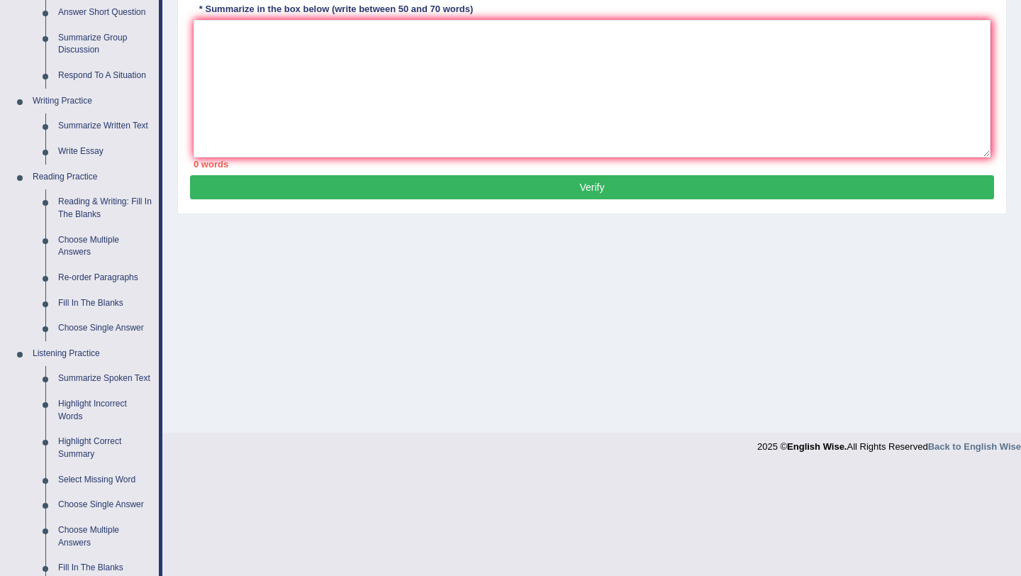
scroll to position [421, 0]
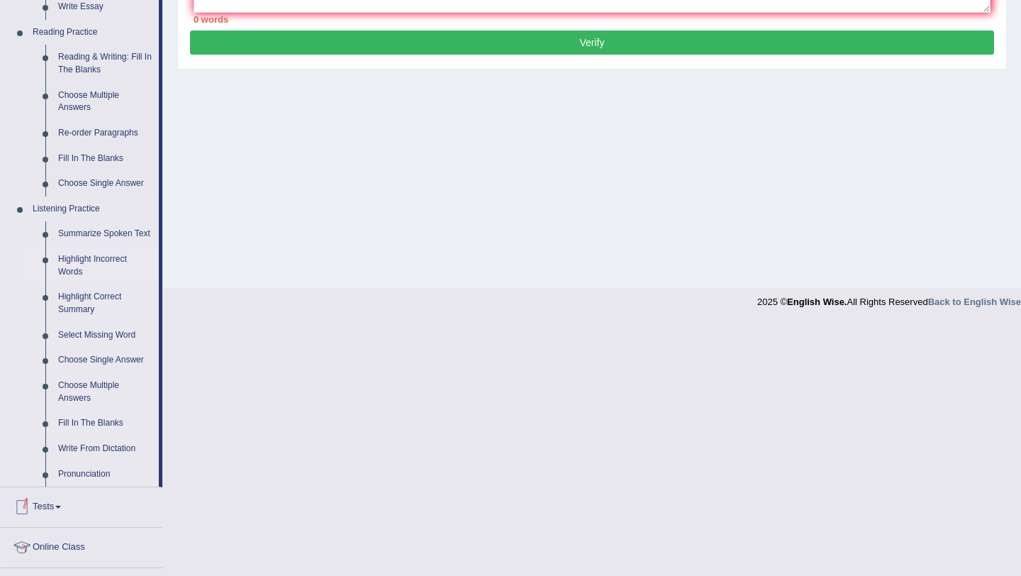
click at [88, 274] on link "Highlight Incorrect Words" at bounding box center [105, 266] width 107 height 38
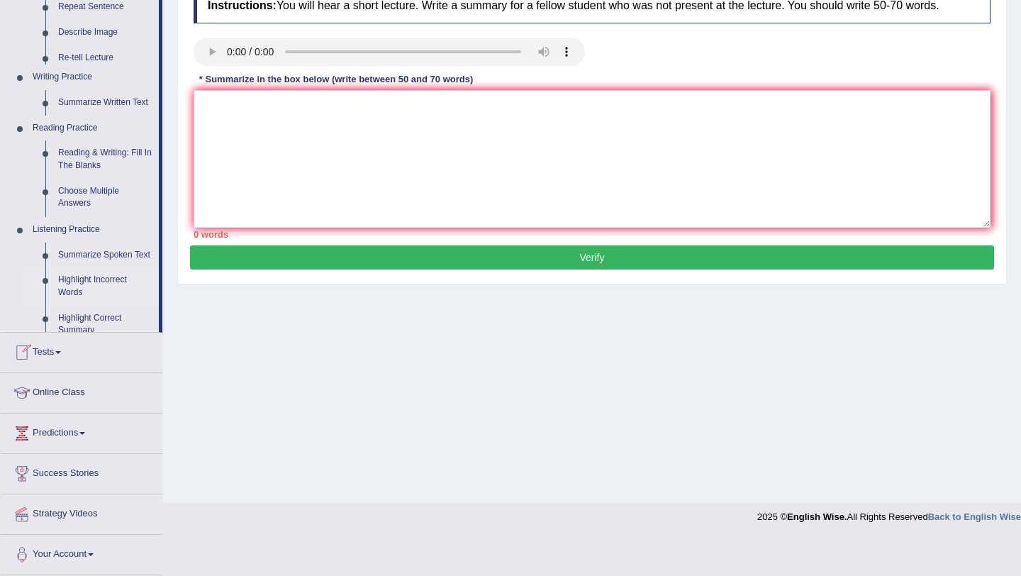
scroll to position [169, 0]
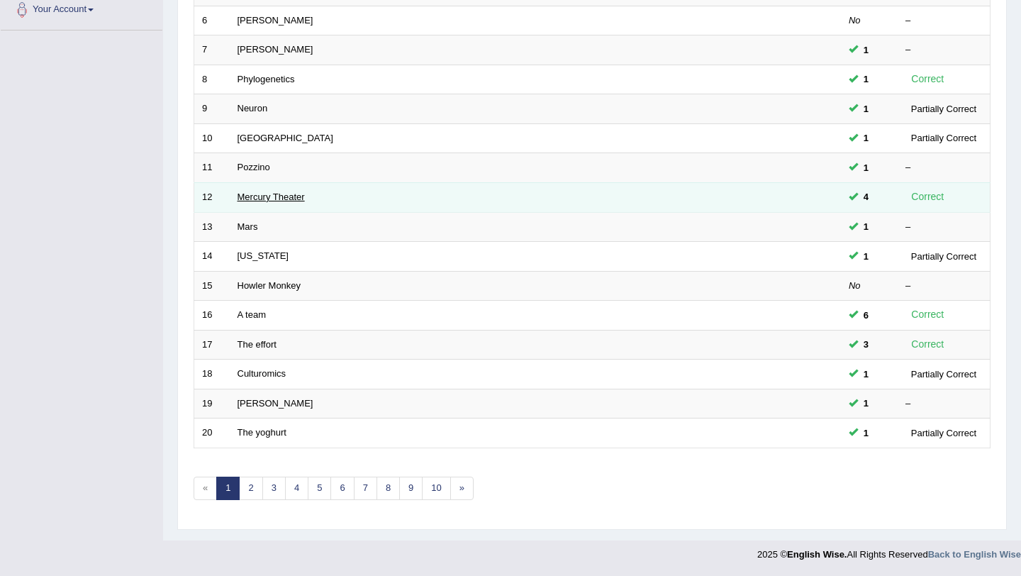
click at [276, 198] on link "Mercury Theater" at bounding box center [270, 196] width 67 height 11
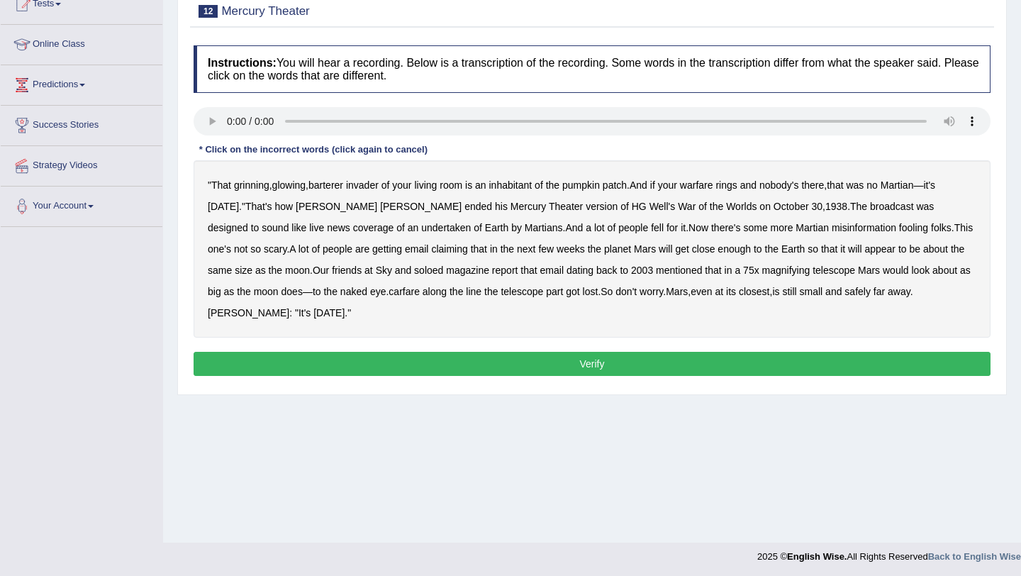
scroll to position [169, 0]
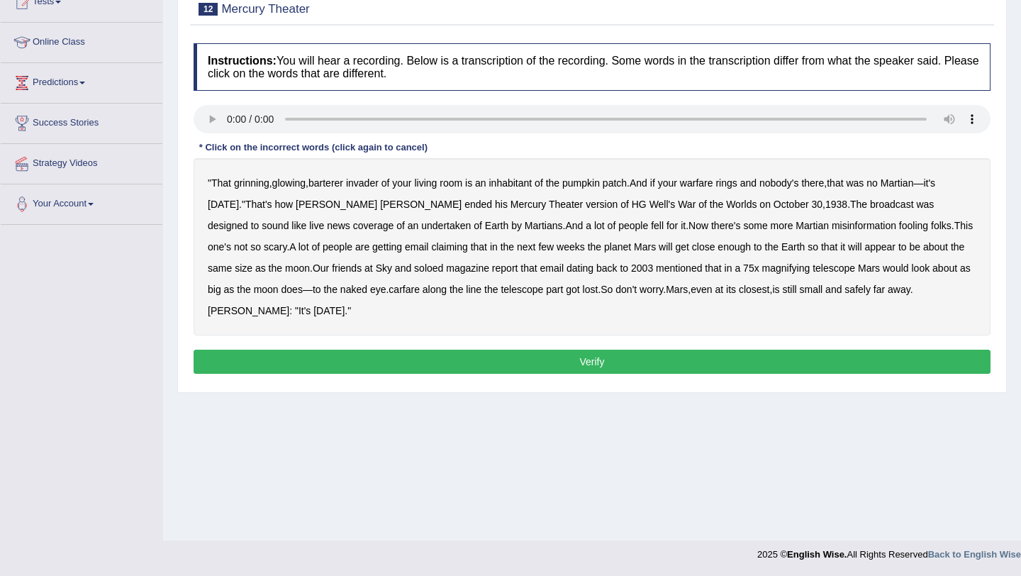
click at [707, 182] on b "warfare" at bounding box center [696, 182] width 33 height 11
click at [712, 184] on b "warfare" at bounding box center [696, 182] width 33 height 11
click at [713, 188] on b "warfare" at bounding box center [696, 182] width 33 height 11
click at [485, 225] on b "Earth" at bounding box center [496, 225] width 23 height 11
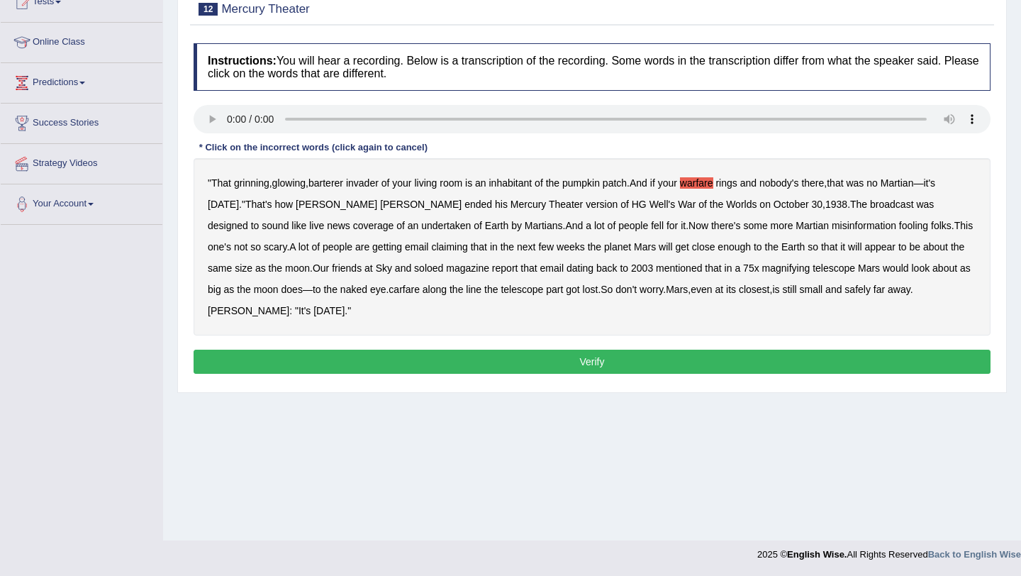
click at [485, 224] on b "Earth" at bounding box center [496, 225] width 23 height 11
click at [718, 176] on div "" That grinning , glowing , barterer invader of your living room is an inhabita…" at bounding box center [592, 246] width 797 height 177
click at [713, 184] on b "warfare" at bounding box center [696, 182] width 33 height 11
click at [773, 210] on b "October" at bounding box center [790, 203] width 35 height 11
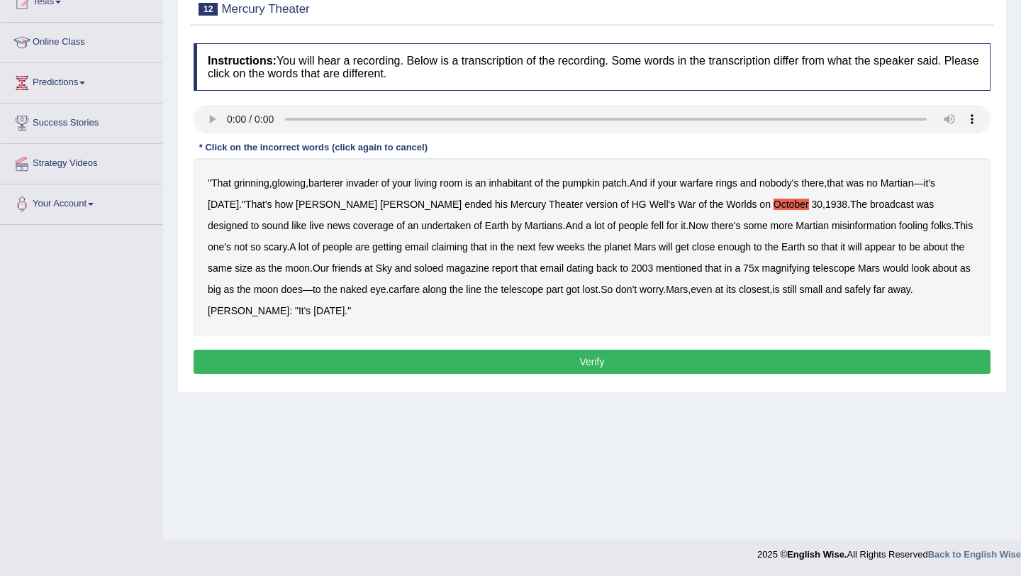
click at [710, 193] on div "" That grinning , glowing , barterer invader of your living room is an inhabita…" at bounding box center [592, 246] width 797 height 177
click at [709, 198] on div "" That grinning , glowing , barterer invader of your living room is an inhabita…" at bounding box center [592, 246] width 797 height 177
click at [773, 207] on b "October" at bounding box center [790, 203] width 35 height 11
click at [340, 181] on b "barterer" at bounding box center [325, 182] width 35 height 11
click at [421, 222] on b "undertaken" at bounding box center [446, 225] width 50 height 11
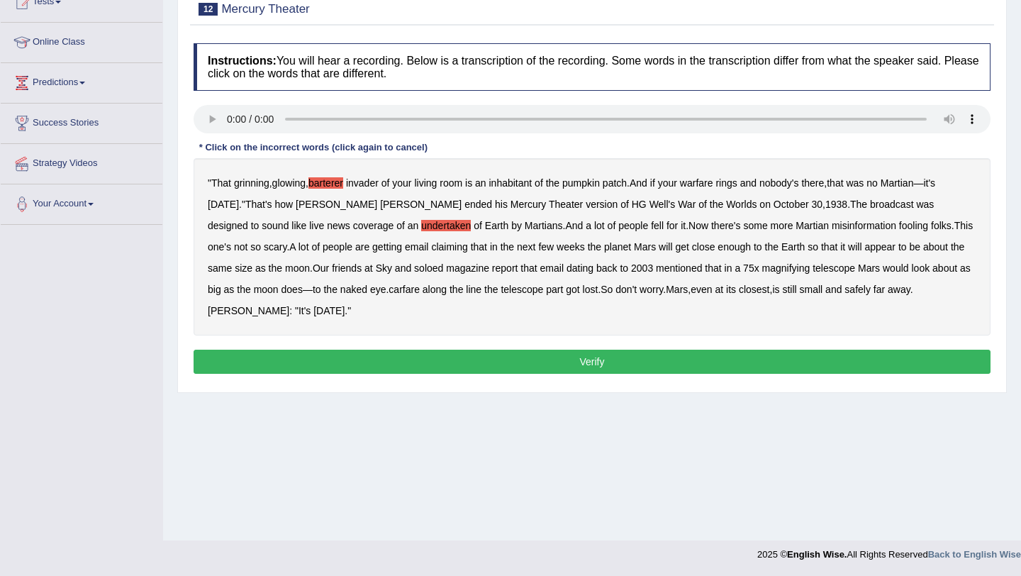
click at [414, 270] on b "soloed" at bounding box center [428, 267] width 29 height 11
click at [388, 291] on b "carfare" at bounding box center [403, 289] width 31 height 11
click at [512, 366] on button "Verify" at bounding box center [592, 361] width 797 height 24
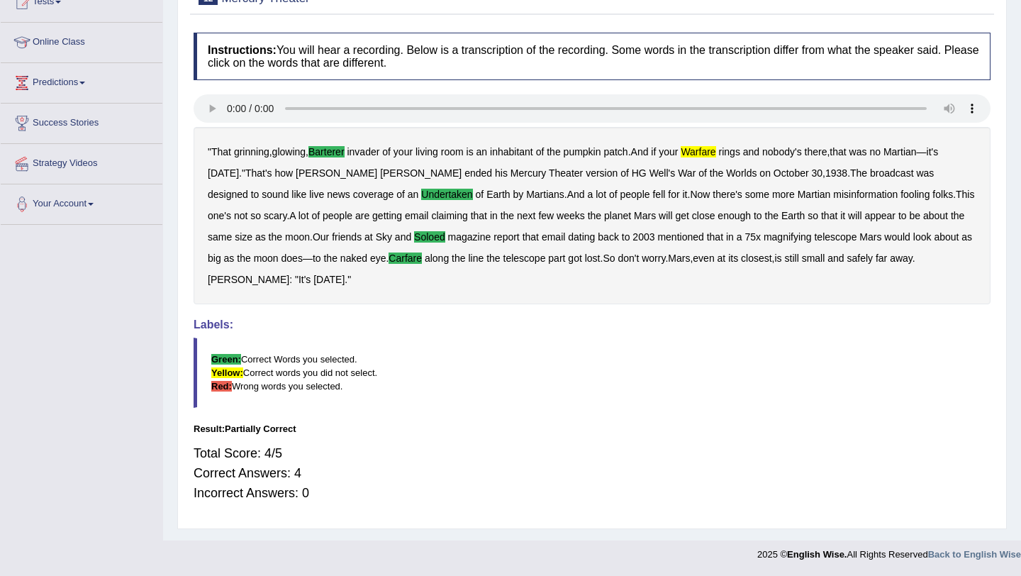
click at [693, 255] on b "even" at bounding box center [703, 257] width 21 height 11
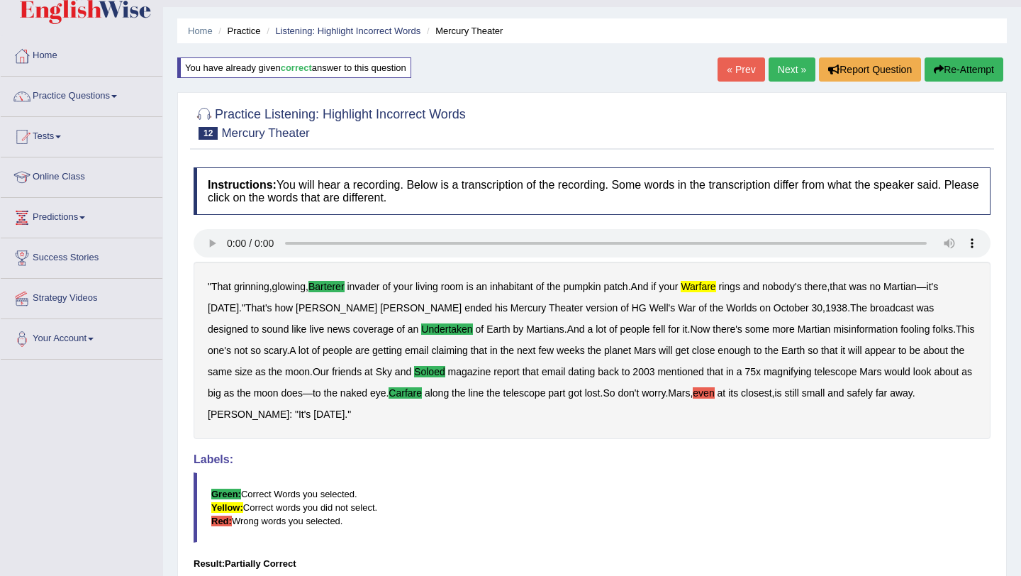
scroll to position [33, 0]
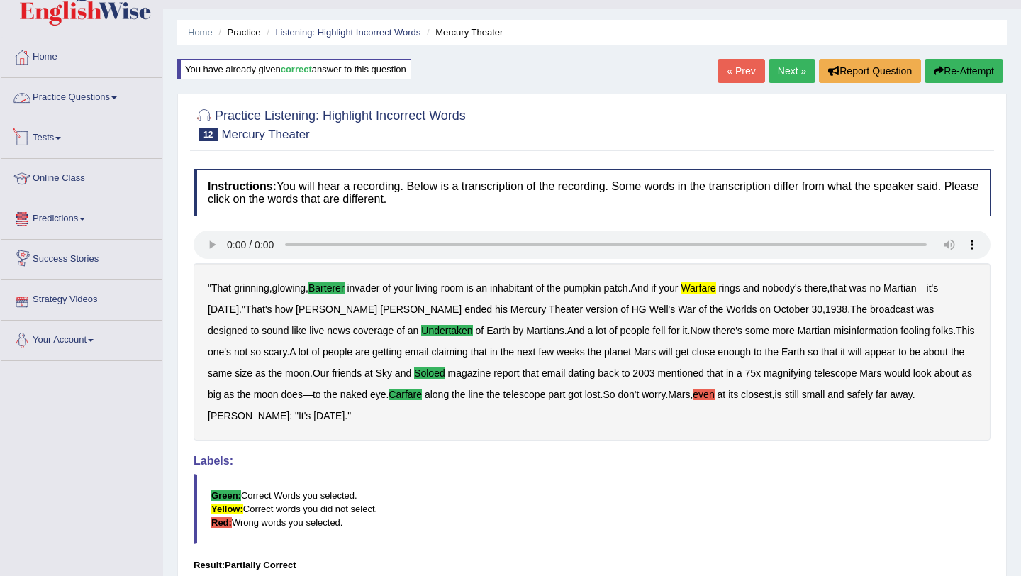
click at [103, 106] on link "Practice Questions" at bounding box center [82, 95] width 162 height 35
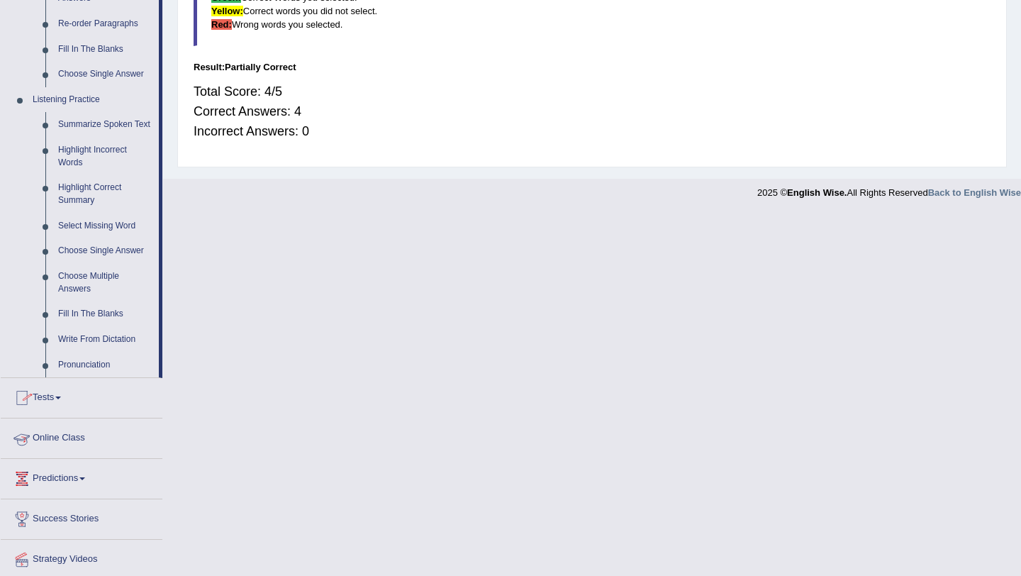
scroll to position [545, 0]
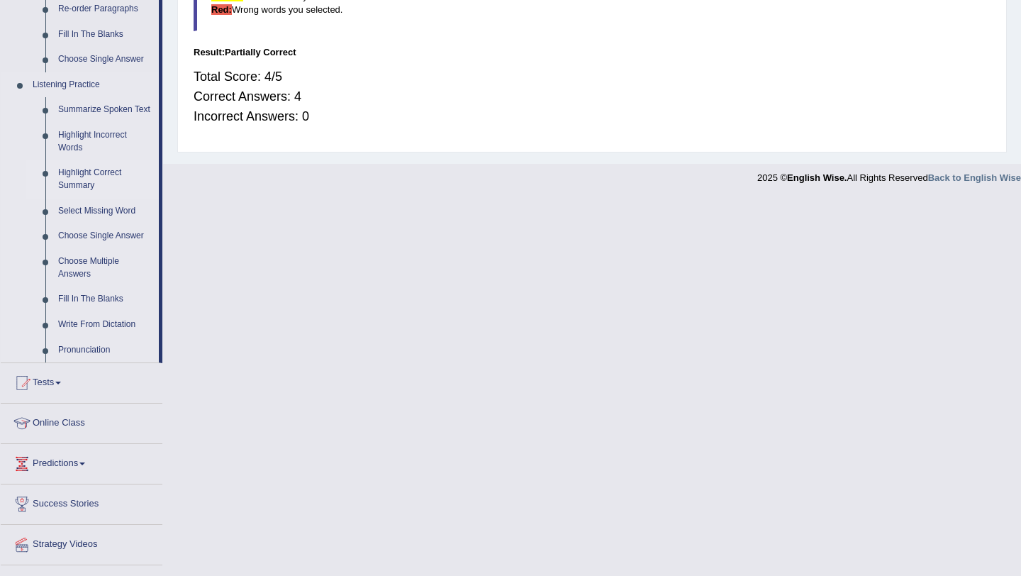
click at [83, 191] on link "Highlight Correct Summary" at bounding box center [105, 179] width 107 height 38
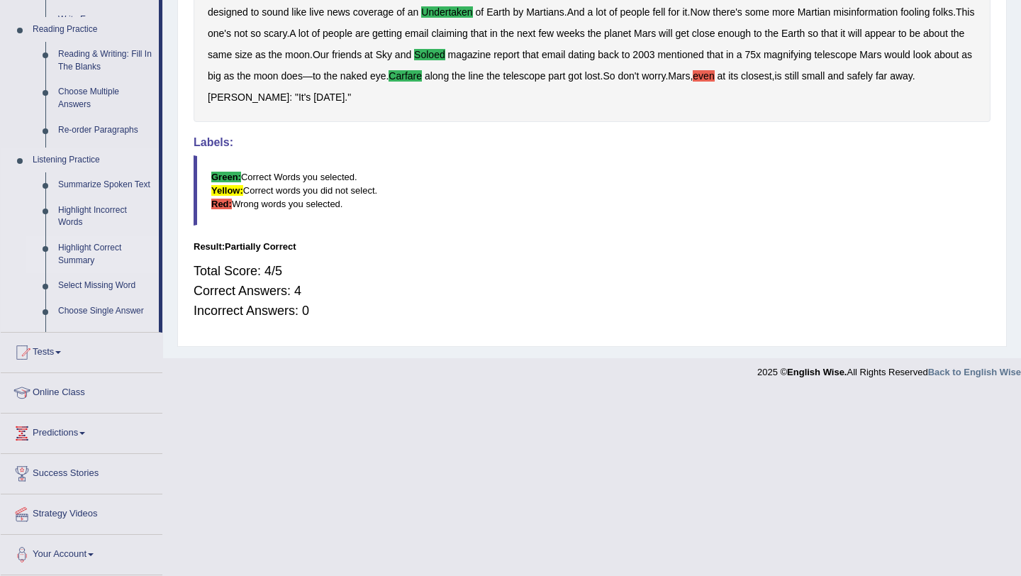
scroll to position [188, 0]
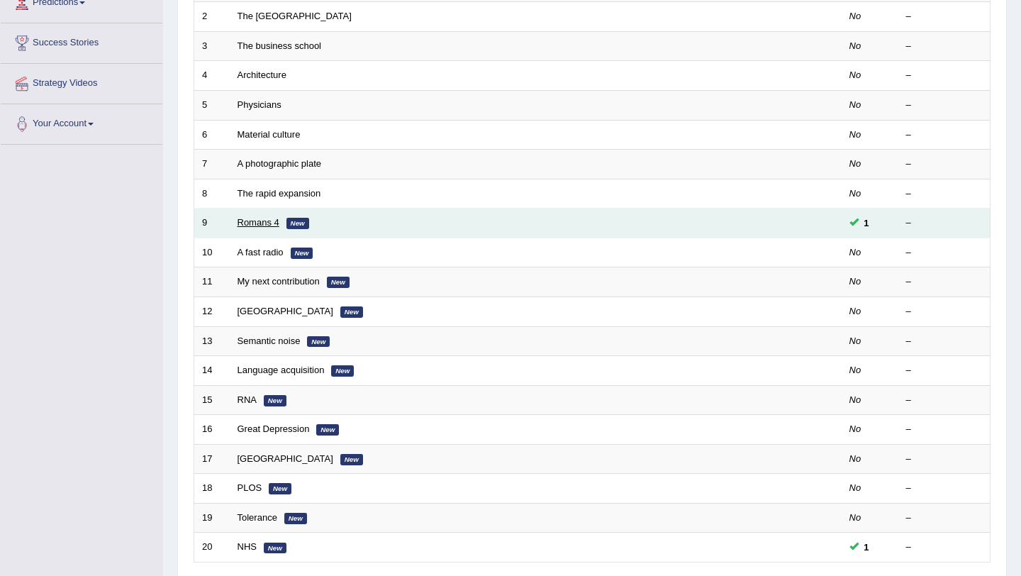
click at [268, 224] on link "Romans 4" at bounding box center [258, 222] width 42 height 11
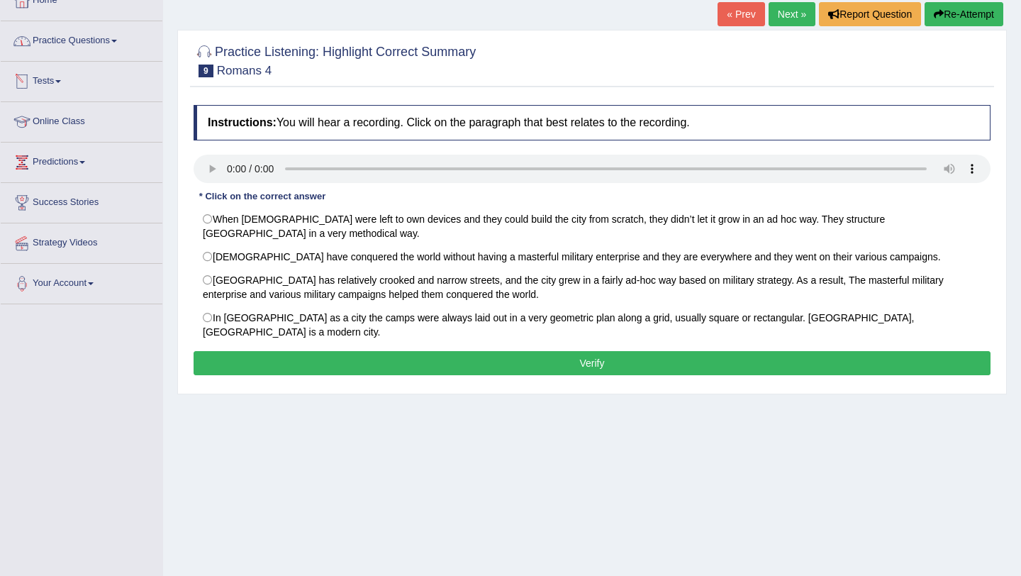
scroll to position [83, 0]
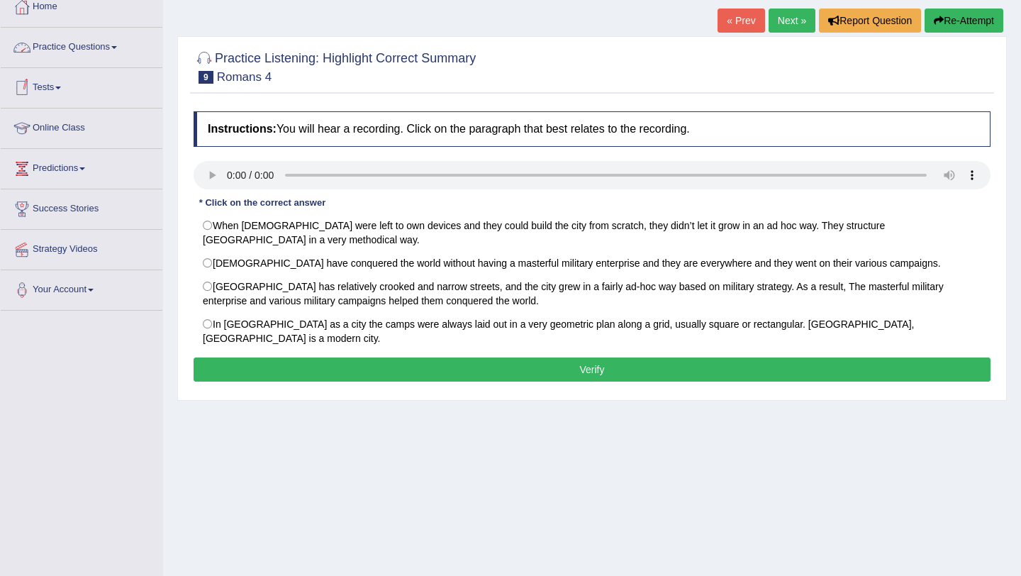
click at [69, 43] on link "Practice Questions" at bounding box center [82, 45] width 162 height 35
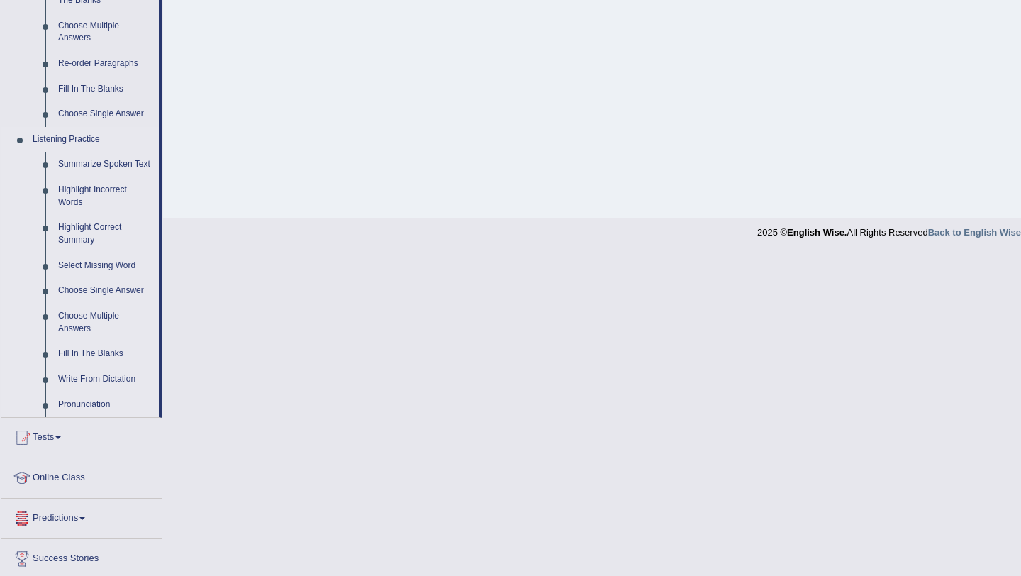
scroll to position [502, 0]
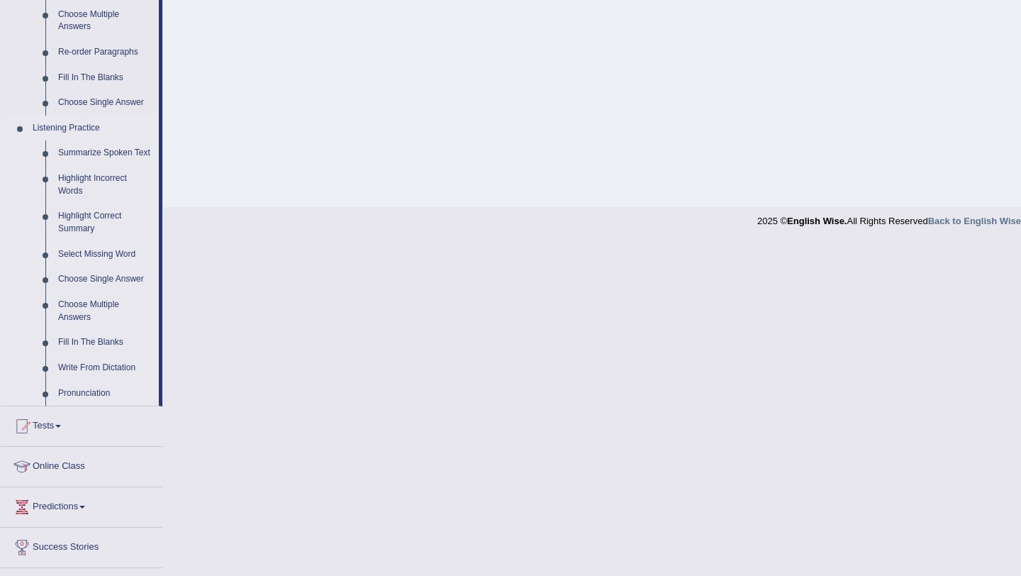
click at [118, 264] on link "Select Missing Word" at bounding box center [105, 255] width 107 height 26
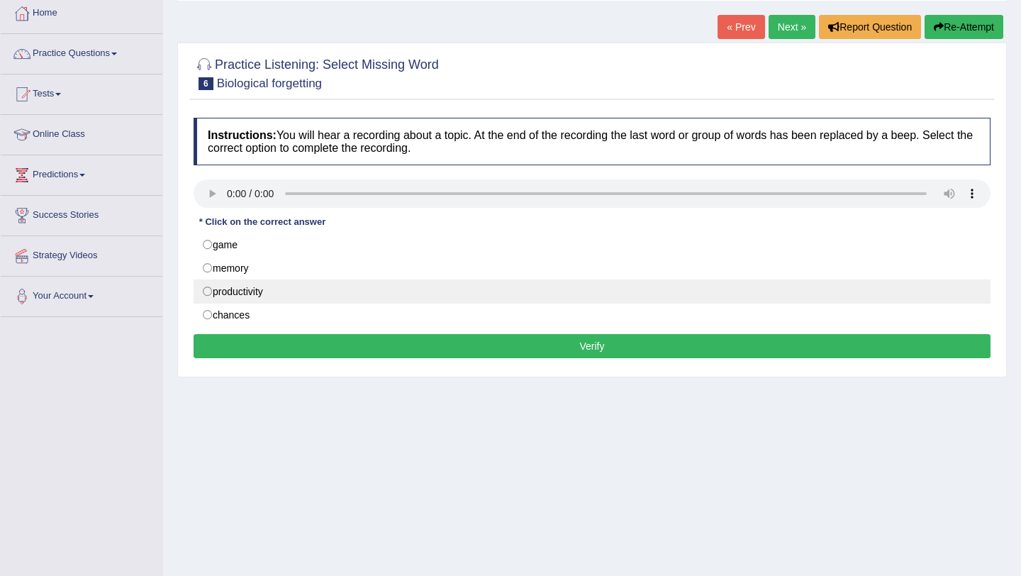
scroll to position [60, 0]
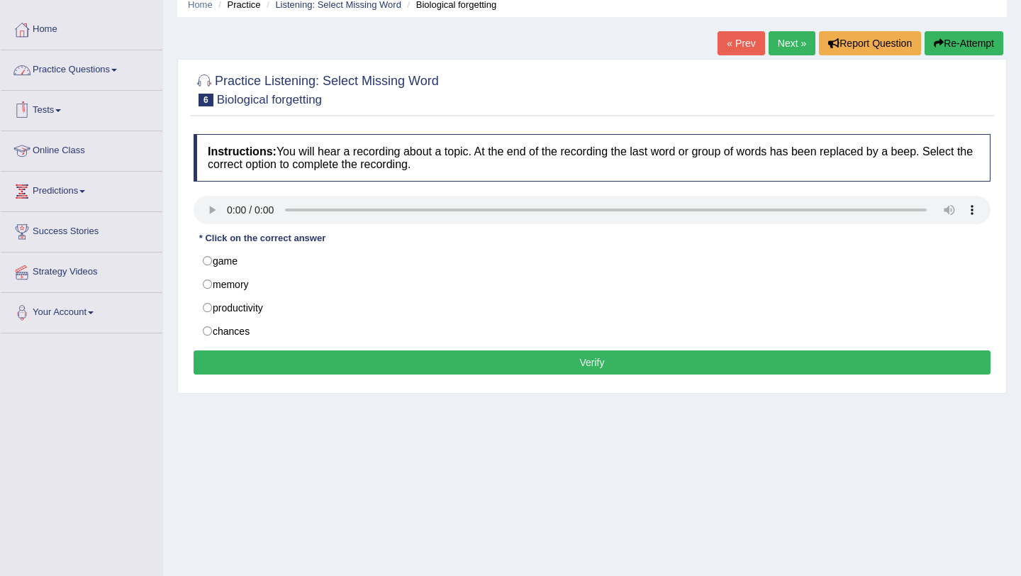
click at [96, 72] on link "Practice Questions" at bounding box center [82, 67] width 162 height 35
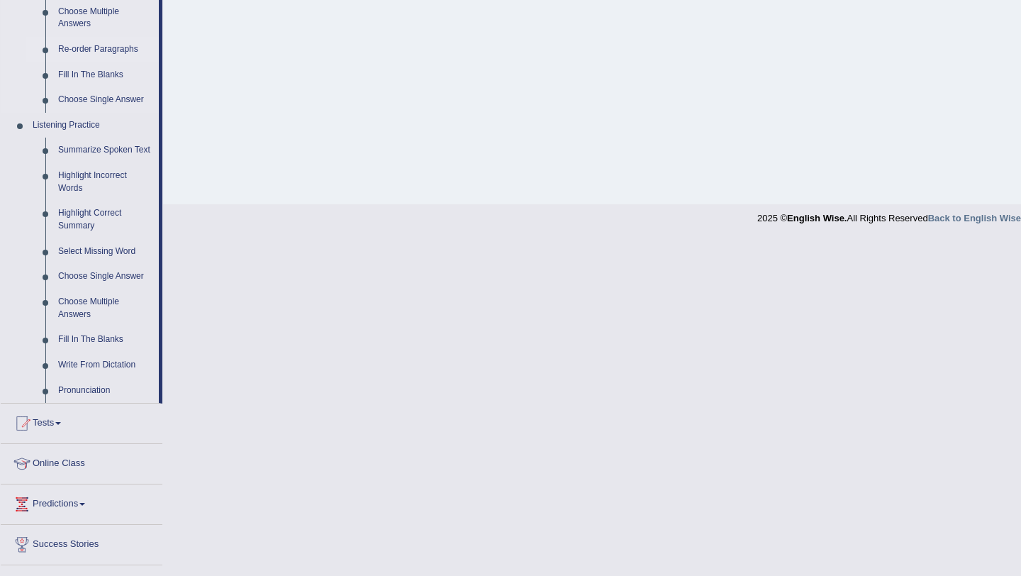
scroll to position [588, 0]
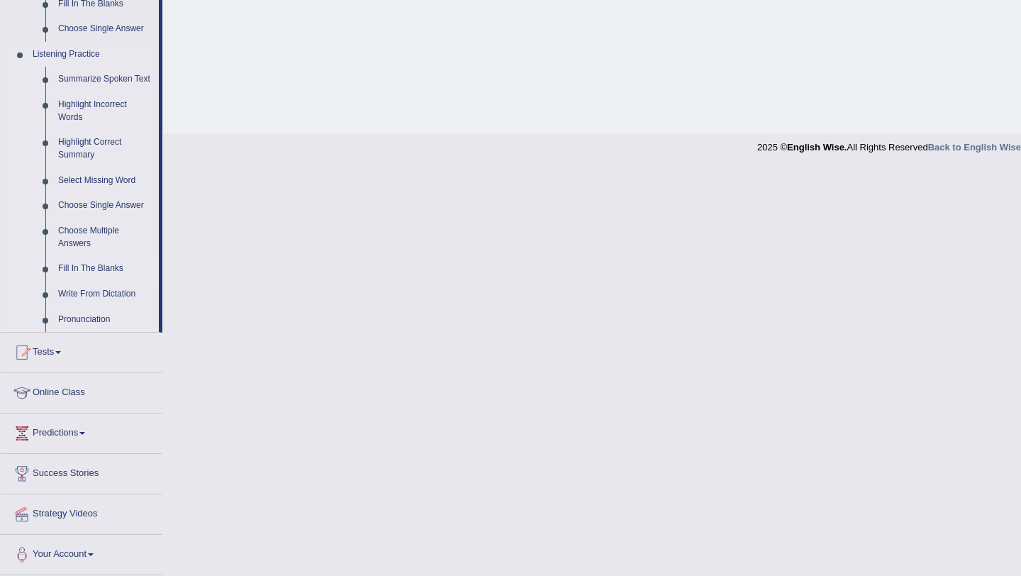
click at [82, 267] on link "Fill In The Blanks" at bounding box center [105, 269] width 107 height 26
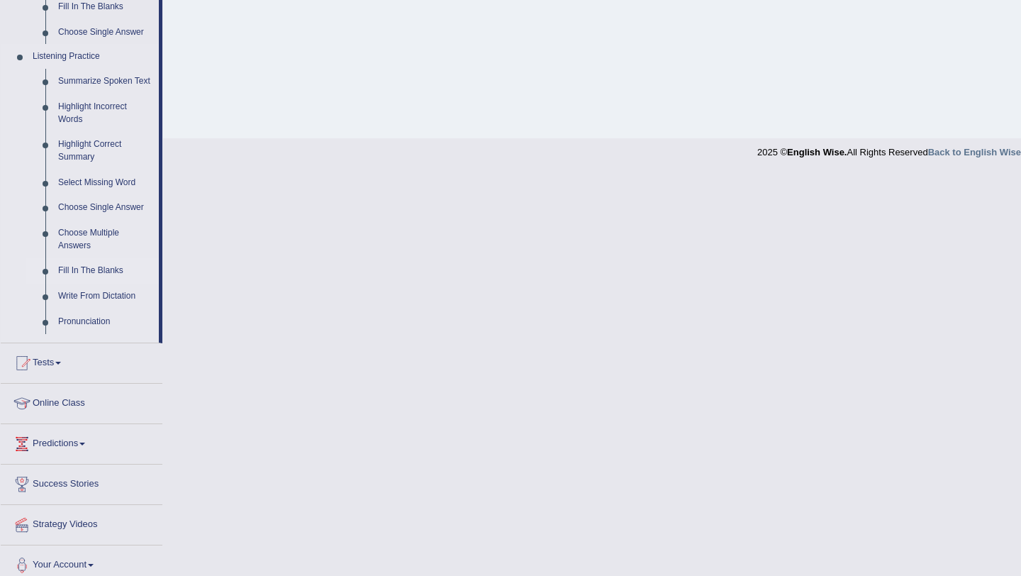
scroll to position [169, 0]
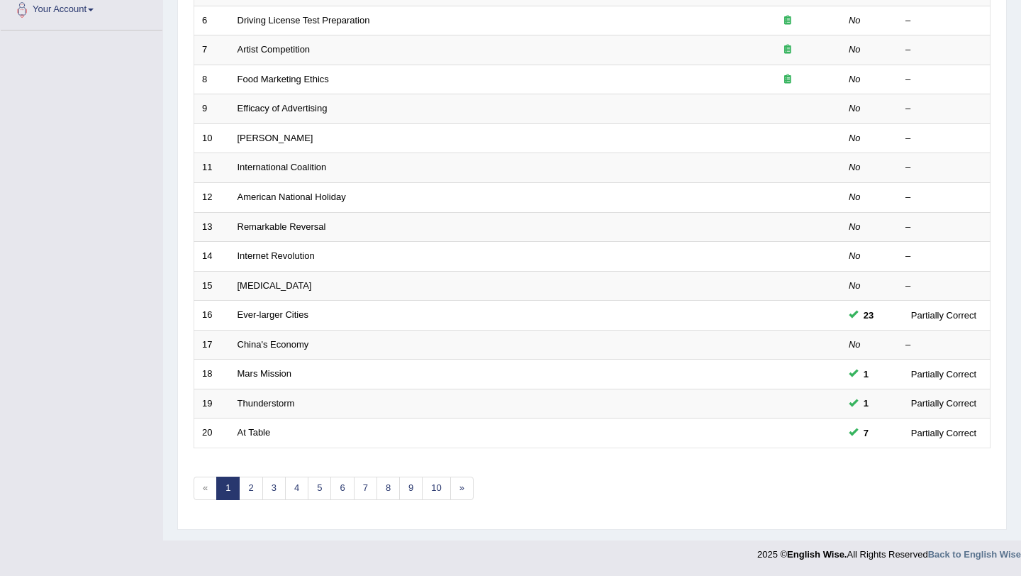
scroll to position [355, 0]
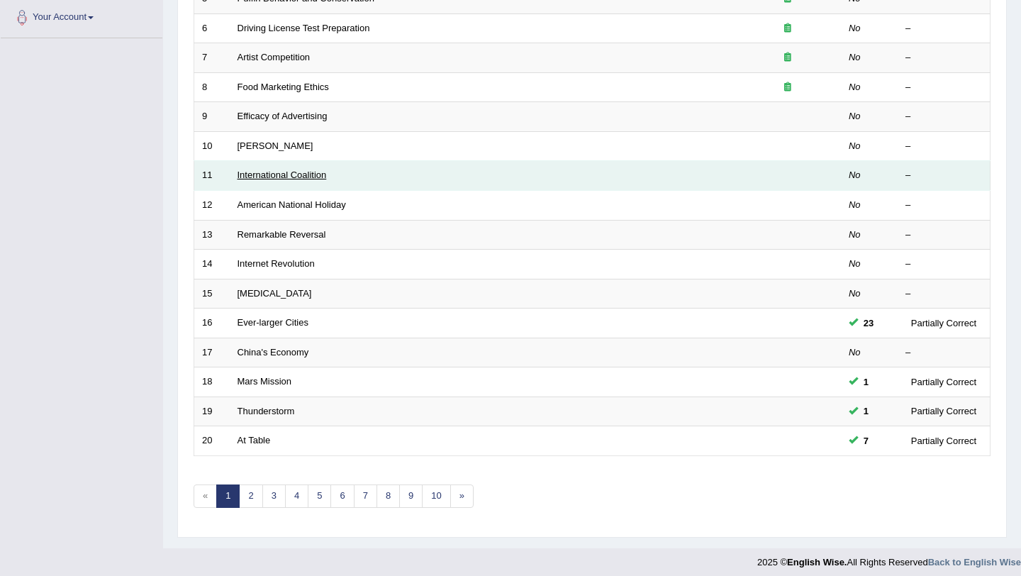
click at [276, 175] on link "International Coalition" at bounding box center [281, 174] width 89 height 11
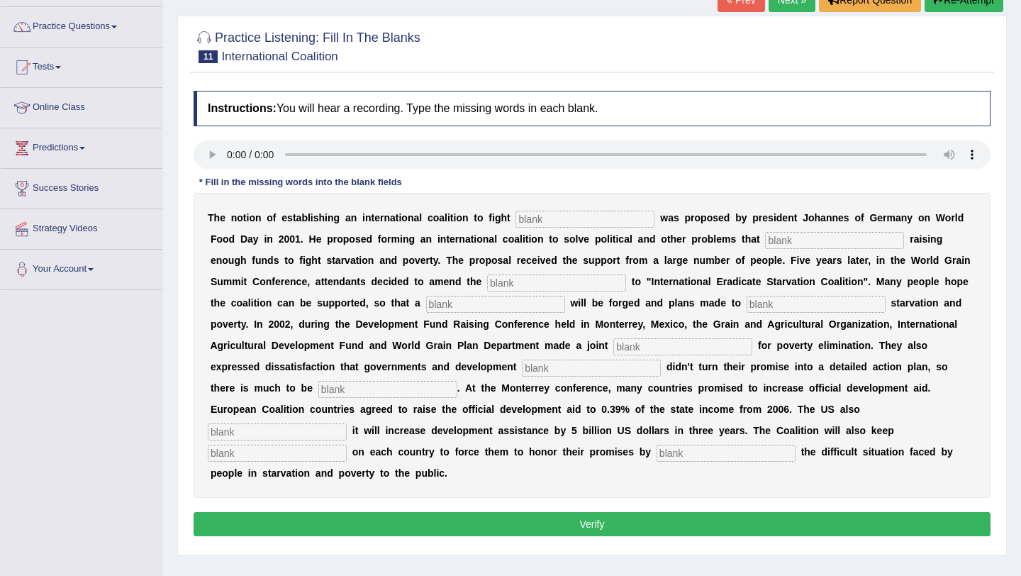
scroll to position [57, 0]
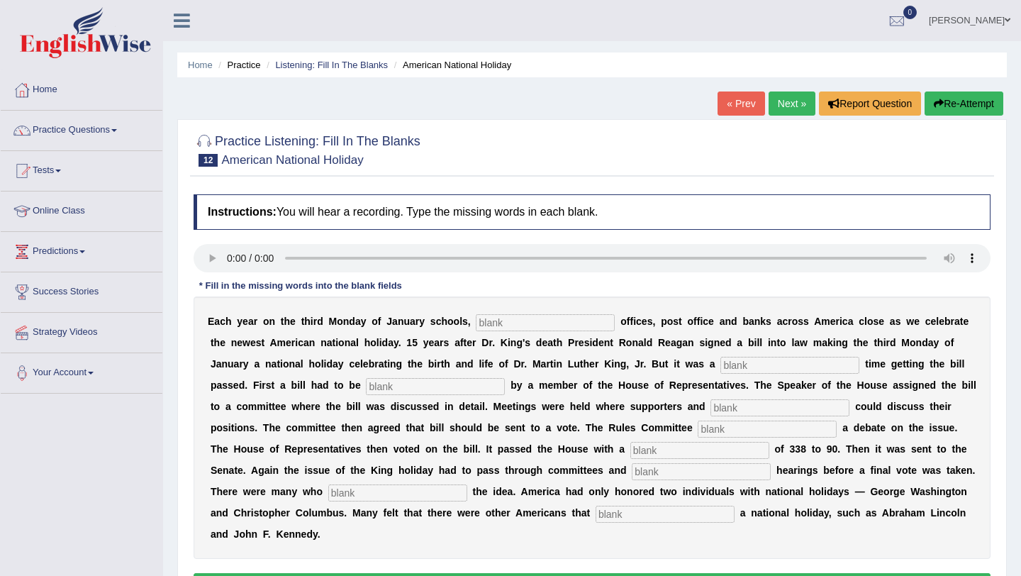
click at [794, 99] on link "Next »" at bounding box center [791, 103] width 47 height 24
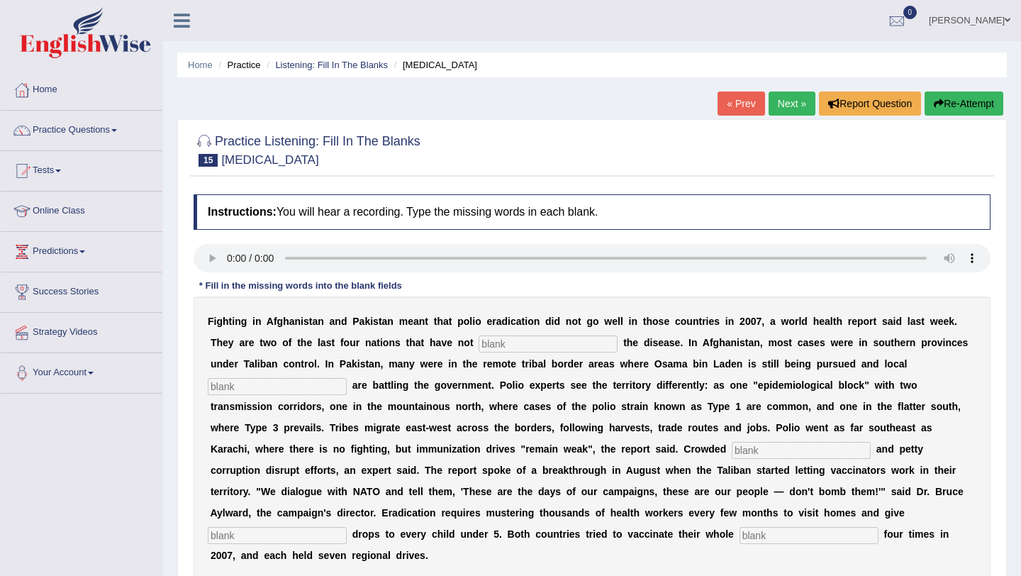
click at [785, 111] on link "Next »" at bounding box center [791, 103] width 47 height 24
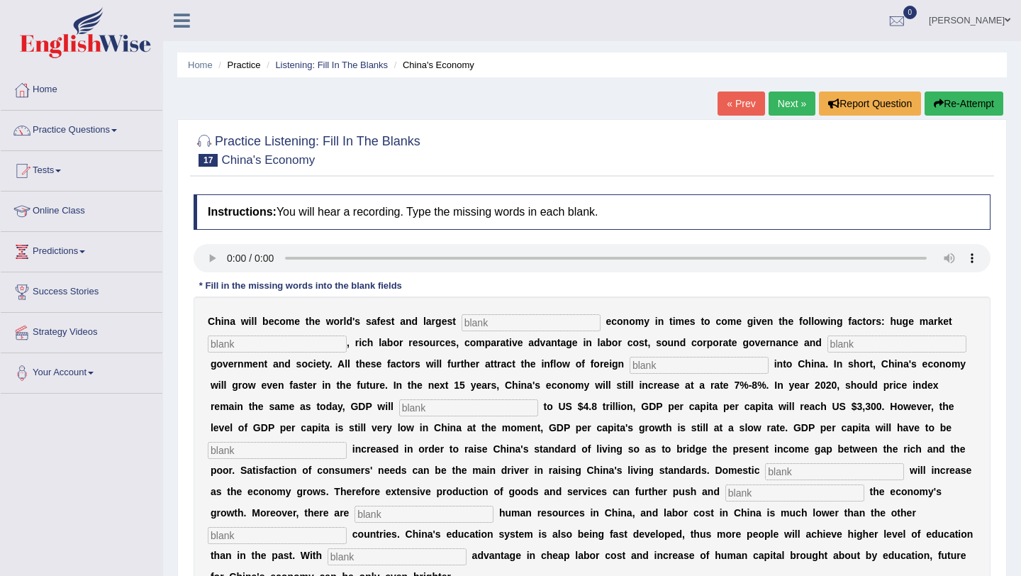
click at [789, 108] on link "Next »" at bounding box center [791, 103] width 47 height 24
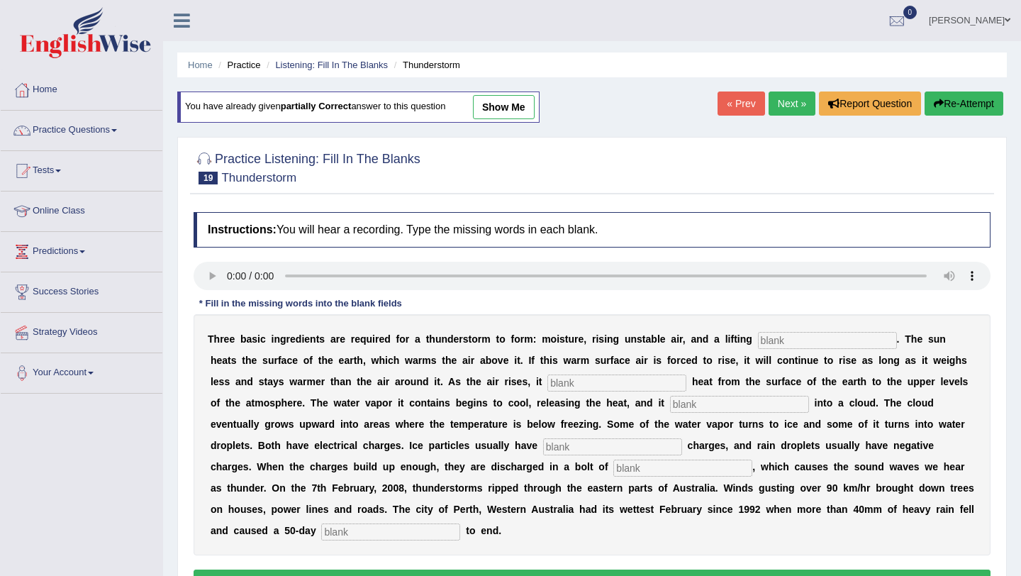
click at [788, 108] on link "Next »" at bounding box center [791, 103] width 47 height 24
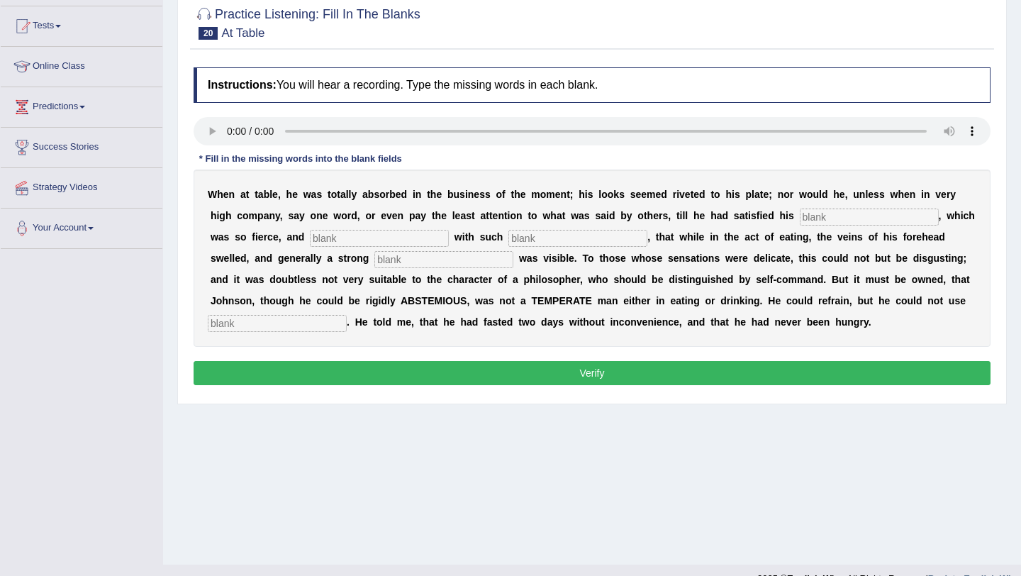
scroll to position [147, 0]
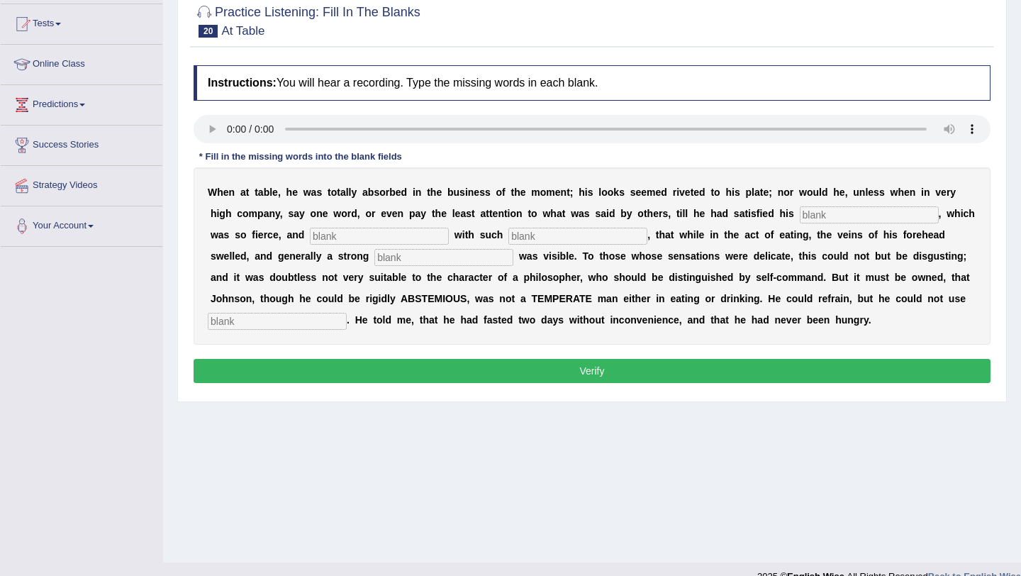
click at [508, 238] on input "text" at bounding box center [577, 236] width 139 height 17
click at [508, 233] on input "text" at bounding box center [577, 236] width 139 height 17
click at [834, 212] on input "text" at bounding box center [869, 214] width 139 height 17
click at [517, 235] on input "text" at bounding box center [577, 236] width 139 height 17
click at [858, 214] on input "text" at bounding box center [869, 214] width 139 height 17
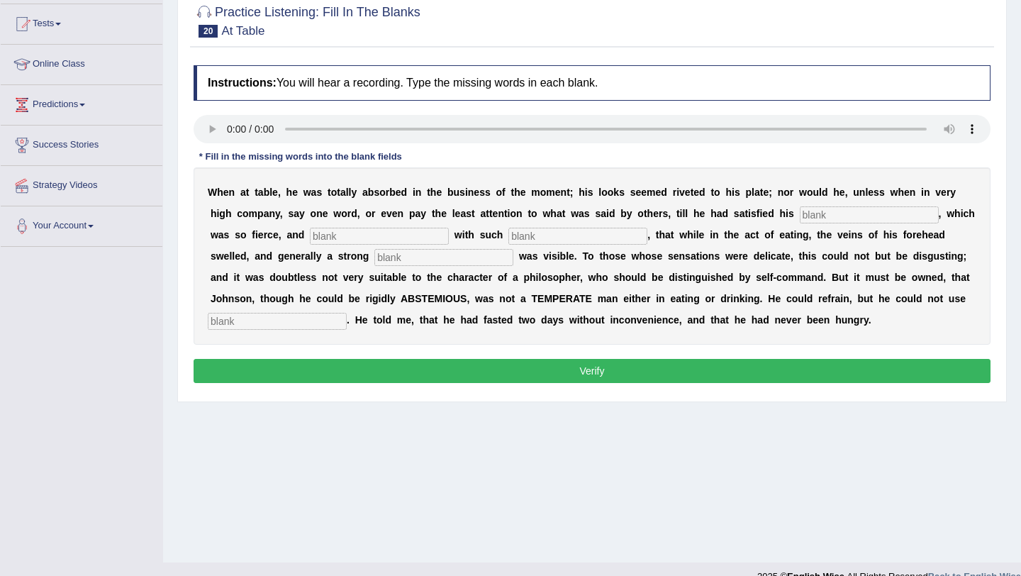
click at [572, 237] on input "text" at bounding box center [577, 236] width 139 height 17
click at [829, 218] on input "text" at bounding box center [869, 214] width 139 height 17
type input "appetite"
click at [393, 233] on input "text" at bounding box center [379, 236] width 139 height 17
type input "i"
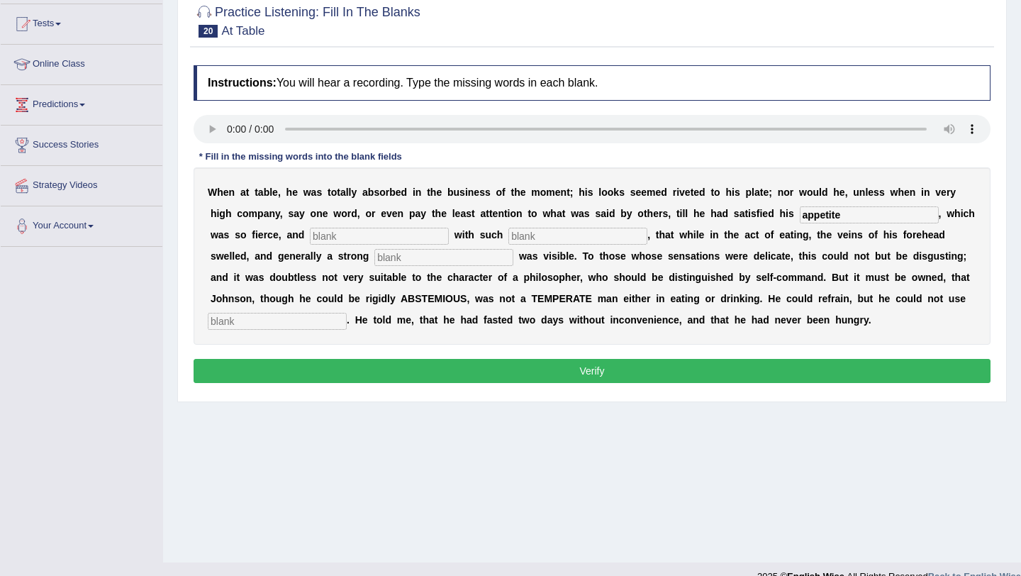
click at [508, 232] on input "text" at bounding box center [577, 236] width 139 height 17
type input "infestence"
click at [396, 235] on input "text" at bounding box center [379, 236] width 139 height 17
click at [374, 254] on input "text" at bounding box center [443, 257] width 139 height 17
click at [292, 311] on div "W h e n a t t a b l e , h e w a s t o t a l l y a b s o r b e d i n t h e b u s…" at bounding box center [592, 255] width 797 height 177
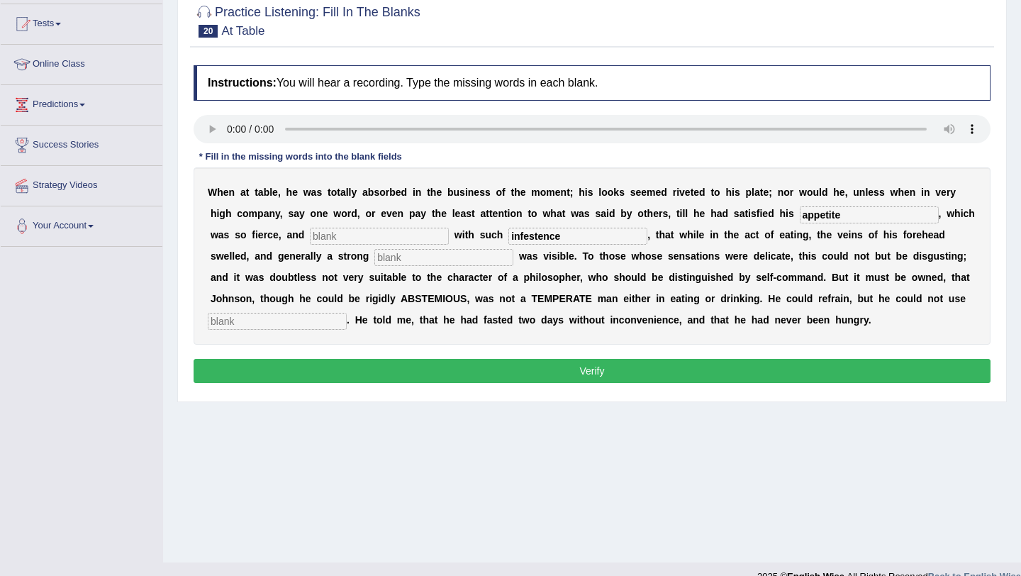
click at [292, 319] on input "text" at bounding box center [277, 321] width 139 height 17
type input "moderately"
click at [343, 241] on input "text" at bounding box center [379, 236] width 139 height 17
type input "indulged"
click at [379, 264] on input "text" at bounding box center [443, 257] width 139 height 17
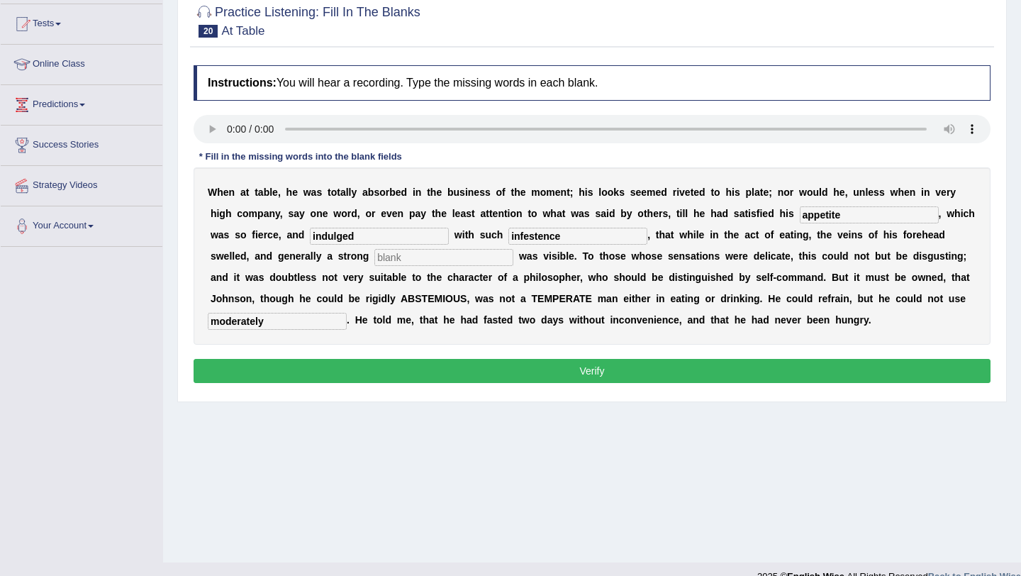
click at [519, 237] on input "infestence" at bounding box center [577, 236] width 139 height 17
type input "infestence/intenseness"
click at [385, 259] on input "text" at bounding box center [443, 257] width 139 height 17
type input "perspiration"
drag, startPoint x: 515, startPoint y: 236, endPoint x: 577, endPoint y: 241, distance: 62.6
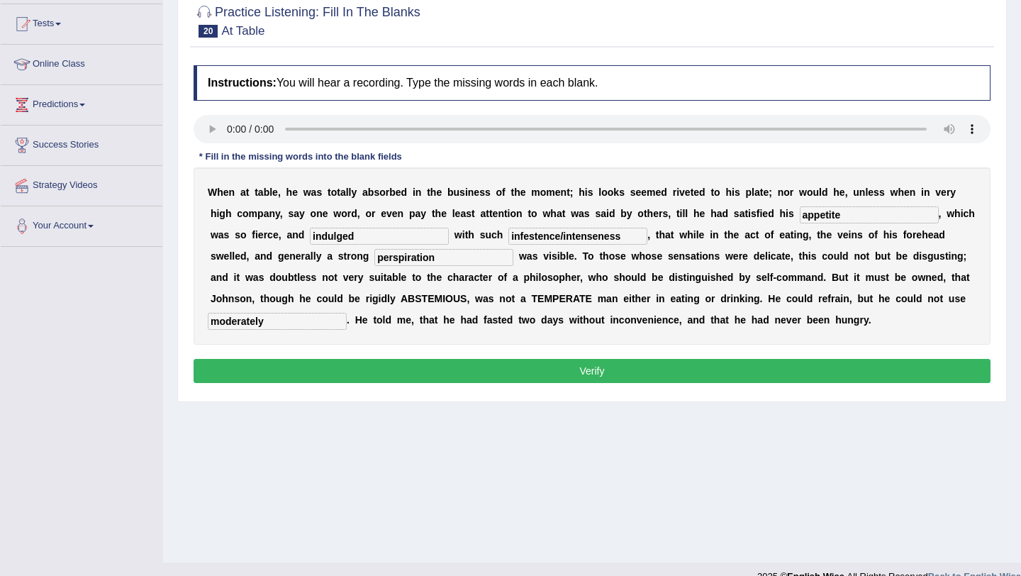
click at [577, 241] on input "infestence/intenseness" at bounding box center [577, 236] width 139 height 17
type input "infestence"
click at [389, 258] on input "perspiration" at bounding box center [443, 257] width 139 height 17
drag, startPoint x: 378, startPoint y: 258, endPoint x: 316, endPoint y: 256, distance: 61.7
click at [374, 256] on input "perspiration" at bounding box center [443, 257] width 139 height 17
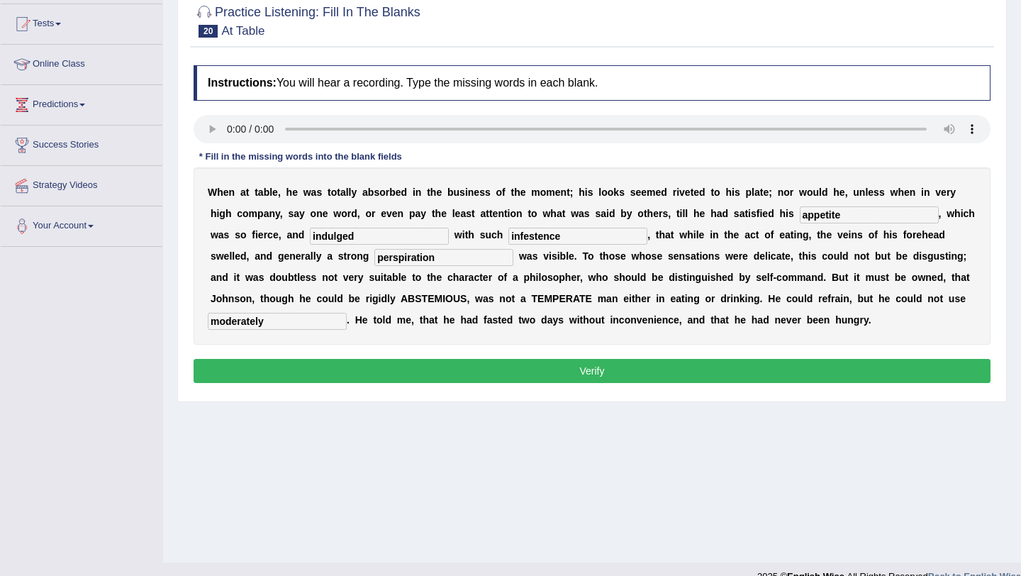
click at [596, 376] on button "Verify" at bounding box center [592, 371] width 797 height 24
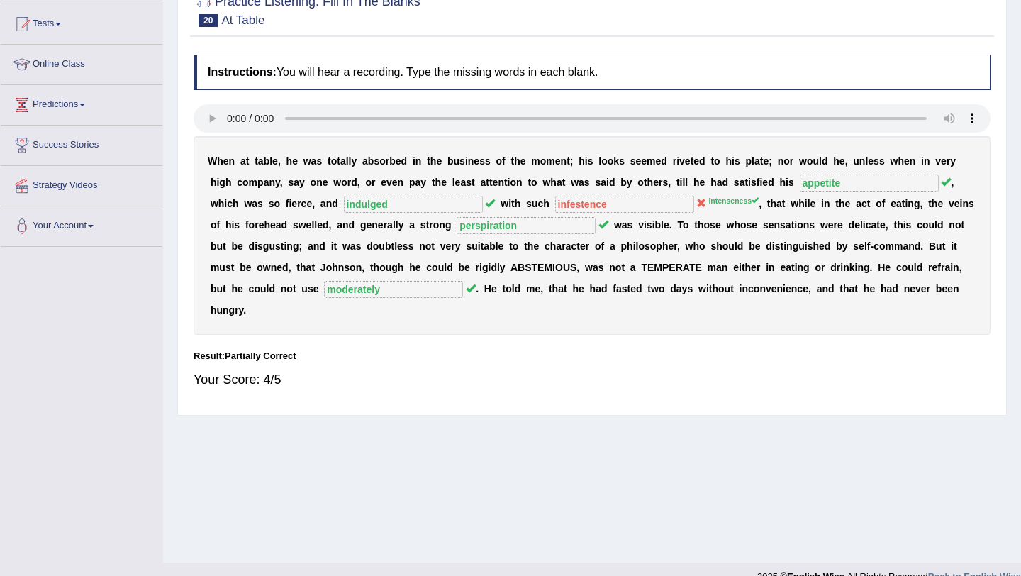
click at [597, 376] on div "Instructions: You will hear a recording. Type the missing words in each blank. …" at bounding box center [592, 227] width 804 height 360
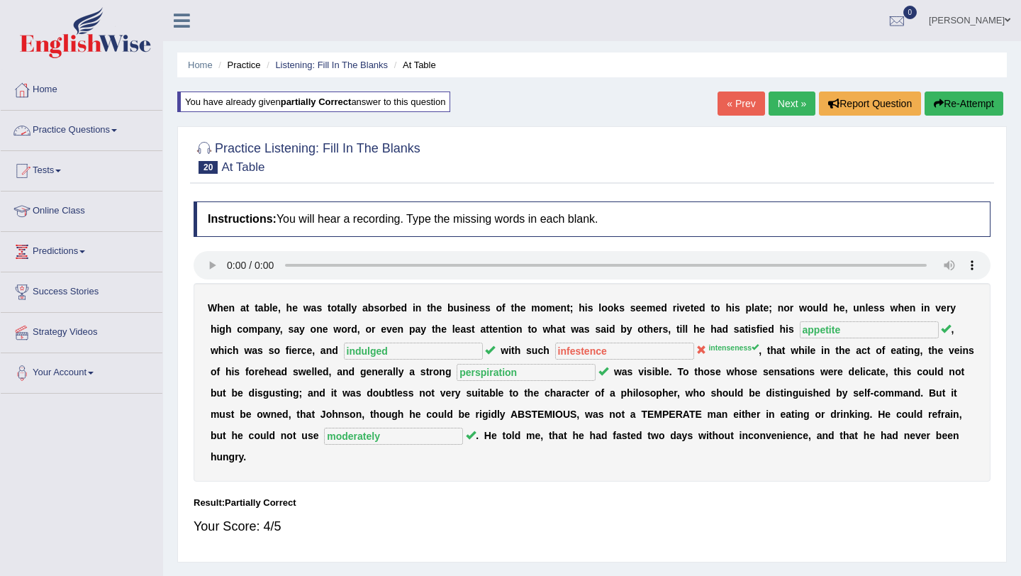
click at [94, 137] on link "Practice Questions" at bounding box center [82, 128] width 162 height 35
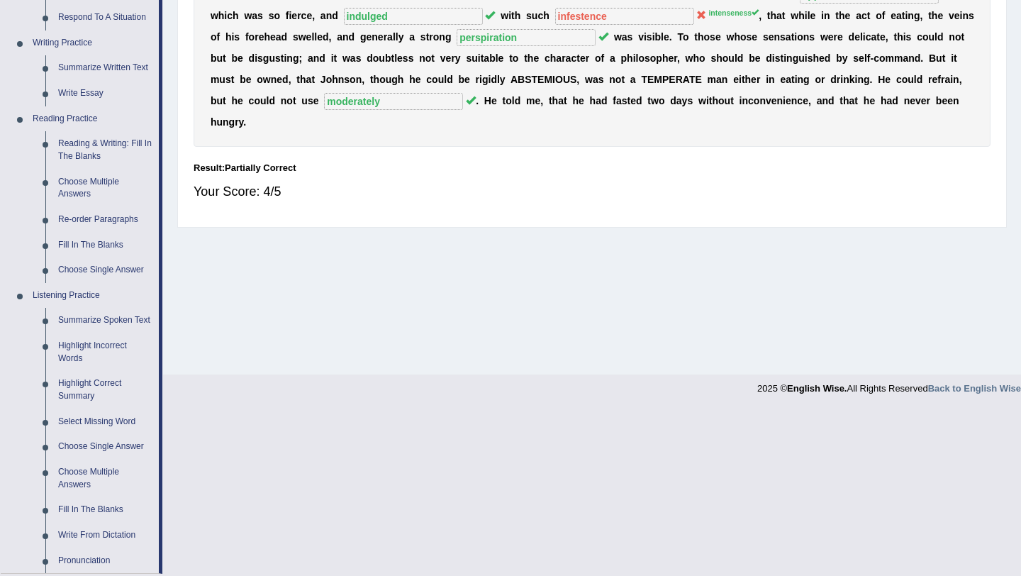
scroll to position [588, 0]
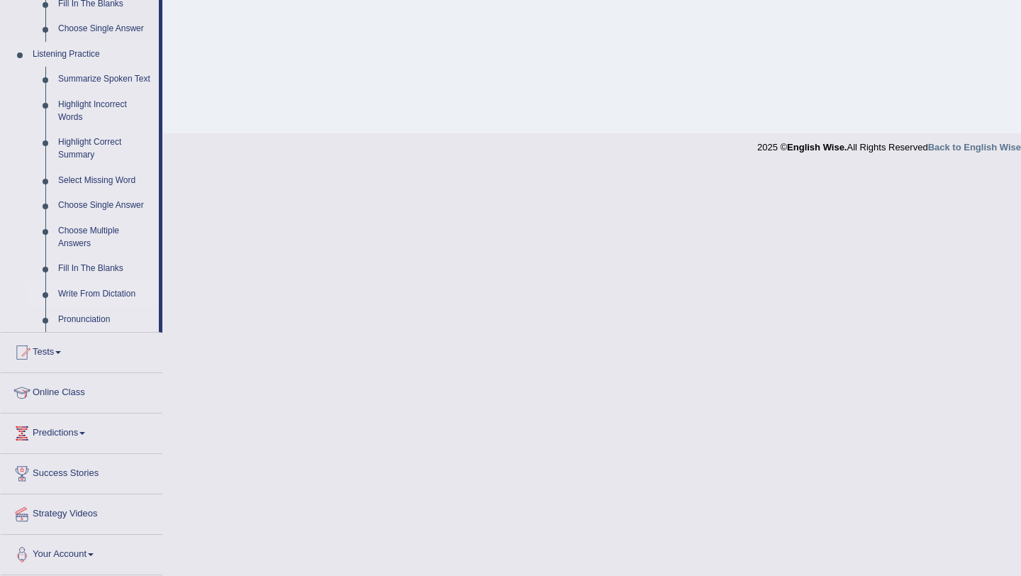
click at [106, 293] on link "Write From Dictation" at bounding box center [105, 294] width 107 height 26
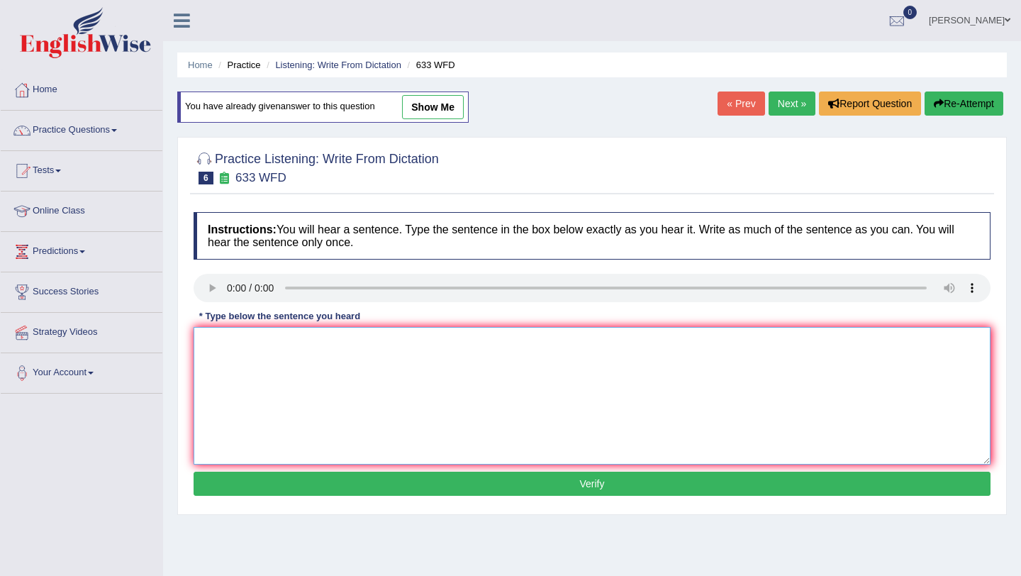
click at [283, 359] on textarea at bounding box center [592, 396] width 797 height 138
click at [267, 343] on textarea at bounding box center [592, 396] width 797 height 138
click at [225, 336] on textarea at bounding box center [592, 396] width 797 height 138
click at [278, 342] on textarea "Research shows excersing makes us feel better." at bounding box center [592, 396] width 797 height 138
type textarea "Research shows that excersing makes us feel better."
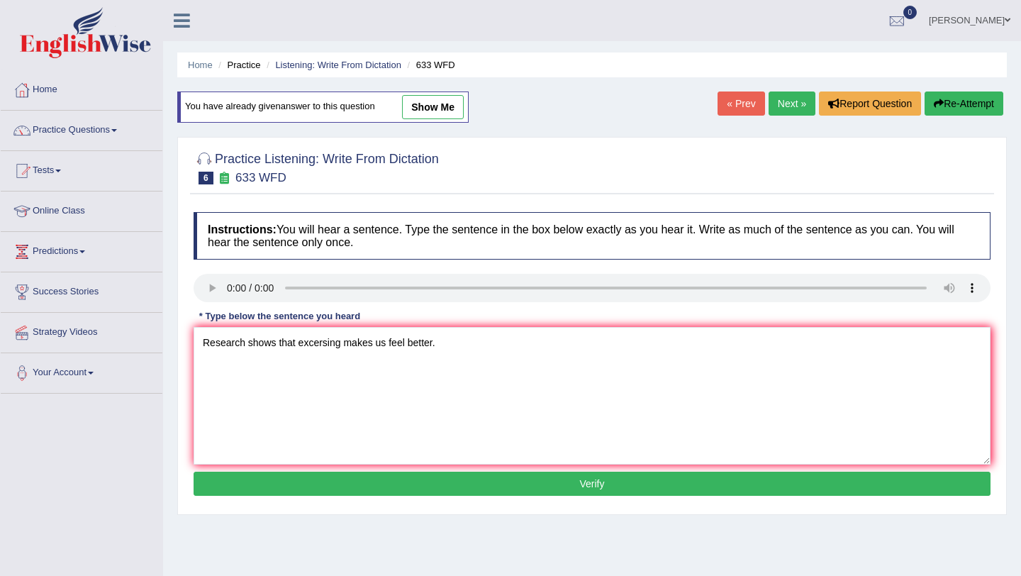
click at [581, 491] on button "Verify" at bounding box center [592, 483] width 797 height 24
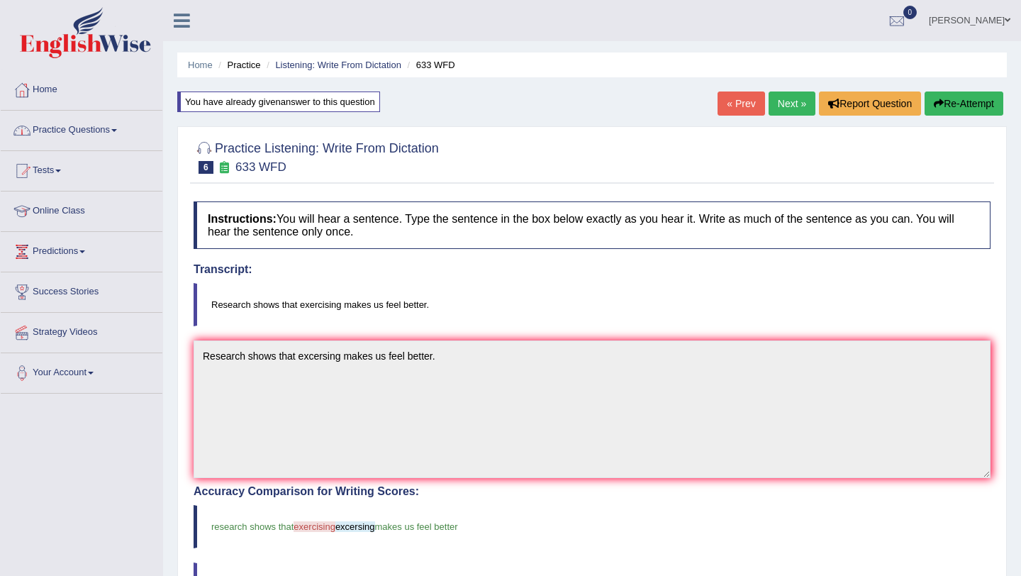
click at [112, 128] on link "Practice Questions" at bounding box center [82, 128] width 162 height 35
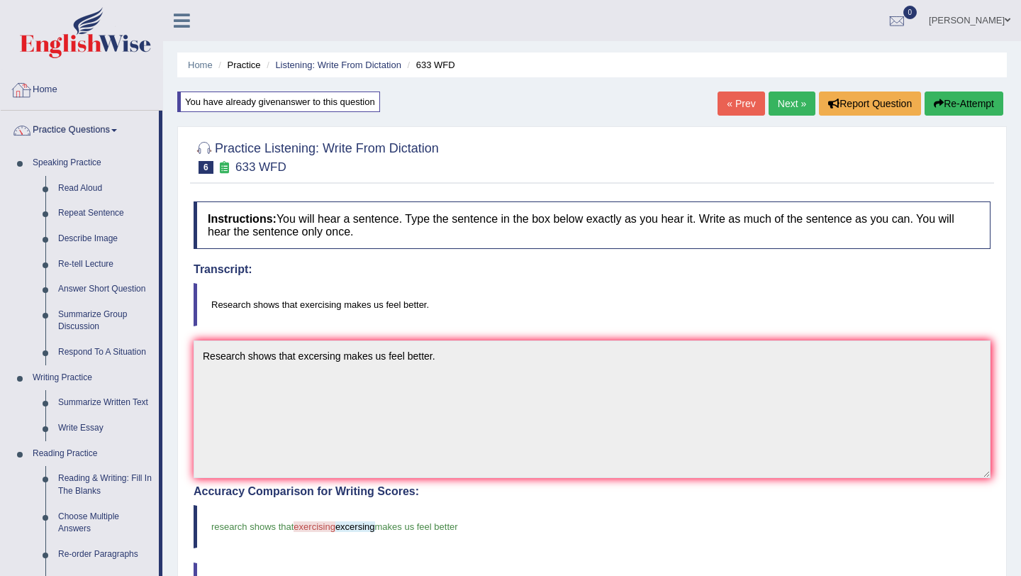
click at [96, 118] on link "Practice Questions" at bounding box center [80, 128] width 158 height 35
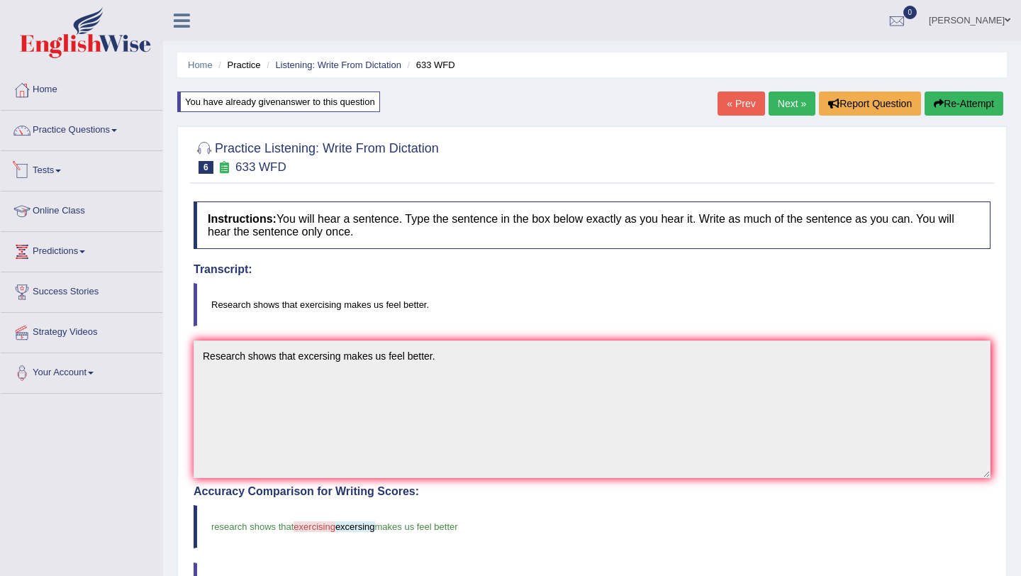
click at [58, 171] on link "Tests" at bounding box center [82, 168] width 162 height 35
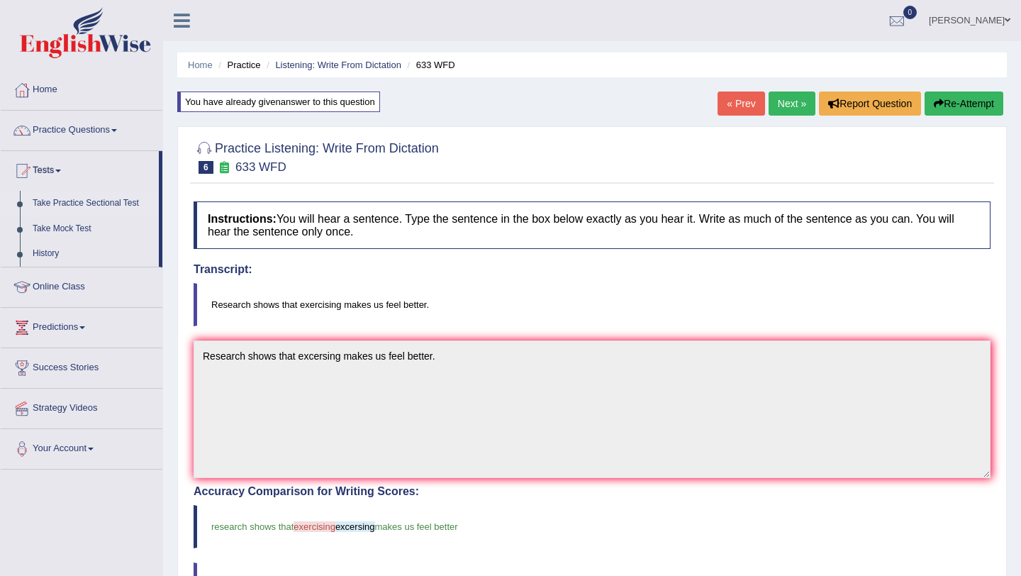
click at [104, 197] on link "Take Practice Sectional Test" at bounding box center [92, 204] width 133 height 26
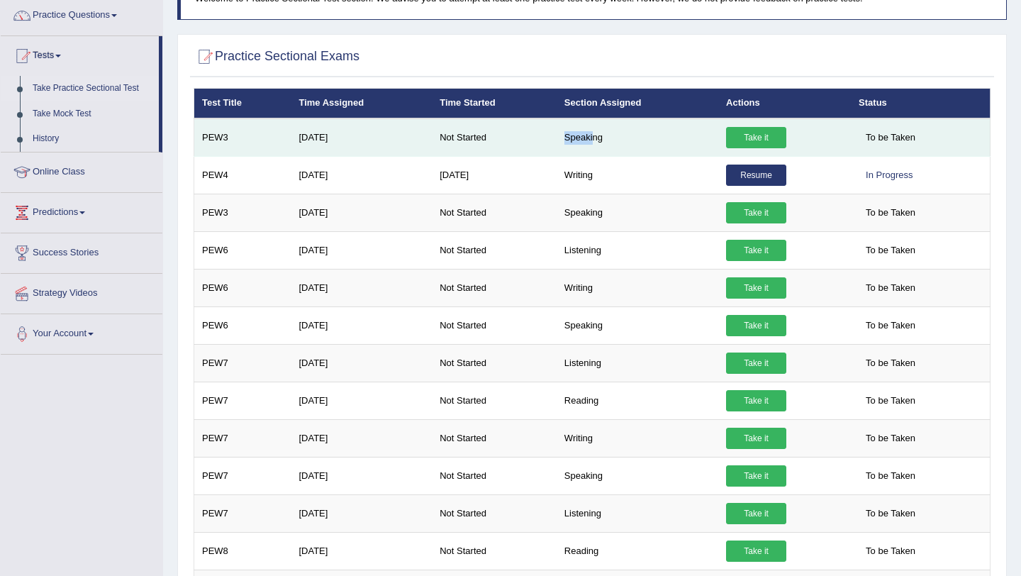
drag, startPoint x: 565, startPoint y: 138, endPoint x: 595, endPoint y: 138, distance: 30.5
click at [595, 138] on td "Speaking" at bounding box center [637, 137] width 162 height 38
click at [609, 137] on td "Speaking" at bounding box center [637, 137] width 162 height 38
drag, startPoint x: 609, startPoint y: 137, endPoint x: 552, endPoint y: 135, distance: 56.7
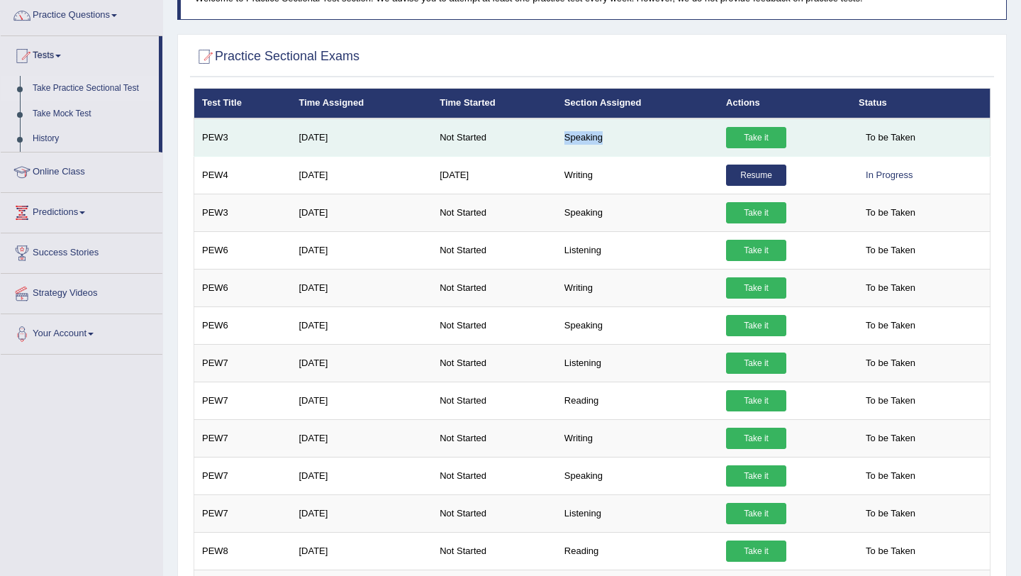
click at [552, 135] on tr "PEW3 [DATE] Not Started Speaking Take it To be Taken" at bounding box center [592, 137] width 796 height 38
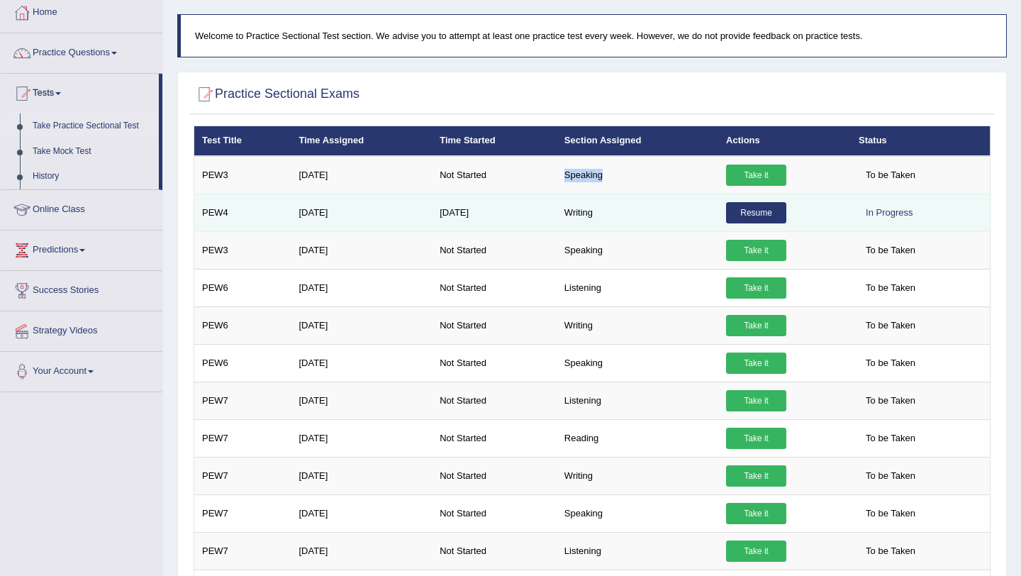
scroll to position [78, 0]
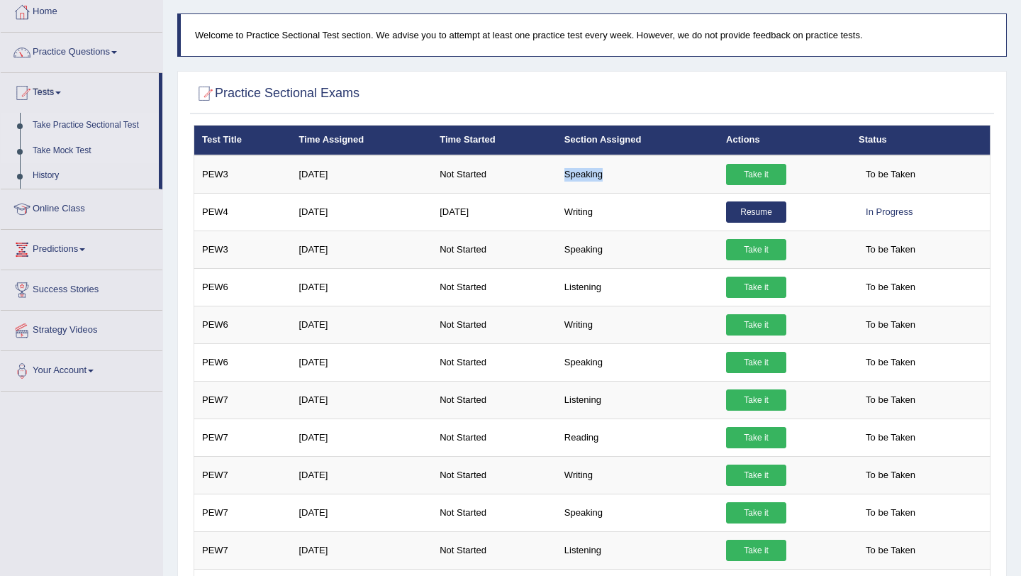
click at [80, 147] on link "Take Mock Test" at bounding box center [92, 151] width 133 height 26
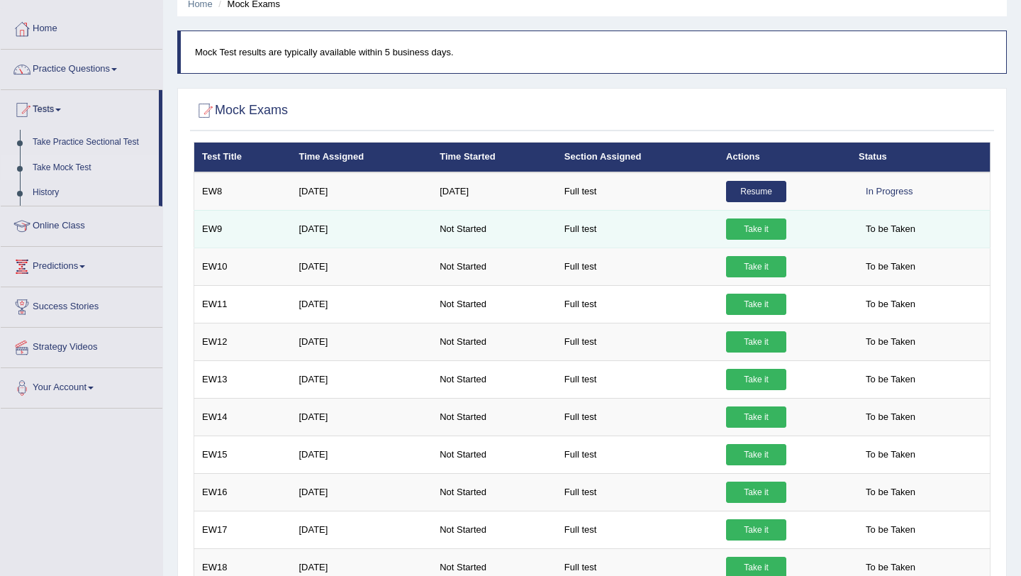
scroll to position [65, 0]
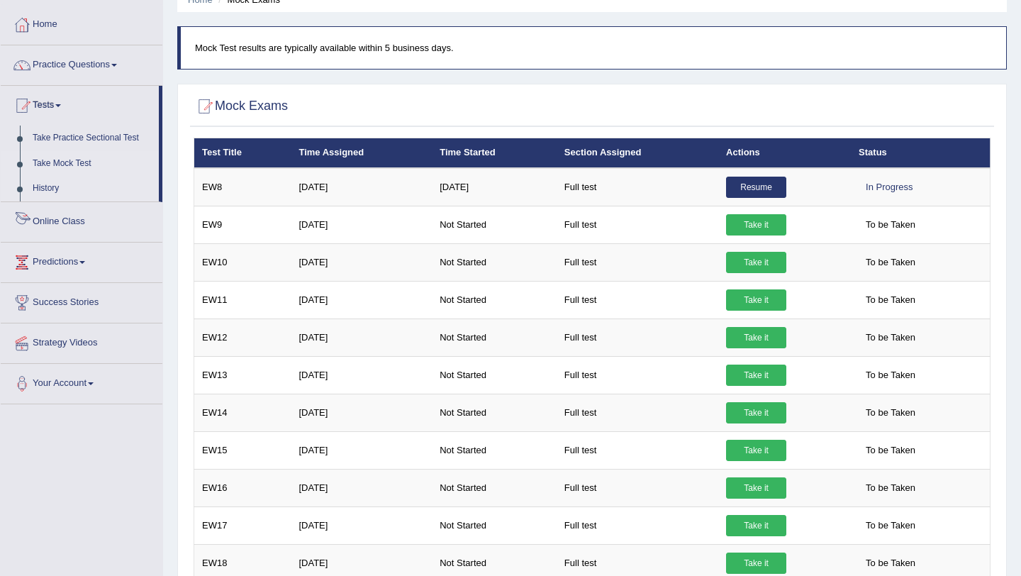
click at [47, 184] on link "History" at bounding box center [92, 189] width 133 height 26
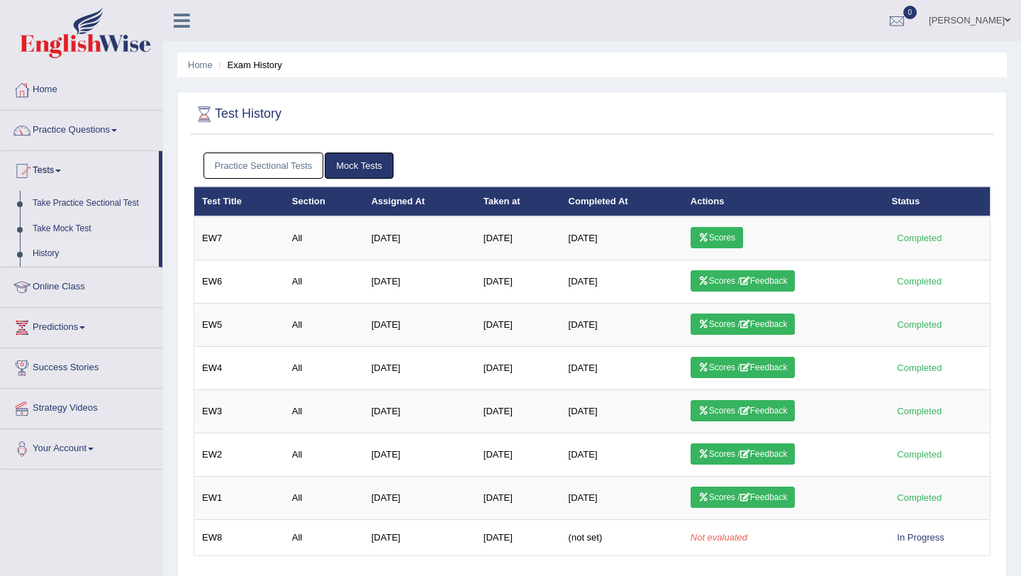
click at [350, 164] on link "Mock Tests" at bounding box center [359, 165] width 69 height 26
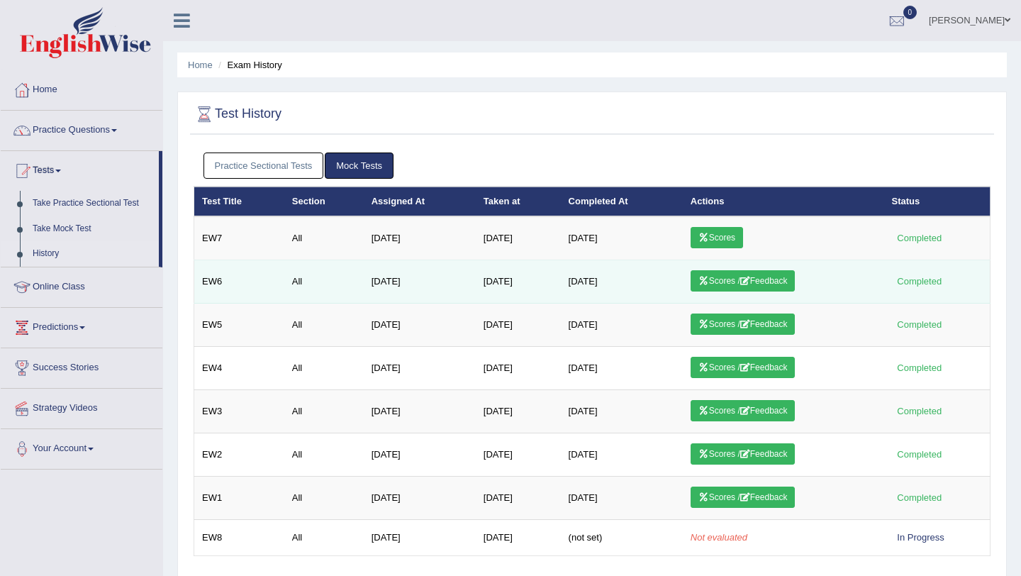
click at [712, 281] on link "Scores / Feedback" at bounding box center [742, 280] width 105 height 21
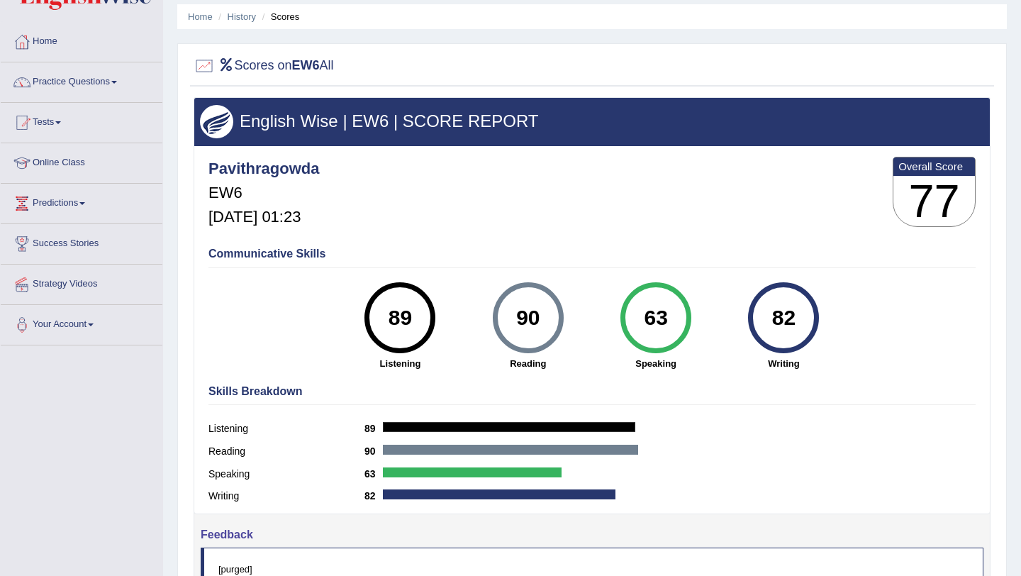
scroll to position [12, 0]
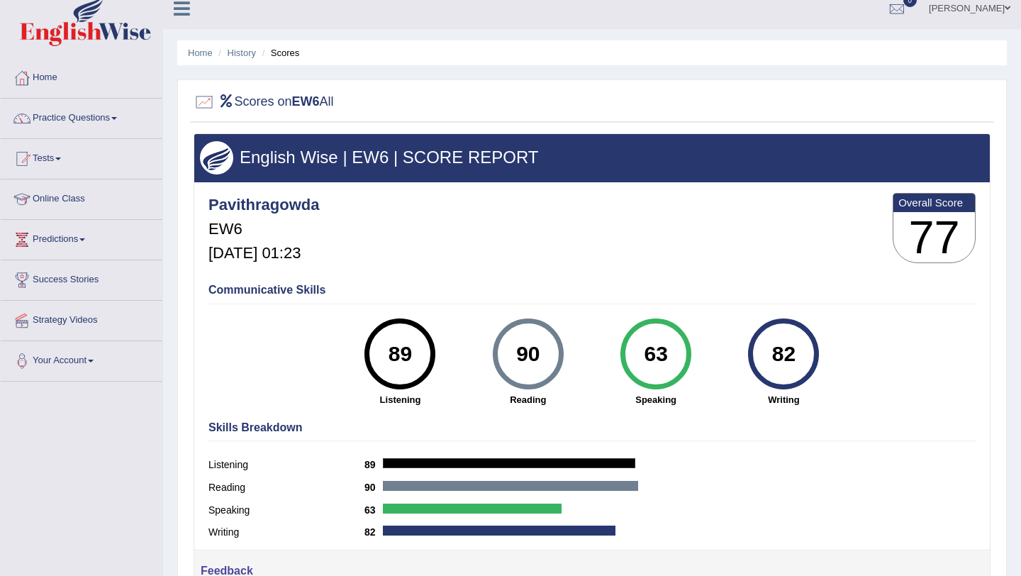
click at [65, 198] on link "Online Class" at bounding box center [82, 196] width 162 height 35
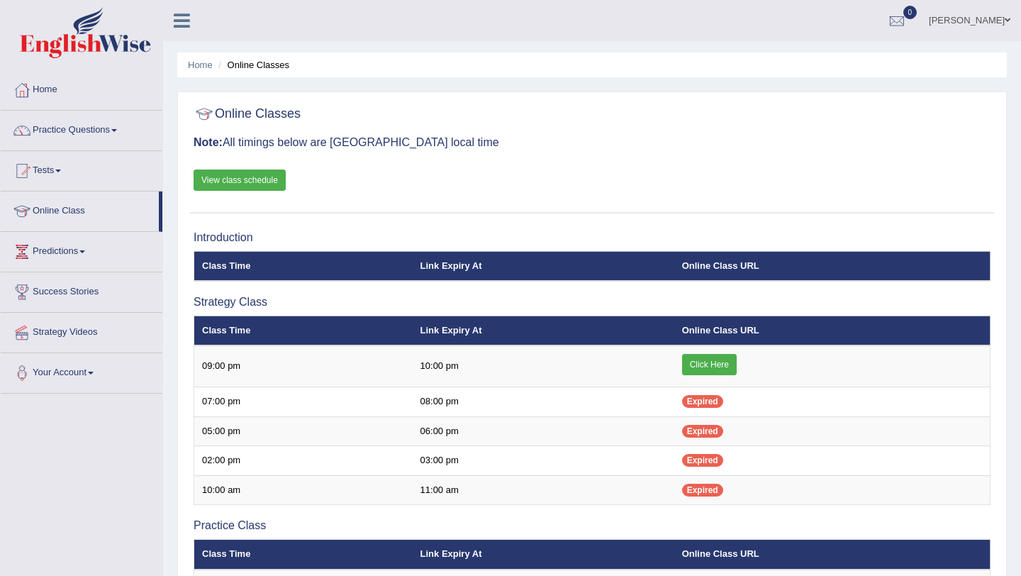
click at [269, 172] on link "View class schedule" at bounding box center [240, 179] width 92 height 21
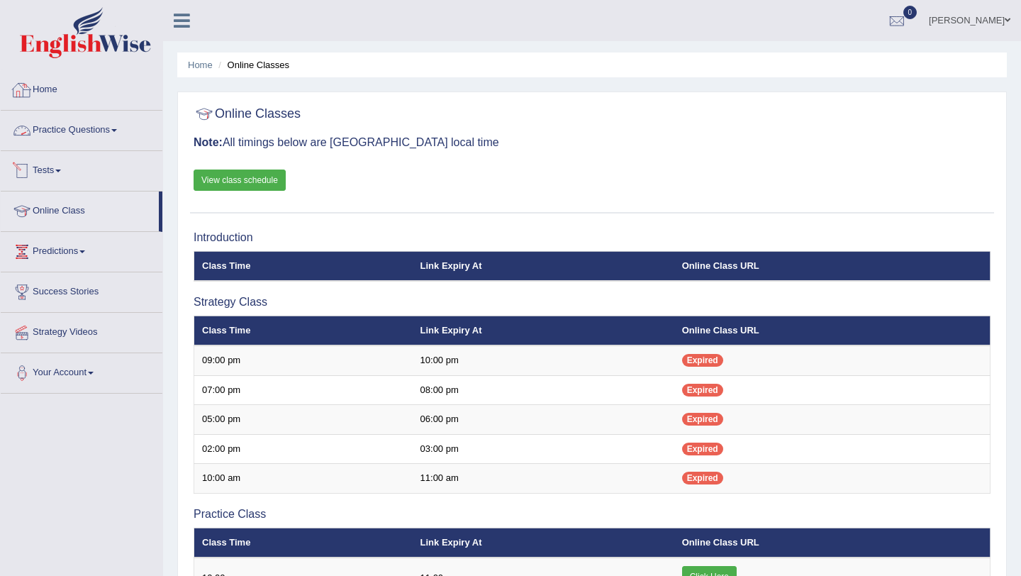
click at [55, 88] on link "Home" at bounding box center [82, 87] width 162 height 35
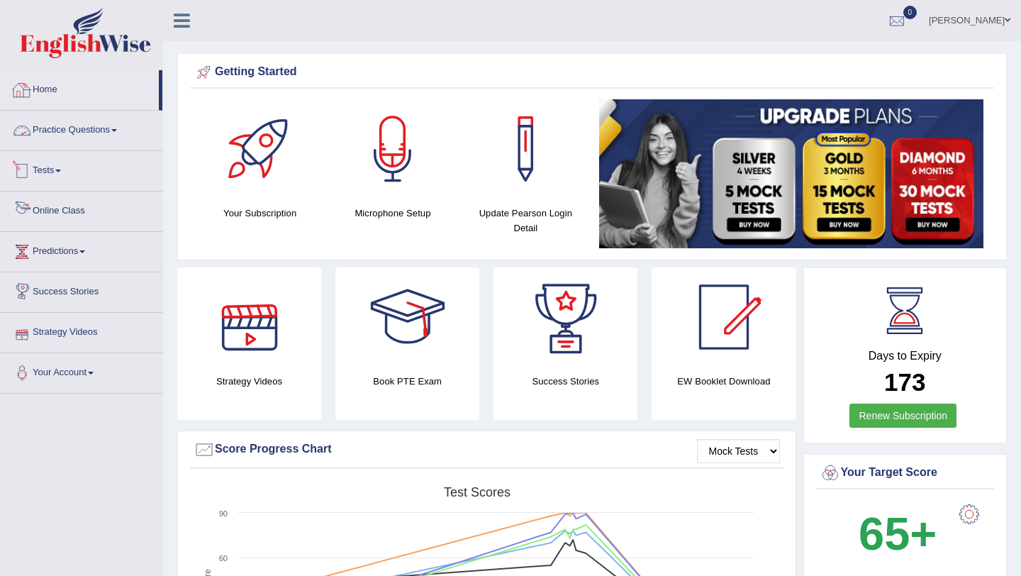
click at [52, 89] on link "Home" at bounding box center [80, 87] width 158 height 35
drag, startPoint x: 313, startPoint y: 72, endPoint x: 183, endPoint y: 72, distance: 130.4
click at [185, 70] on div "Getting Started Your Subscription Microphone Setup Update Pearson Login Detail ×" at bounding box center [591, 156] width 829 height 207
click at [54, 82] on link "Home" at bounding box center [80, 87] width 158 height 35
